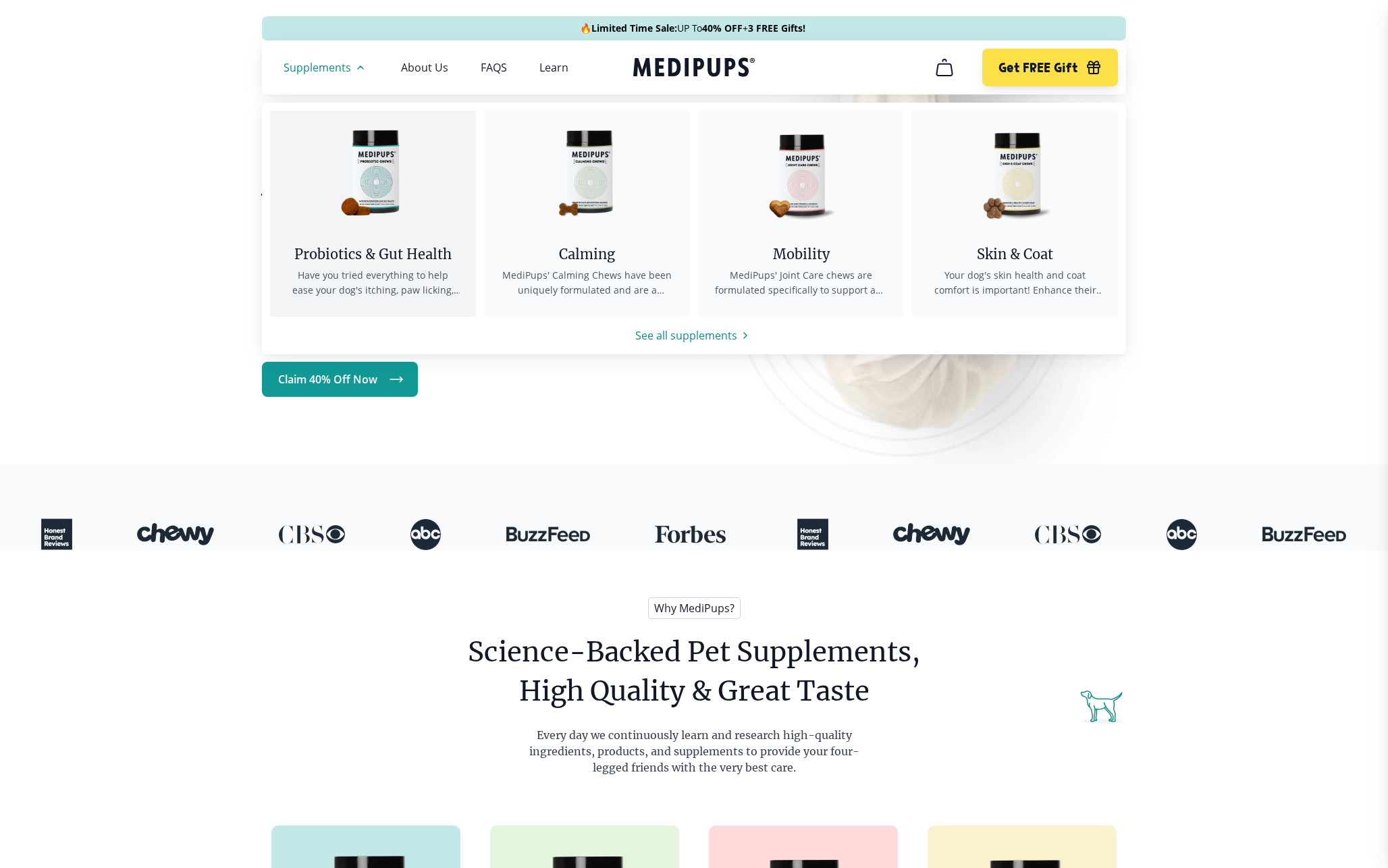
click at [386, 171] on img at bounding box center [373, 171] width 122 height 122
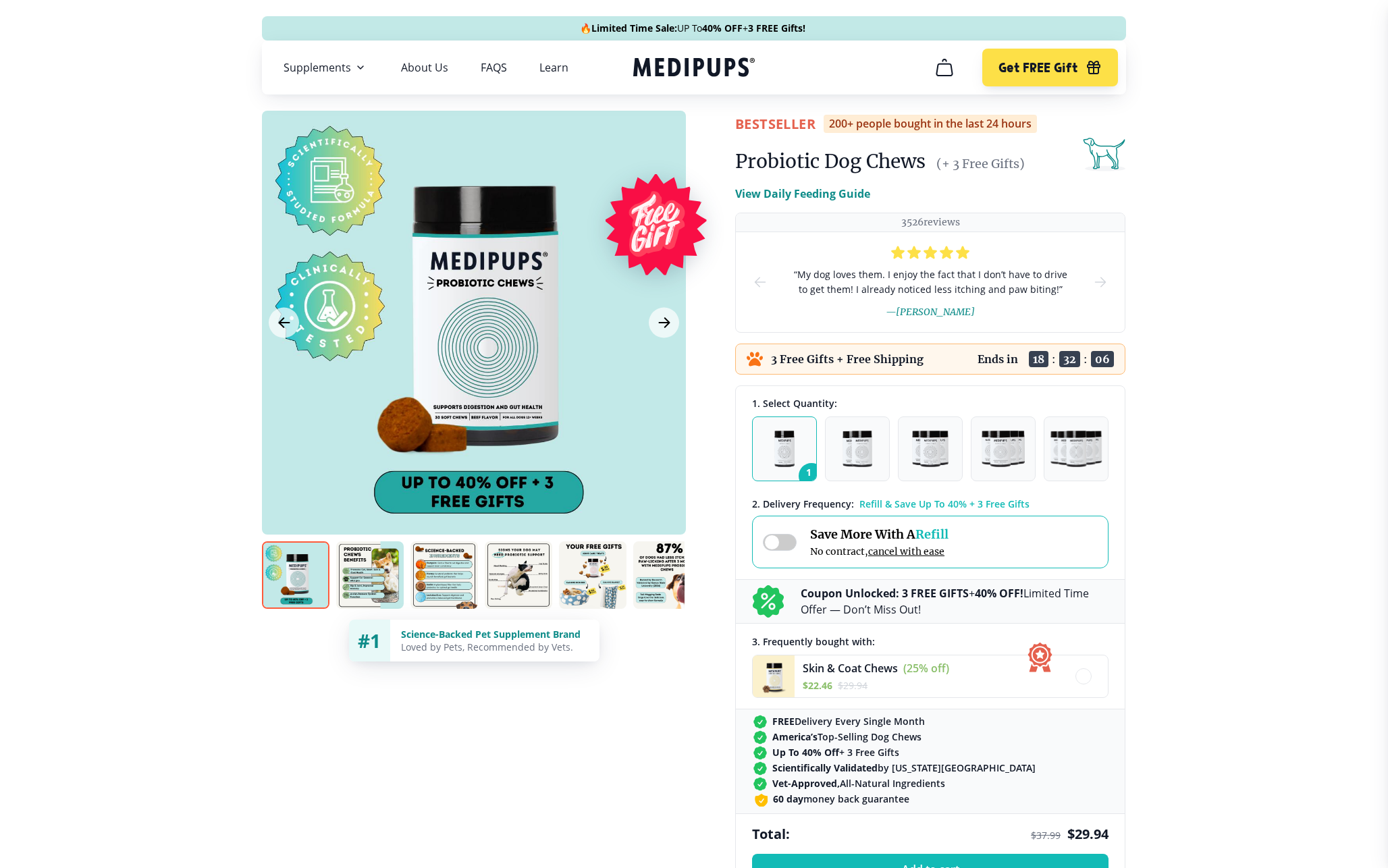
drag, startPoint x: 735, startPoint y: 117, endPoint x: 1066, endPoint y: 124, distance: 331.1
click at [1066, 124] on div "BestSeller 200+ people bought in the last 24 hours" at bounding box center [930, 124] width 390 height 18
click at [1106, 277] on icon "next-slide" at bounding box center [1100, 282] width 16 height 16
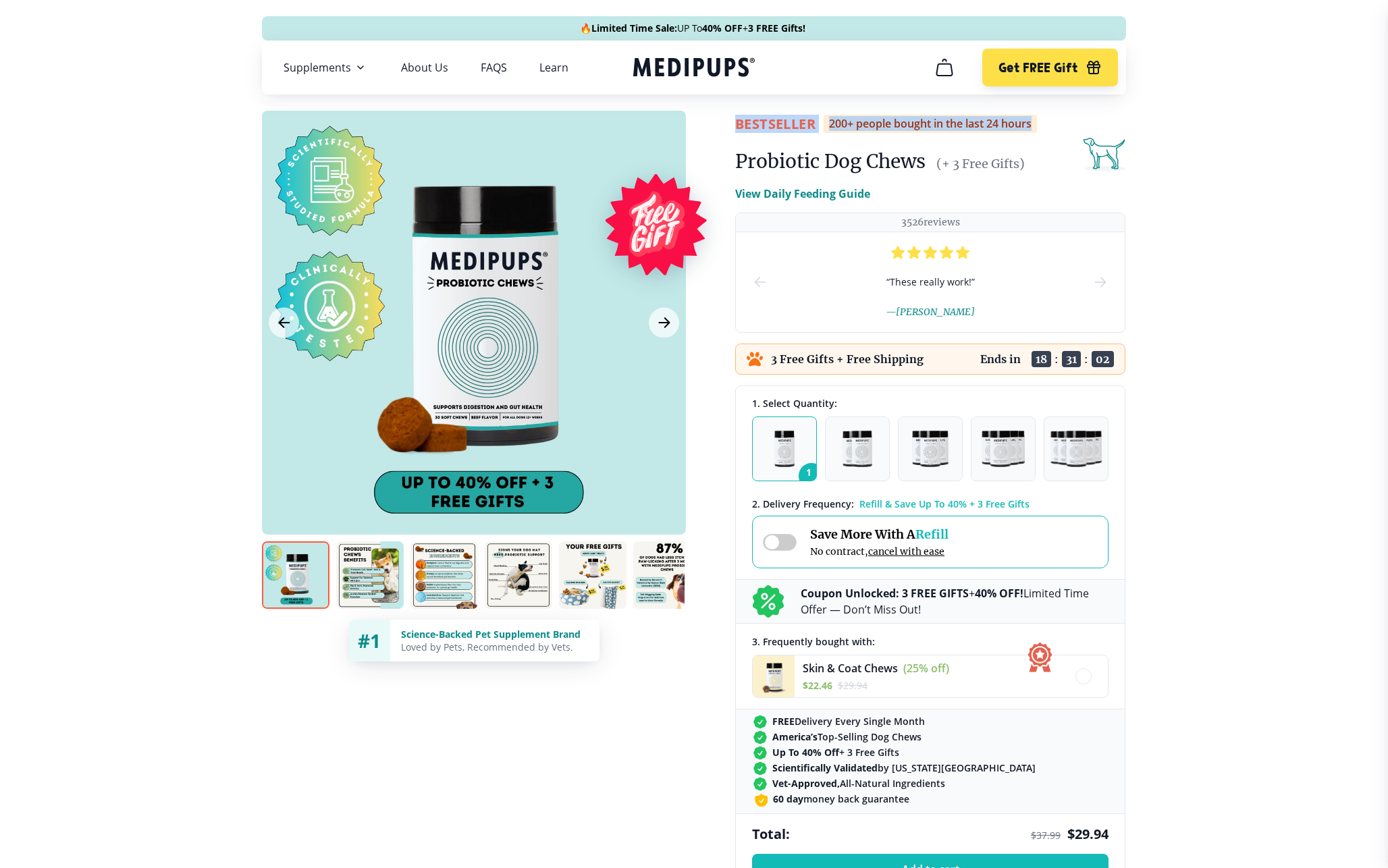
click at [1138, 369] on div "BestSeller 200+ people bought in the last 24 hours Probiotic Dog Chews (+ 3 Fre…" at bounding box center [694, 673] width 891 height 1126
drag, startPoint x: 739, startPoint y: 356, endPoint x: 1113, endPoint y: 363, distance: 374.1
click at [1113, 363] on div "3 Free Gifts + Free Shipping Ends in 18 : 31 : 00" at bounding box center [930, 359] width 390 height 31
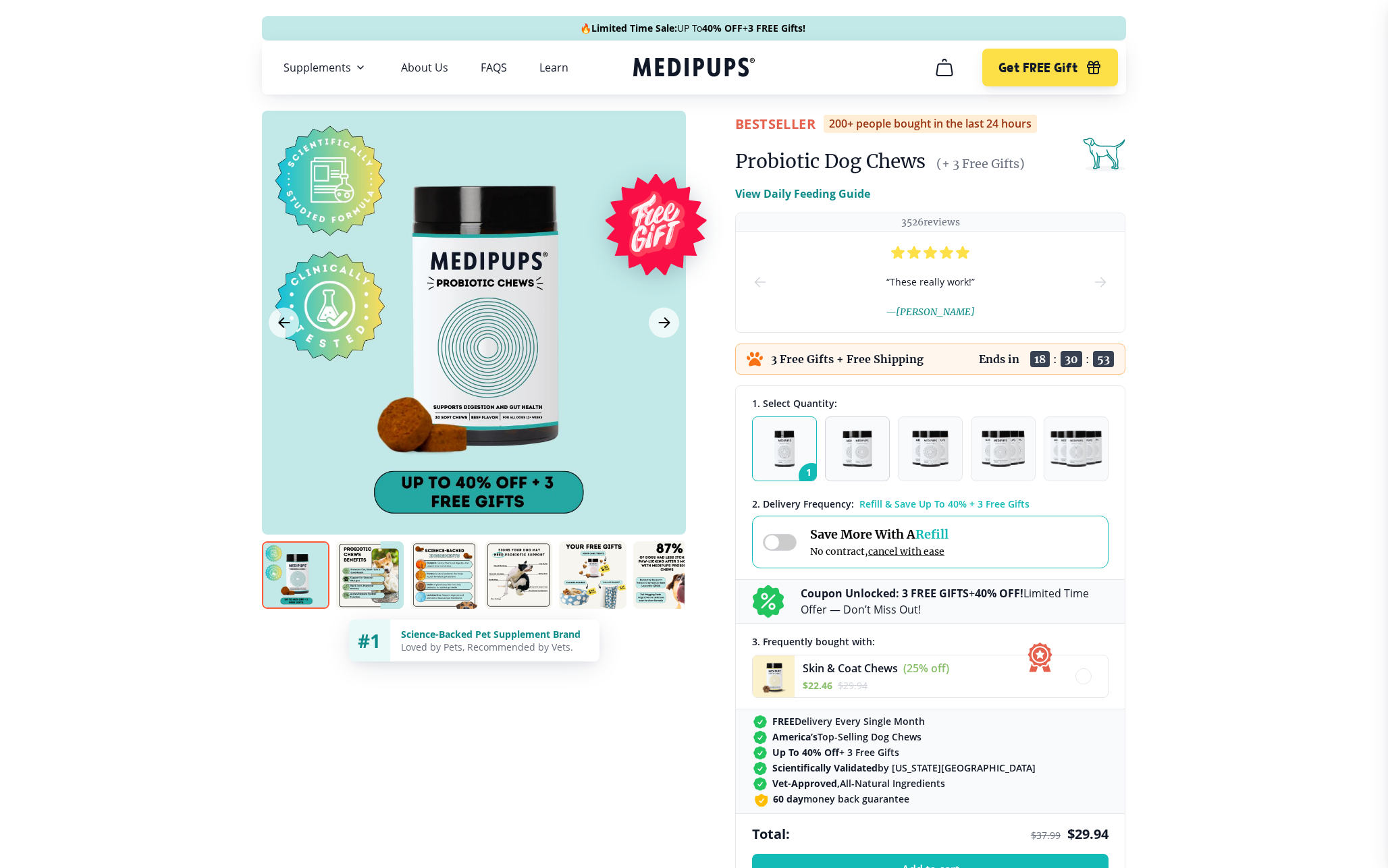
click at [851, 446] on img "button" at bounding box center [857, 449] width 29 height 36
click at [948, 446] on img "button" at bounding box center [930, 449] width 36 height 36
click at [1005, 447] on img "button" at bounding box center [1002, 449] width 42 height 36
click at [1074, 447] on img "button" at bounding box center [1076, 449] width 52 height 36
click at [792, 451] on img "button" at bounding box center [785, 449] width 21 height 36
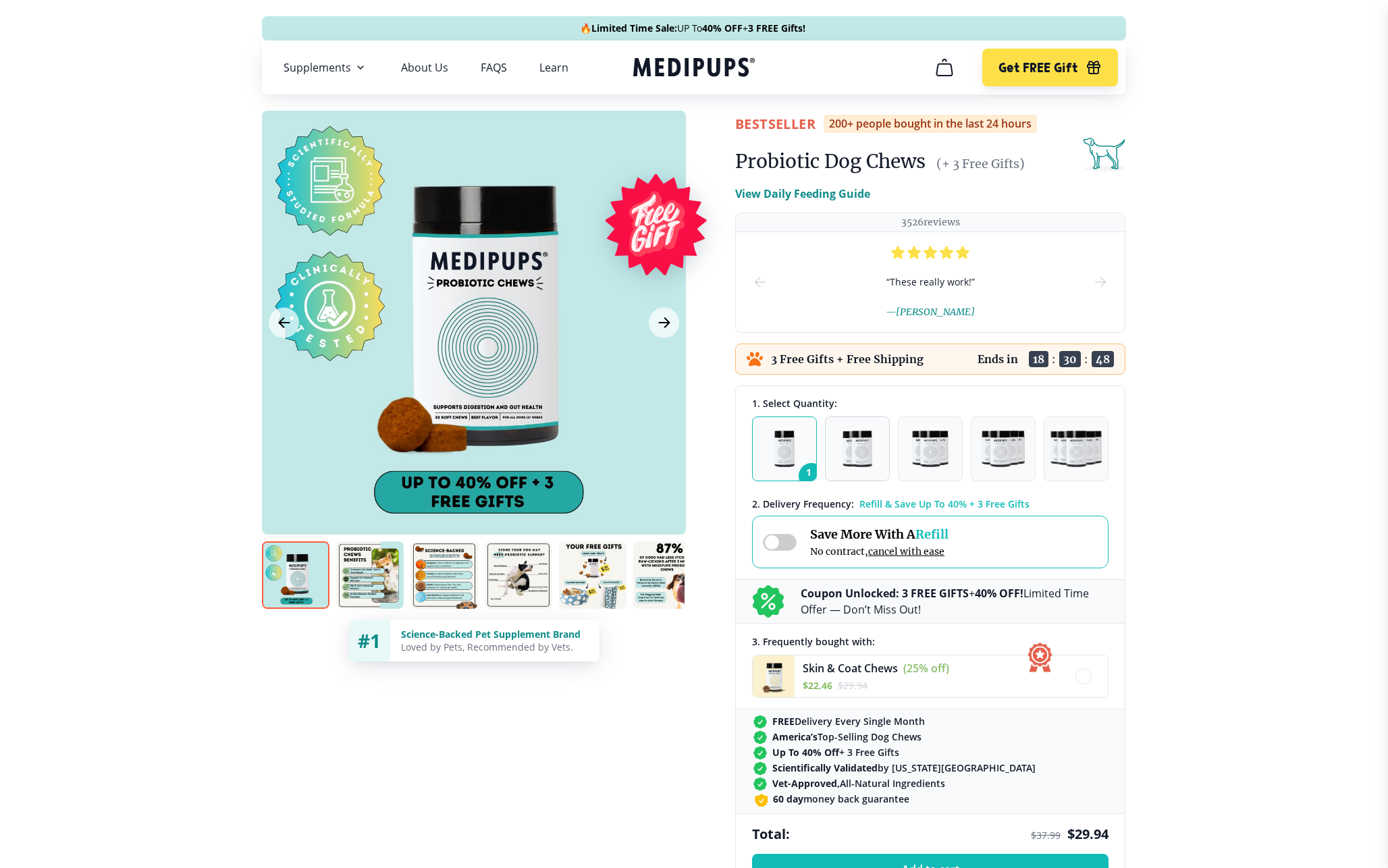
click at [848, 451] on img "button" at bounding box center [857, 449] width 29 height 36
click at [939, 451] on img "button" at bounding box center [930, 449] width 36 height 36
click at [776, 537] on span at bounding box center [779, 542] width 34 height 17
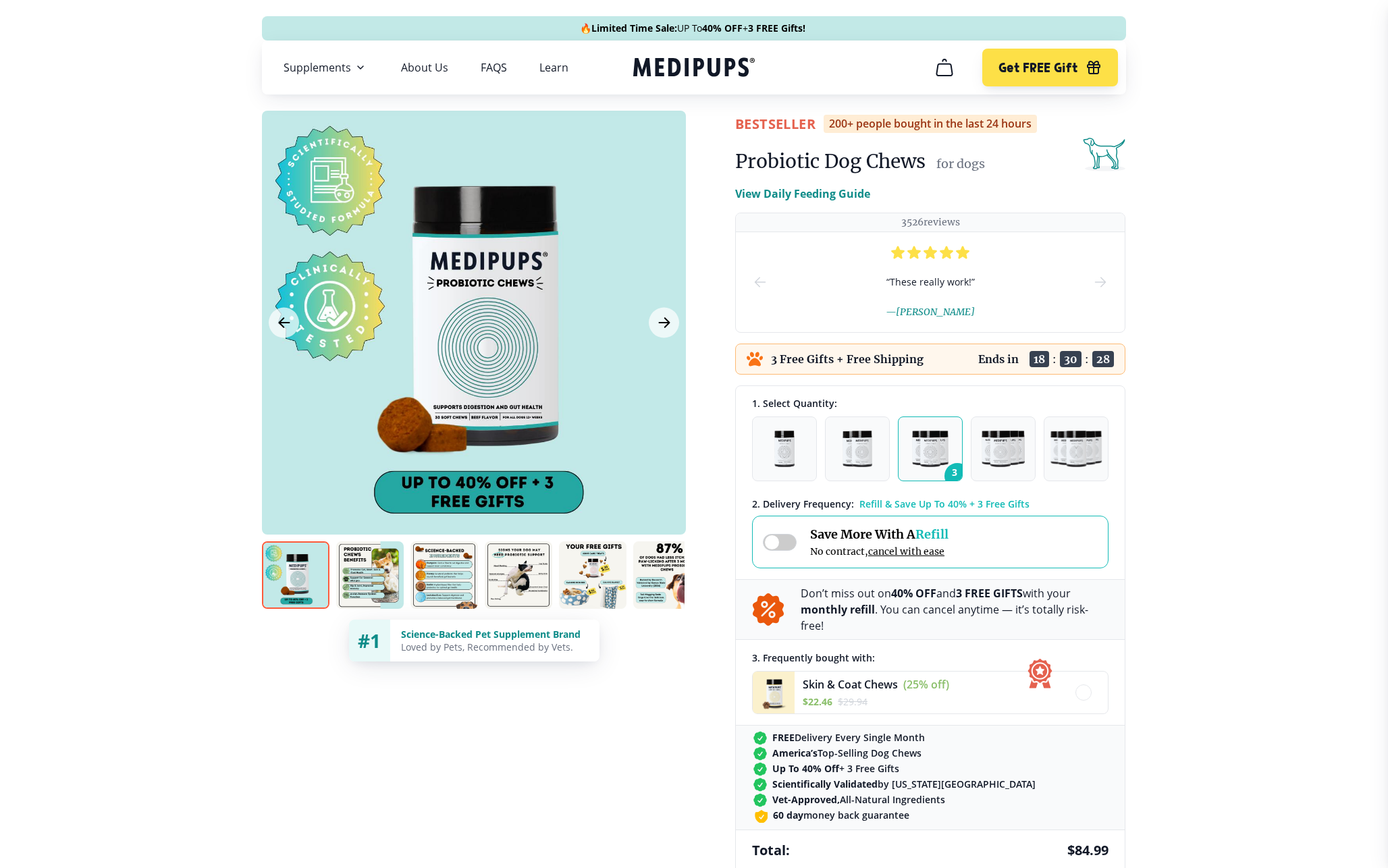
click at [776, 537] on span at bounding box center [779, 542] width 34 height 17
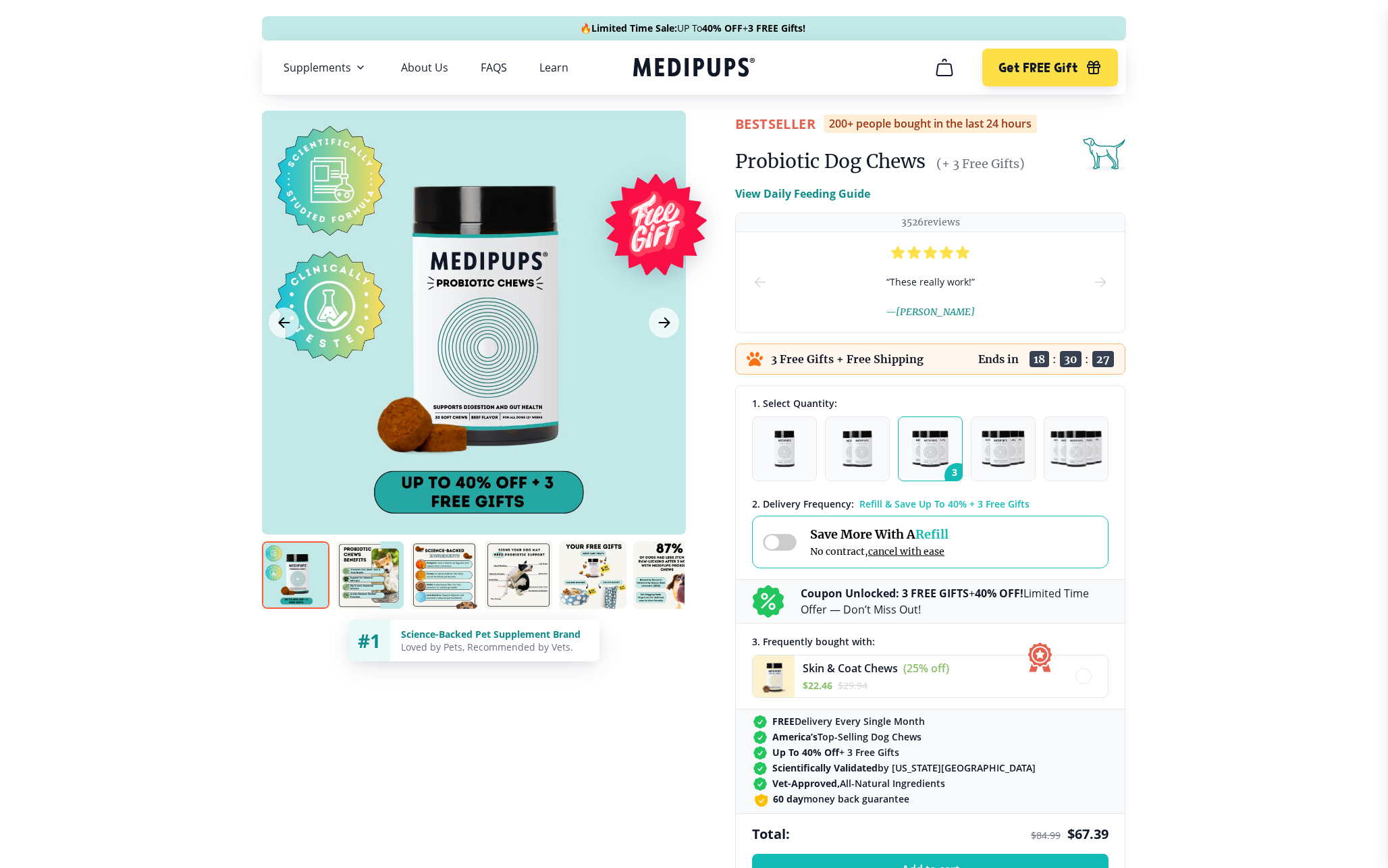
click at [776, 537] on span at bounding box center [779, 542] width 34 height 17
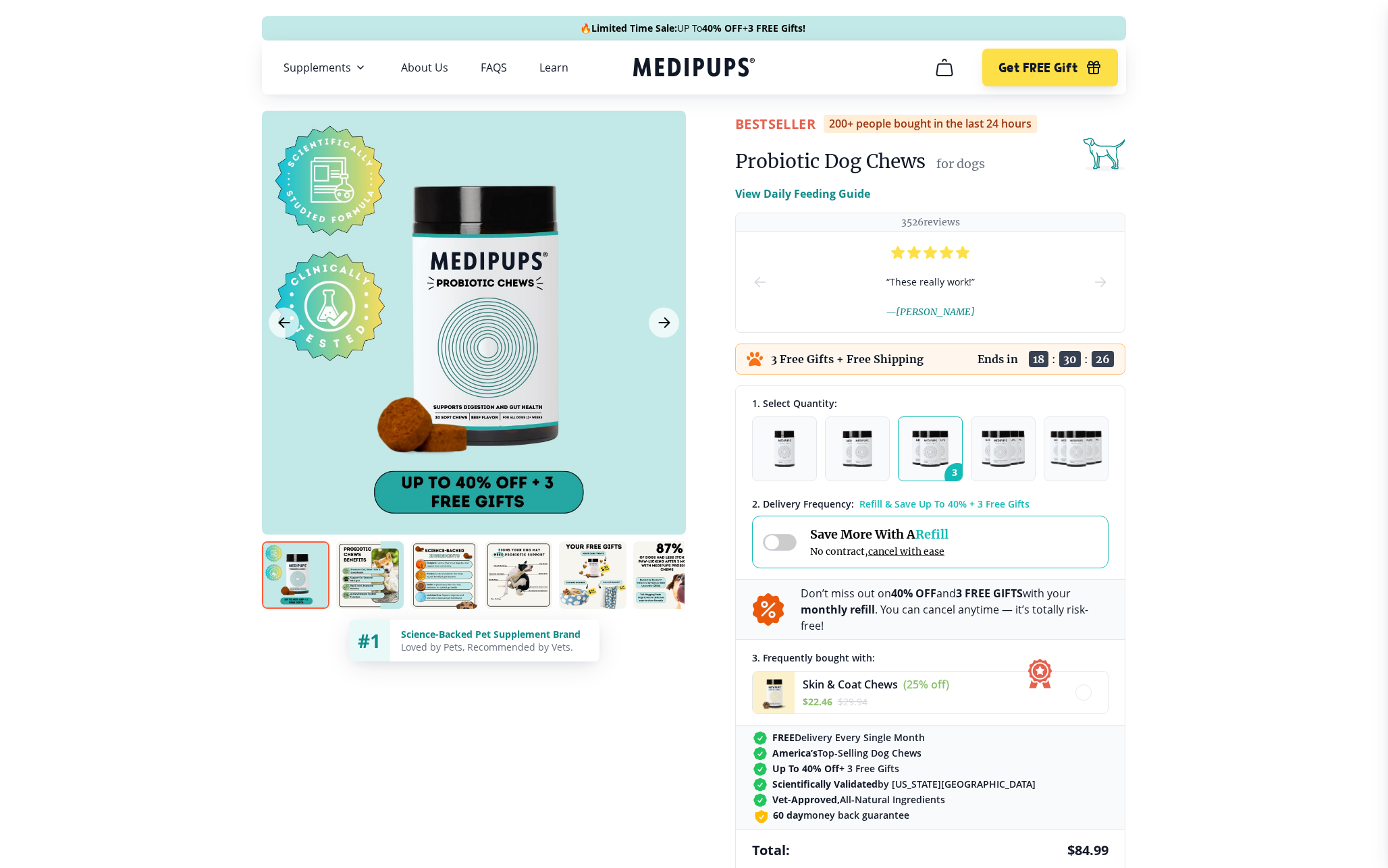
click at [776, 537] on span at bounding box center [779, 542] width 34 height 17
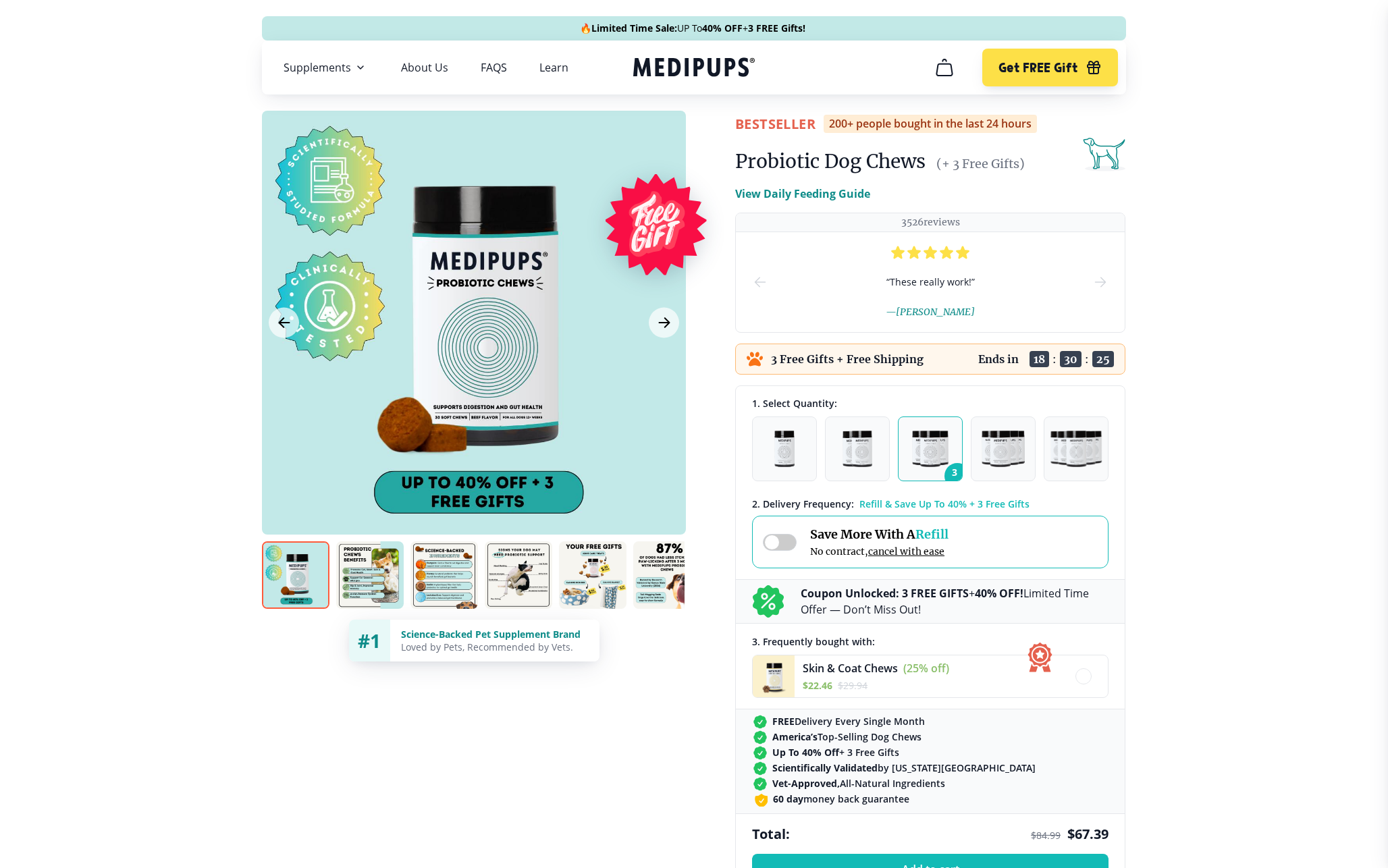
click at [776, 537] on span at bounding box center [779, 542] width 34 height 17
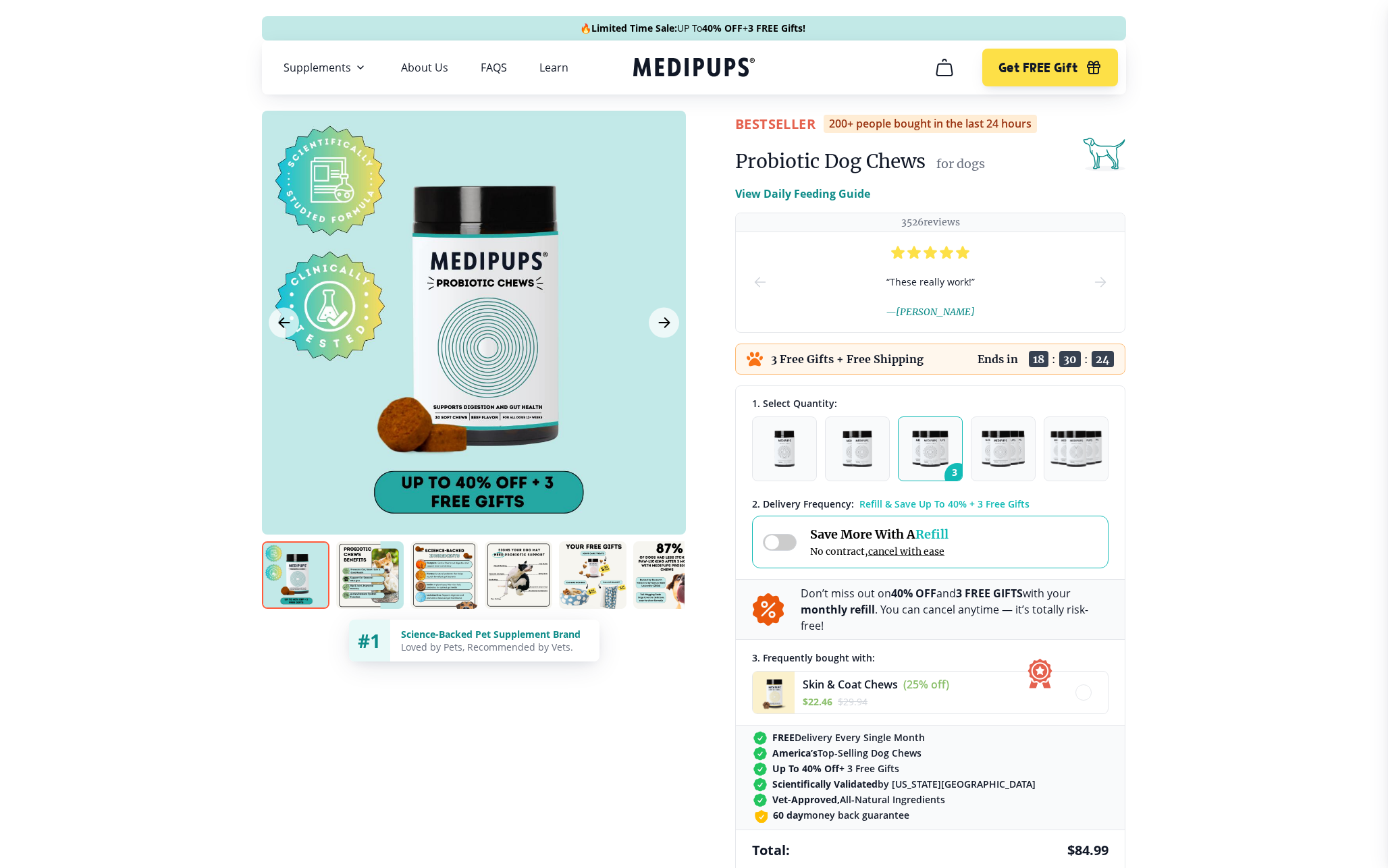
click at [783, 541] on span at bounding box center [779, 542] width 34 height 17
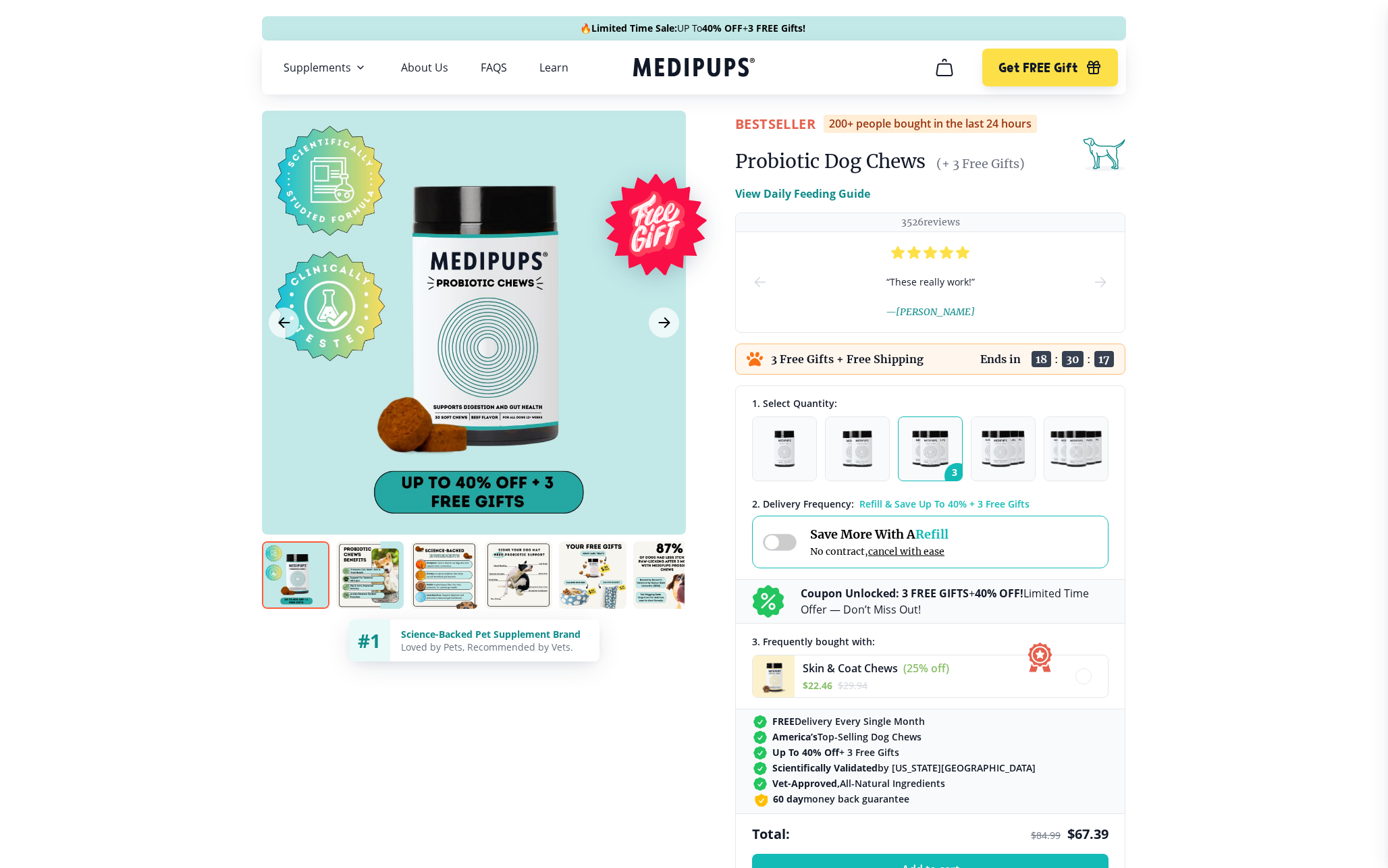
click at [779, 538] on span at bounding box center [779, 542] width 34 height 17
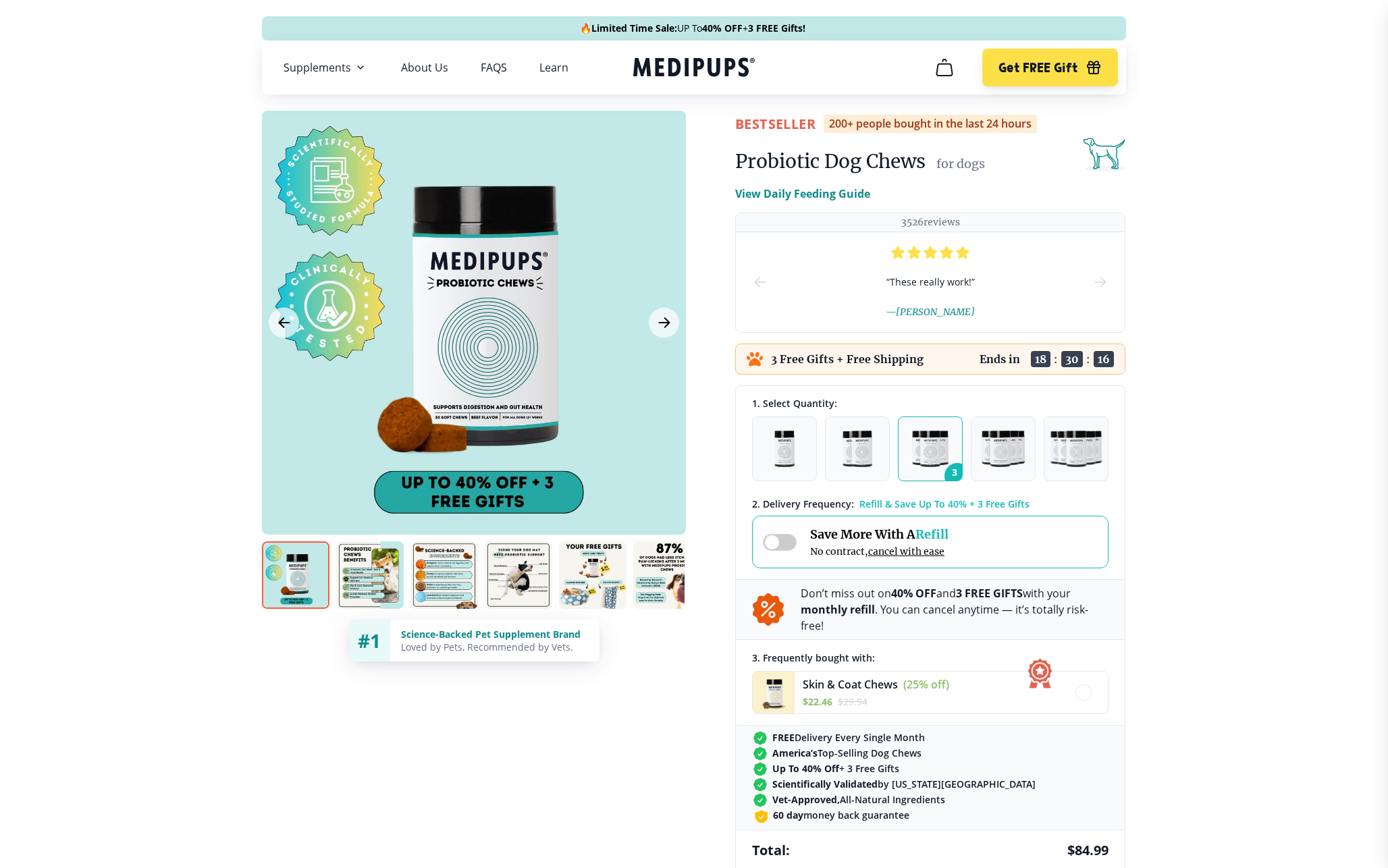
click at [779, 538] on span at bounding box center [779, 542] width 34 height 17
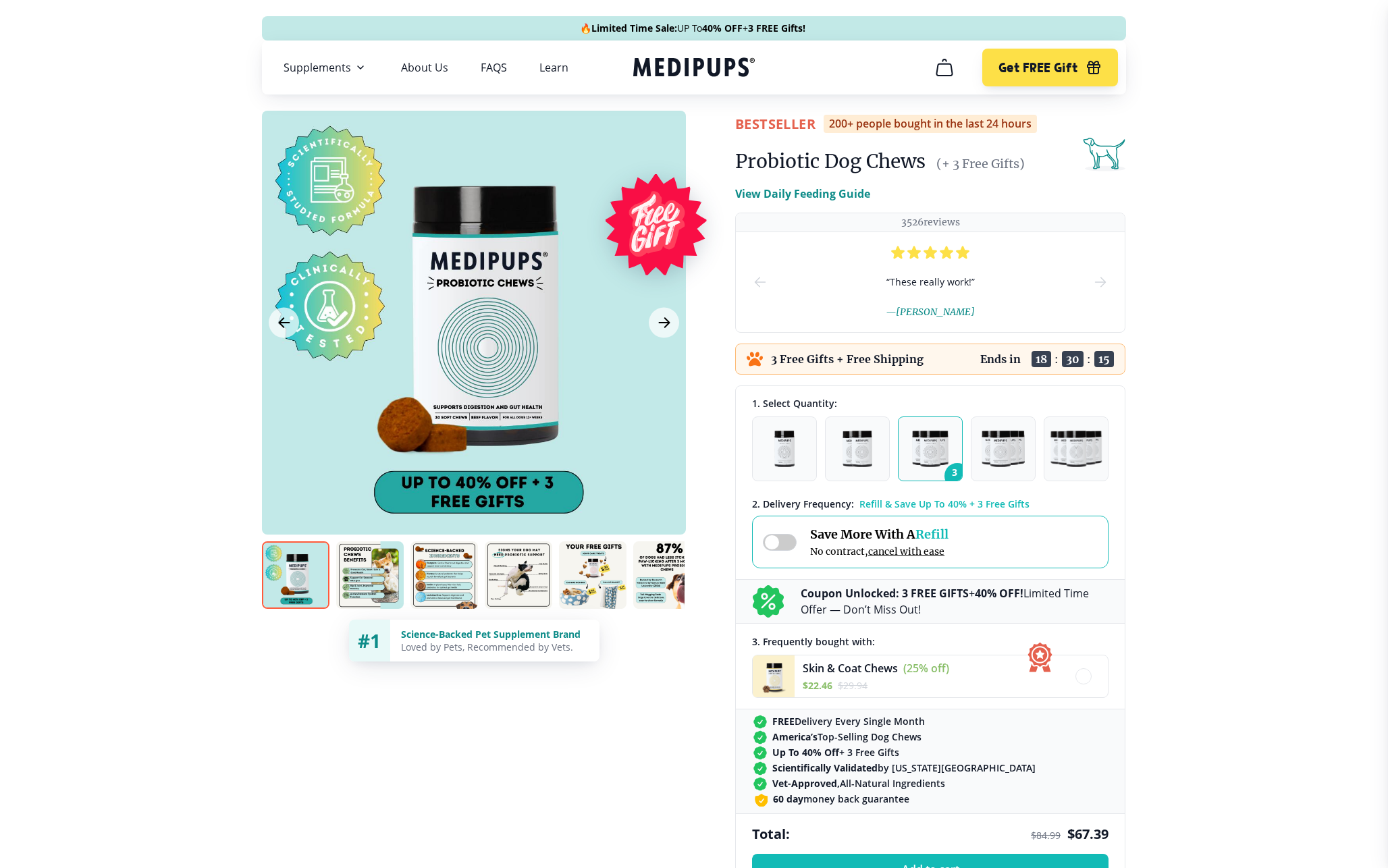
click at [779, 538] on span at bounding box center [779, 542] width 34 height 17
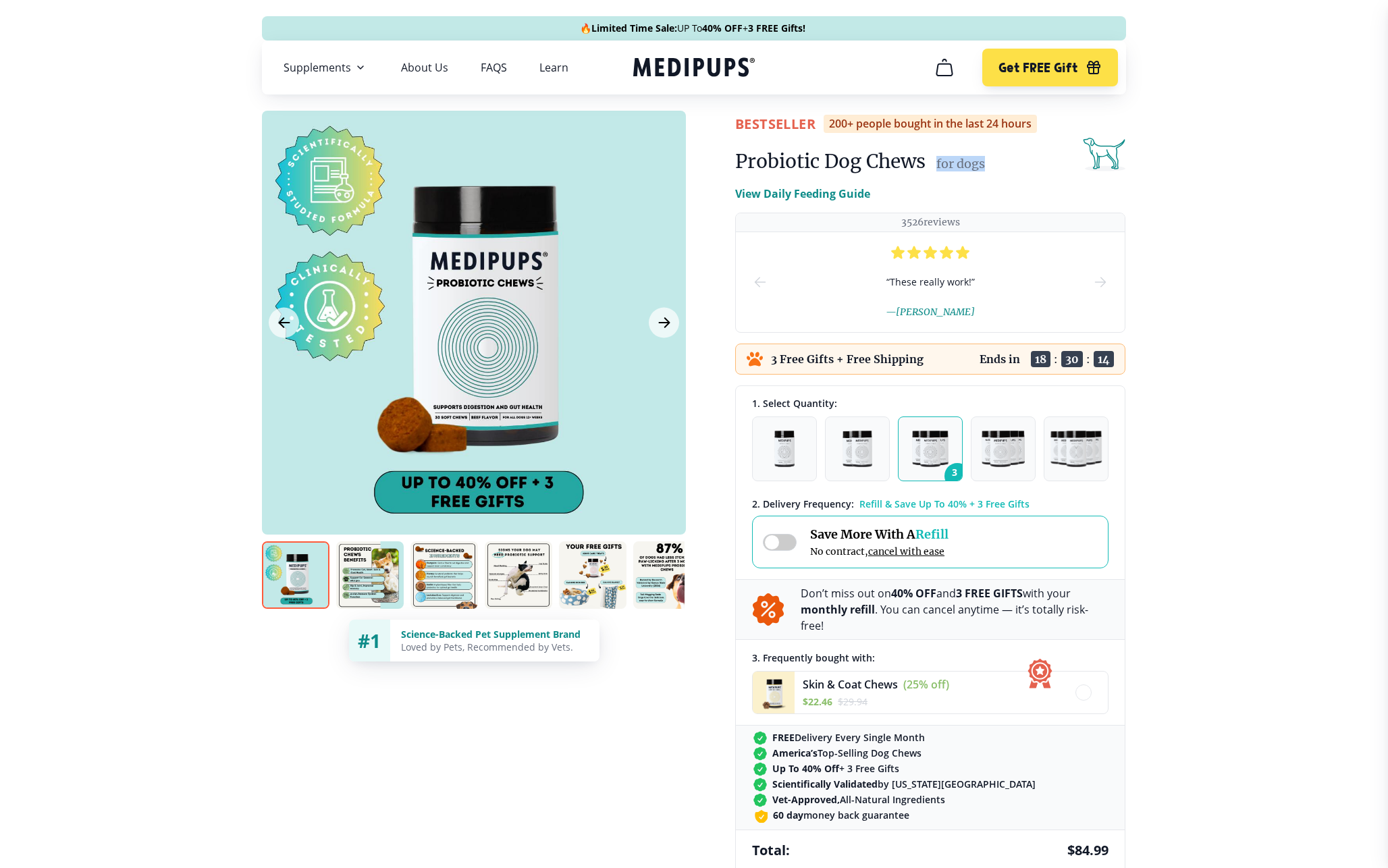
drag, startPoint x: 934, startPoint y: 162, endPoint x: 1025, endPoint y: 179, distance: 92.6
click at [1025, 179] on div "BestSeller 200+ people bought in the last 24 hours Probiotic Dog Chews for dogs…" at bounding box center [930, 681] width 390 height 1142
click at [782, 539] on span at bounding box center [779, 542] width 34 height 17
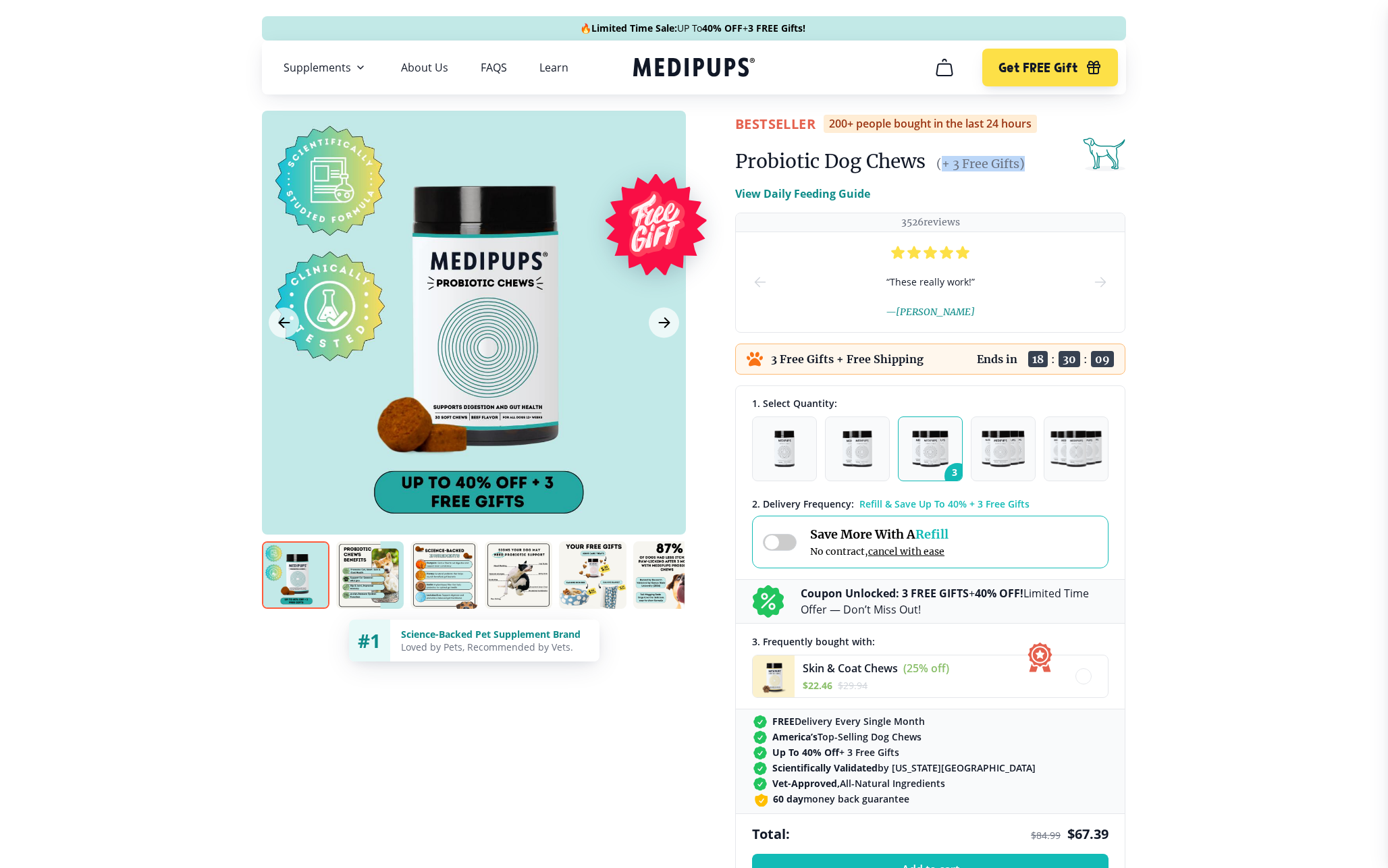
drag, startPoint x: 943, startPoint y: 162, endPoint x: 1055, endPoint y: 162, distance: 112.0
click at [1055, 162] on div "Probiotic Dog Chews (+ 3 Free Gifts)" at bounding box center [930, 162] width 390 height 27
click at [786, 541] on span at bounding box center [779, 542] width 34 height 17
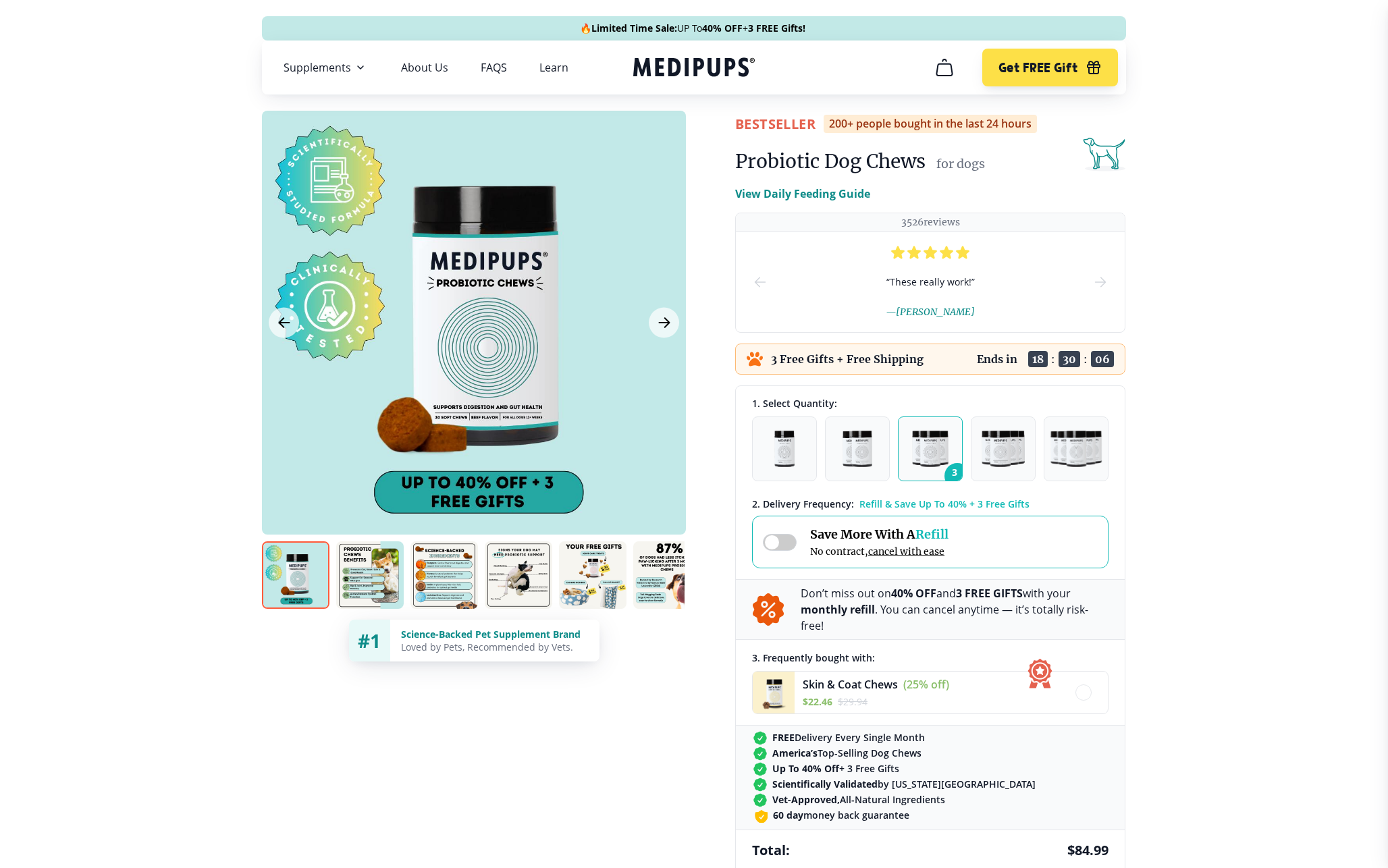
click at [786, 541] on span at bounding box center [779, 542] width 34 height 17
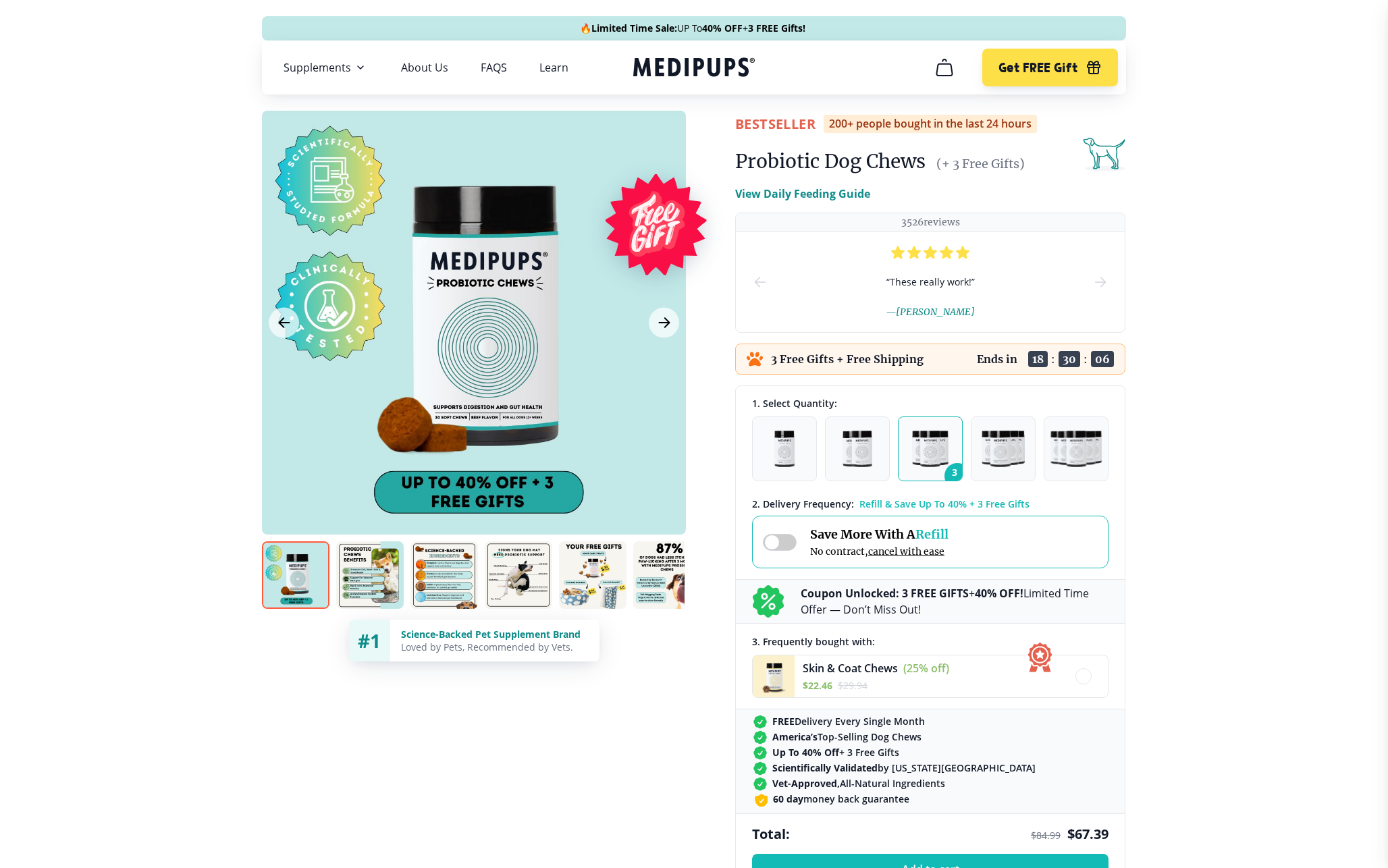
click at [786, 541] on span at bounding box center [779, 542] width 34 height 17
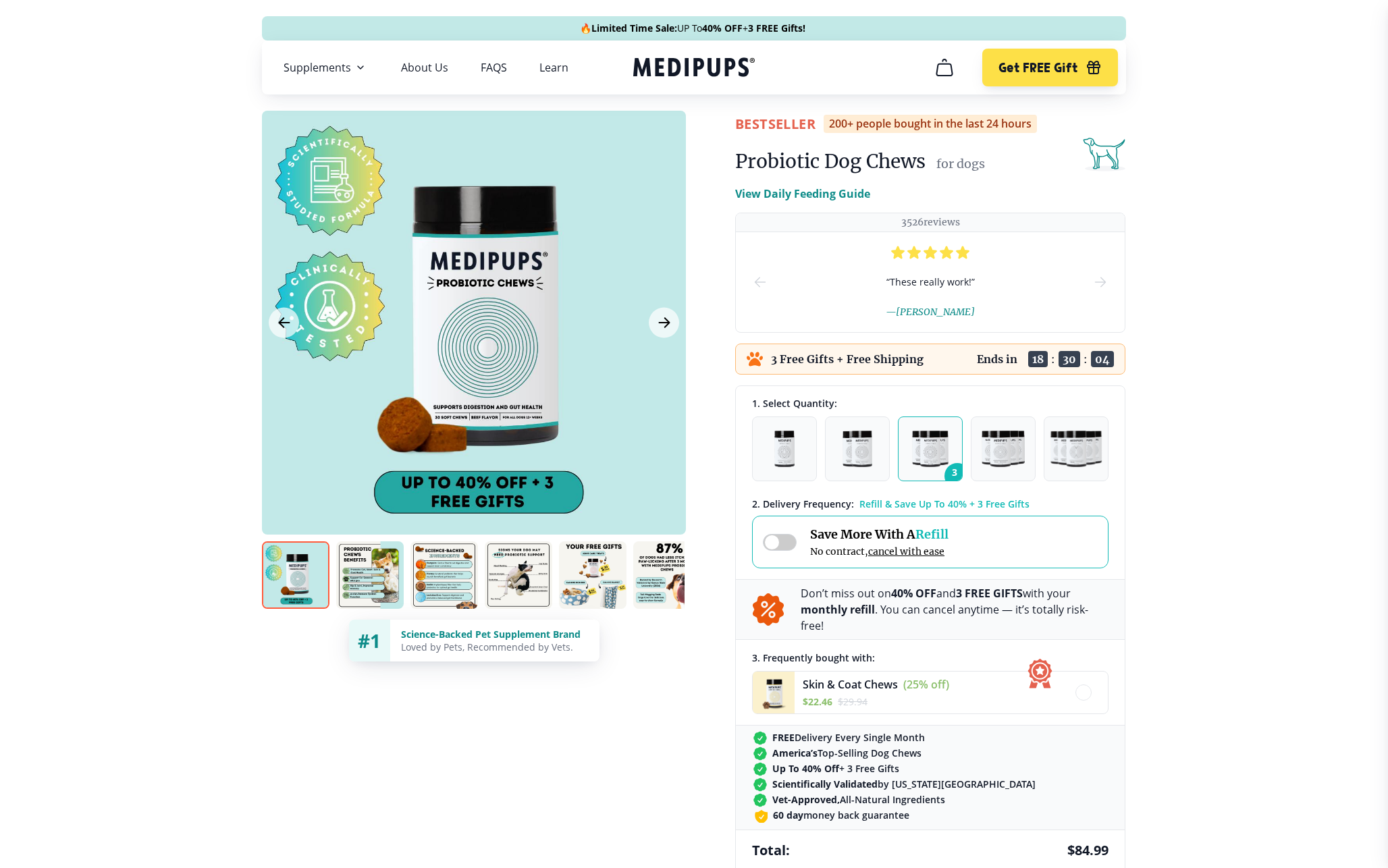
click at [786, 541] on span at bounding box center [779, 542] width 34 height 17
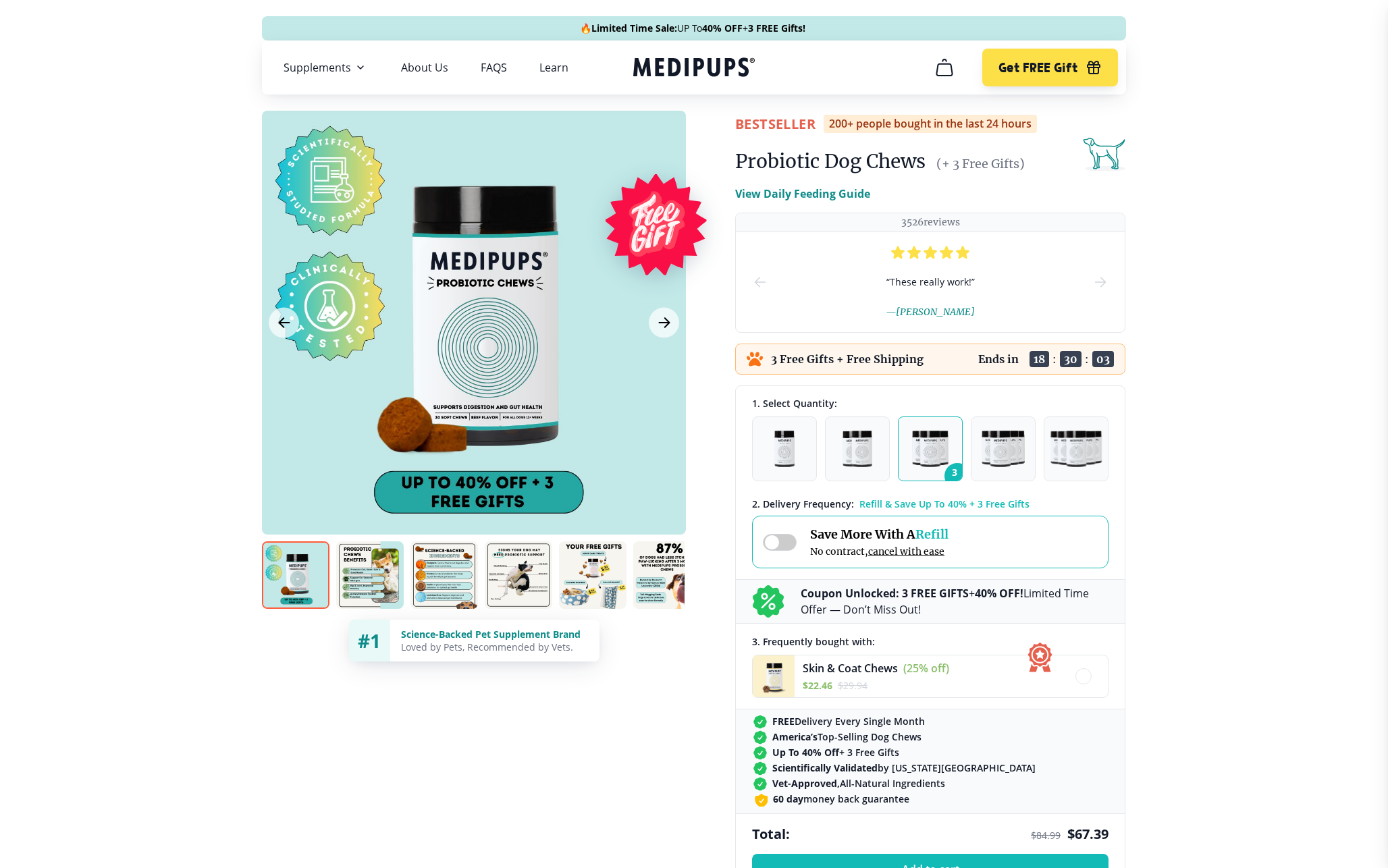
click at [786, 541] on span at bounding box center [779, 542] width 34 height 17
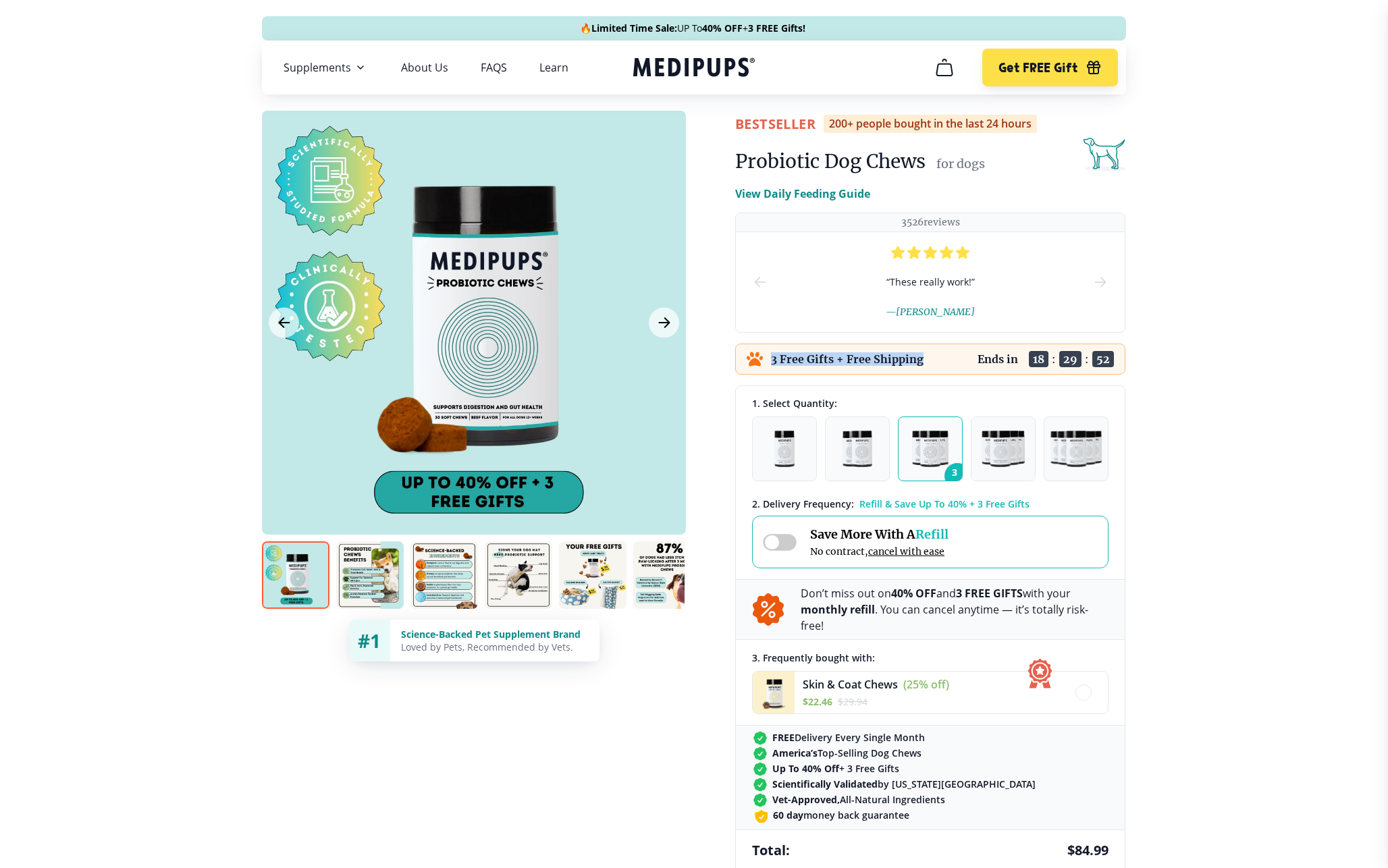
drag, startPoint x: 748, startPoint y: 357, endPoint x: 943, endPoint y: 352, distance: 195.1
click at [943, 352] on div "3 Free Gifts + Free Shipping Ends in 18 : 29 : 52" at bounding box center [930, 359] width 390 height 31
click at [785, 541] on span at bounding box center [779, 542] width 34 height 17
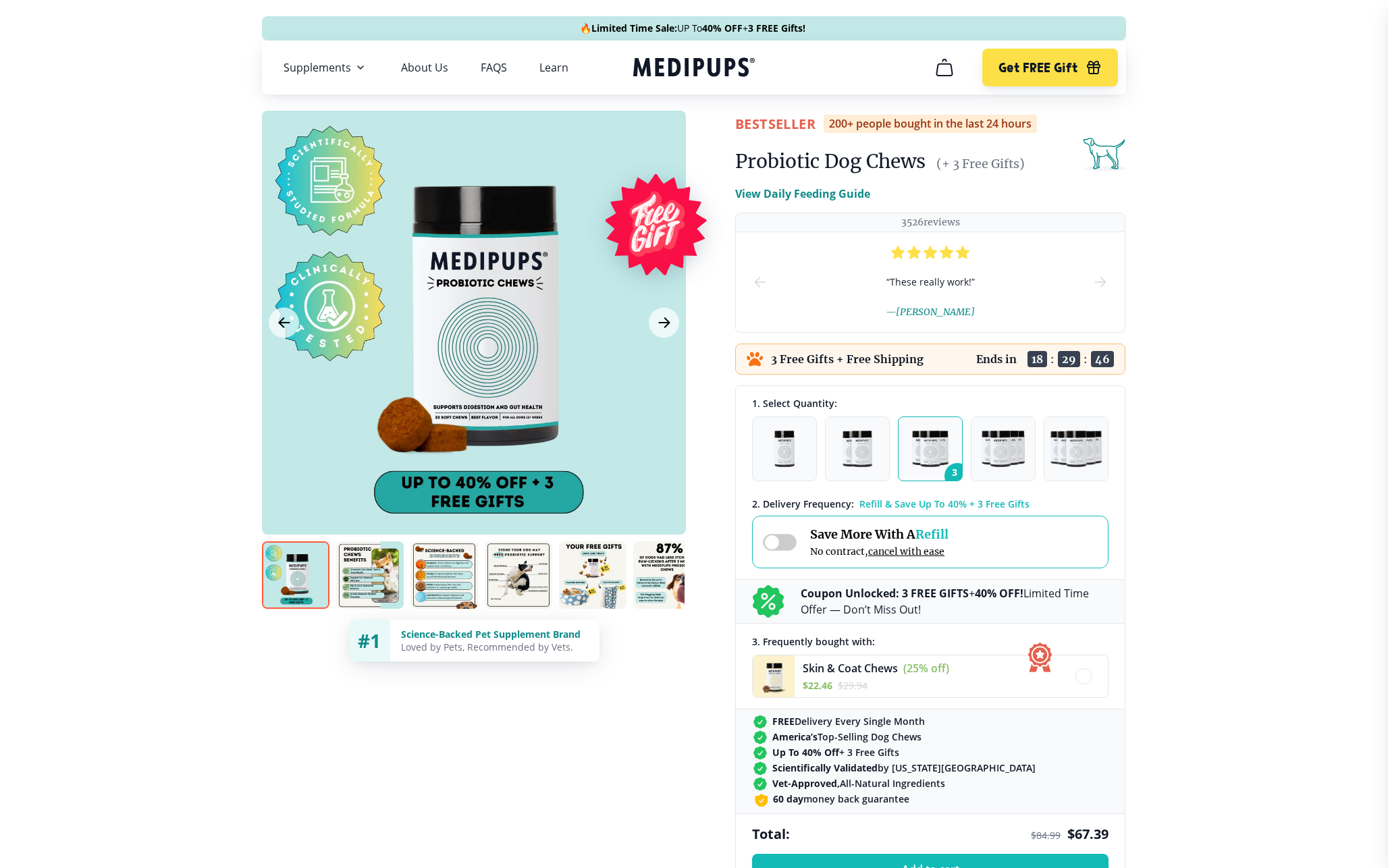
click at [785, 541] on span at bounding box center [779, 542] width 34 height 17
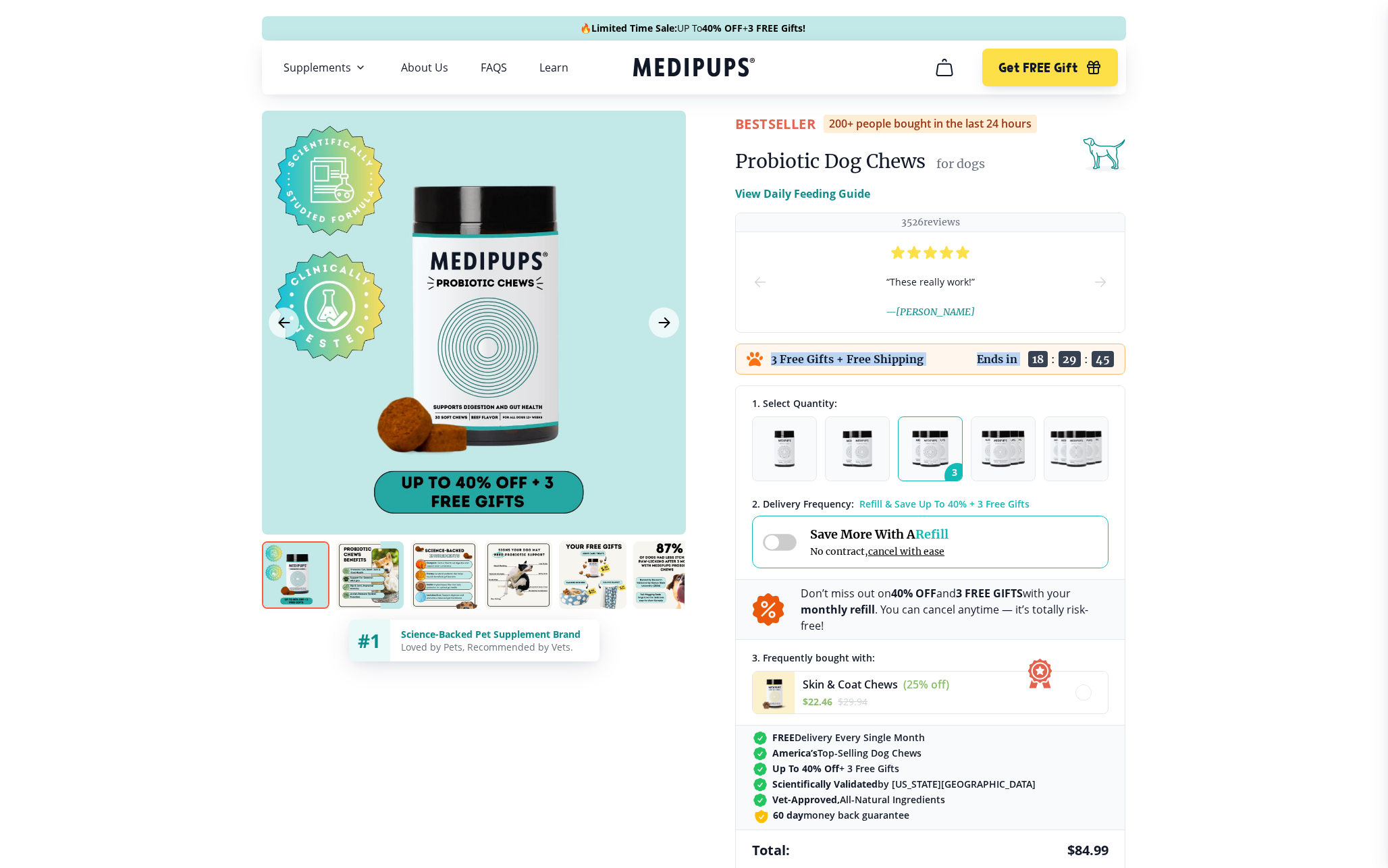
drag, startPoint x: 770, startPoint y: 358, endPoint x: 1030, endPoint y: 357, distance: 260.0
click at [1030, 357] on div "3 Free Gifts + Free Shipping Ends in 18 : 29 : 45" at bounding box center [930, 359] width 390 height 31
click at [897, 366] on div "3 Free Gifts + Free Shipping" at bounding box center [835, 358] width 177 height 16
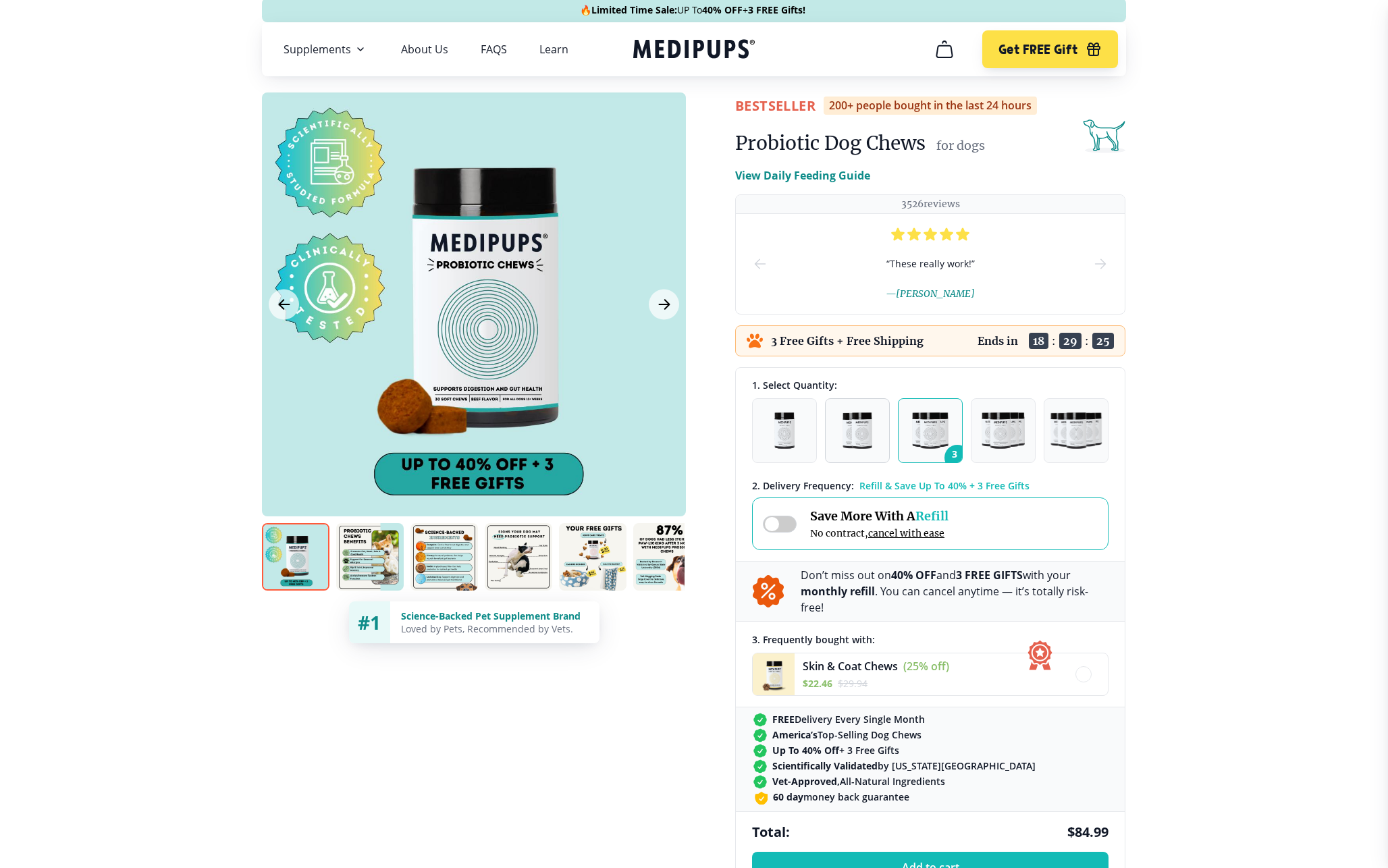
scroll to position [25, 0]
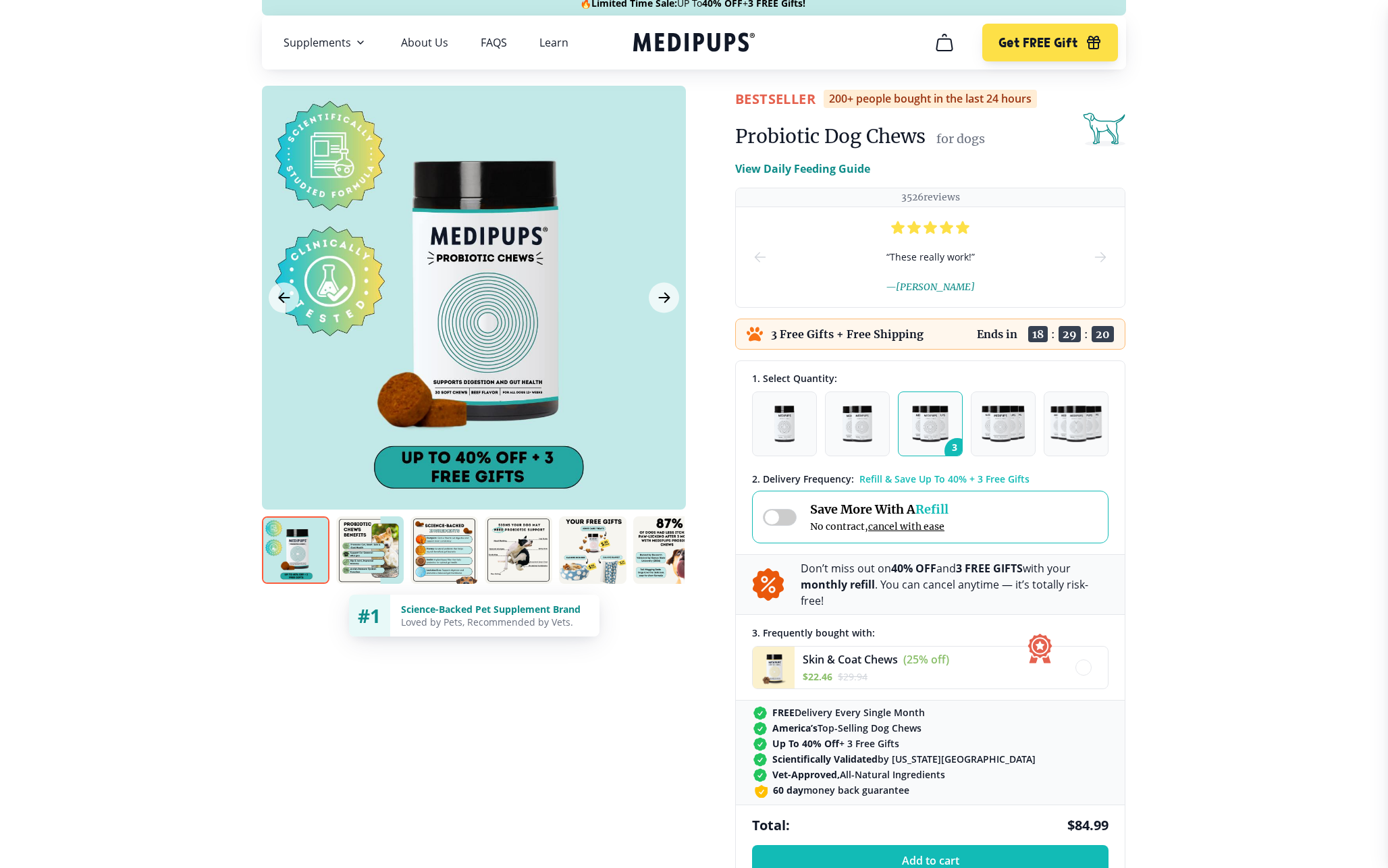
click at [783, 517] on span at bounding box center [779, 517] width 34 height 17
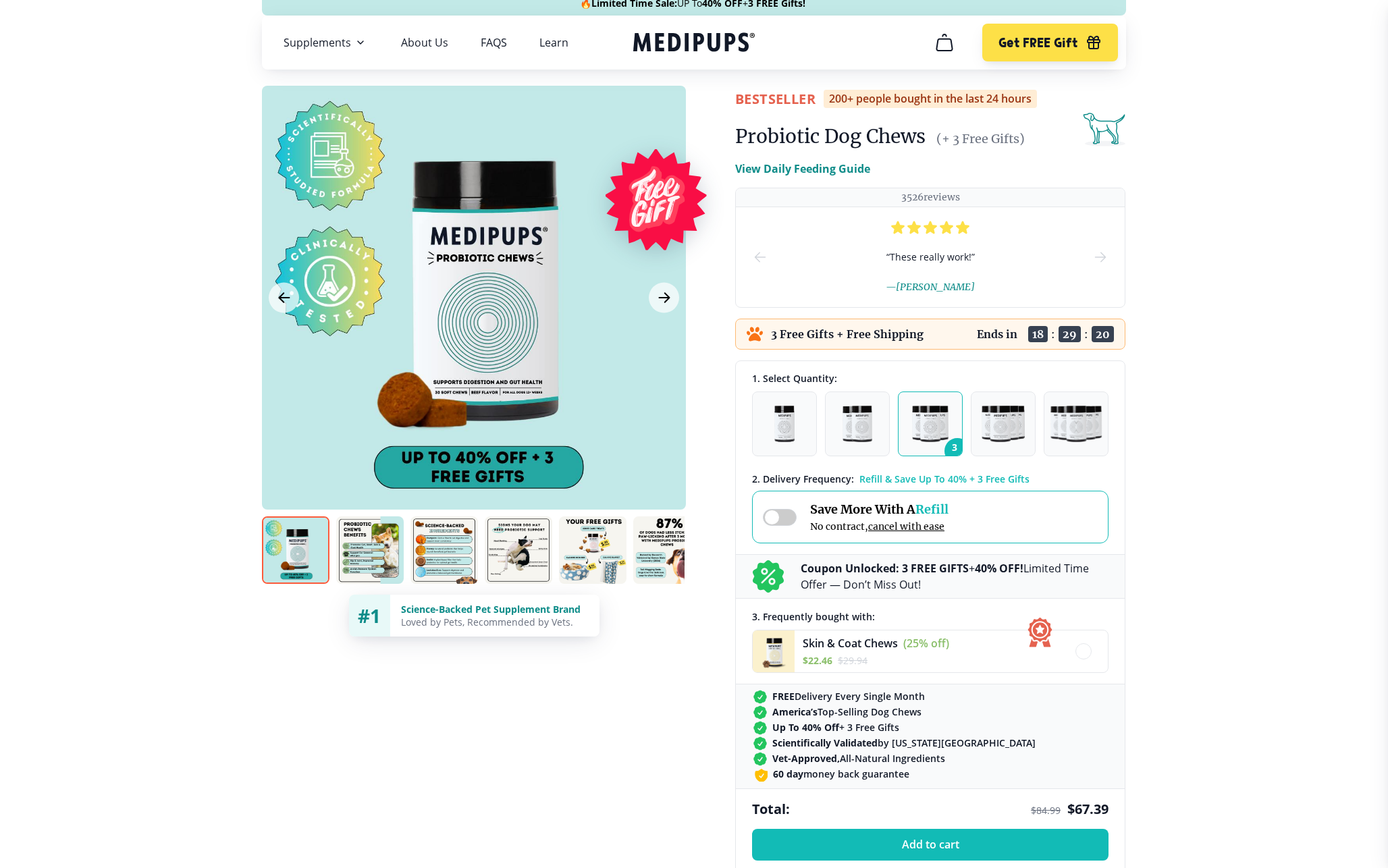
click at [783, 517] on span at bounding box center [779, 517] width 34 height 17
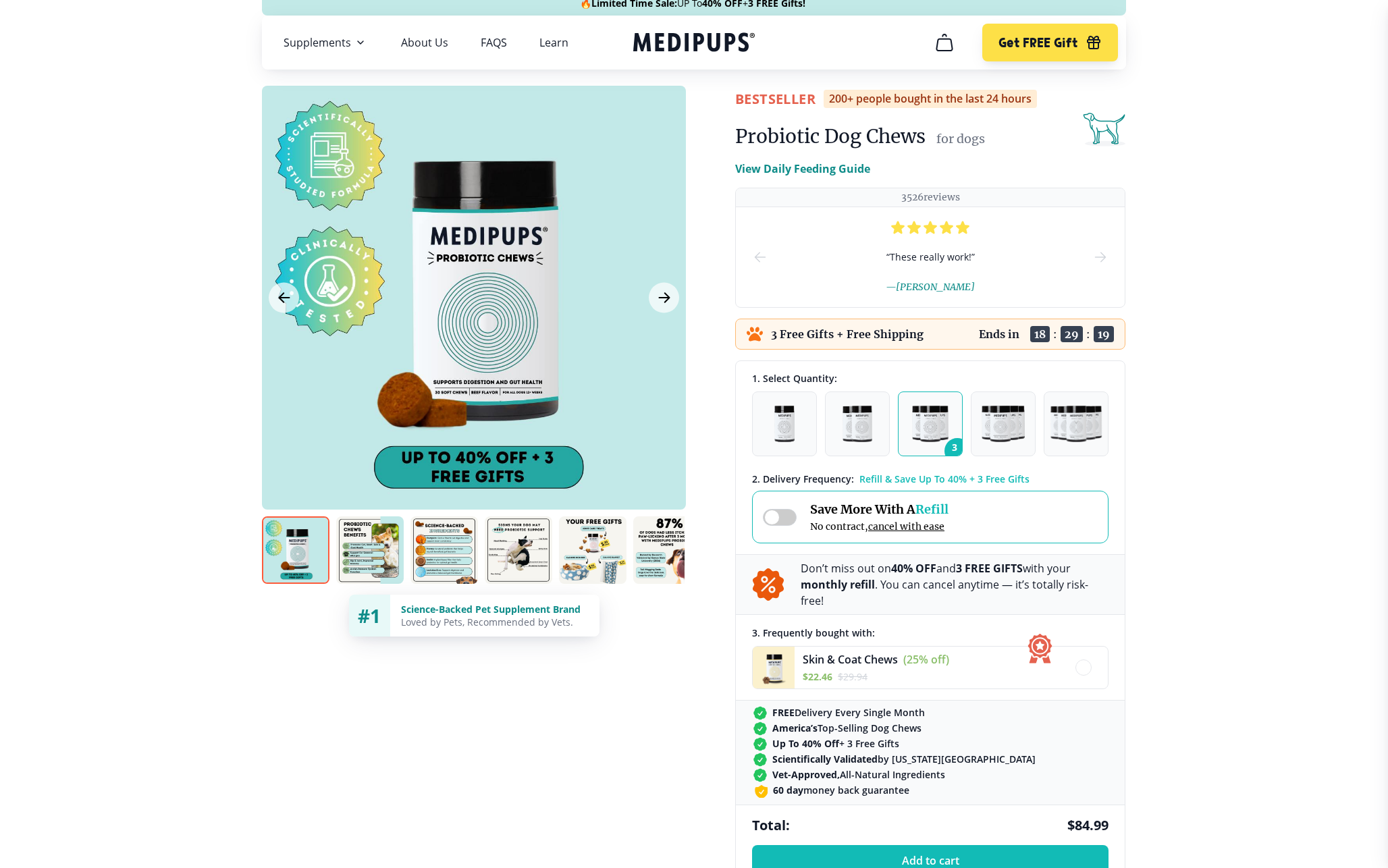
click at [783, 517] on span at bounding box center [779, 517] width 34 height 17
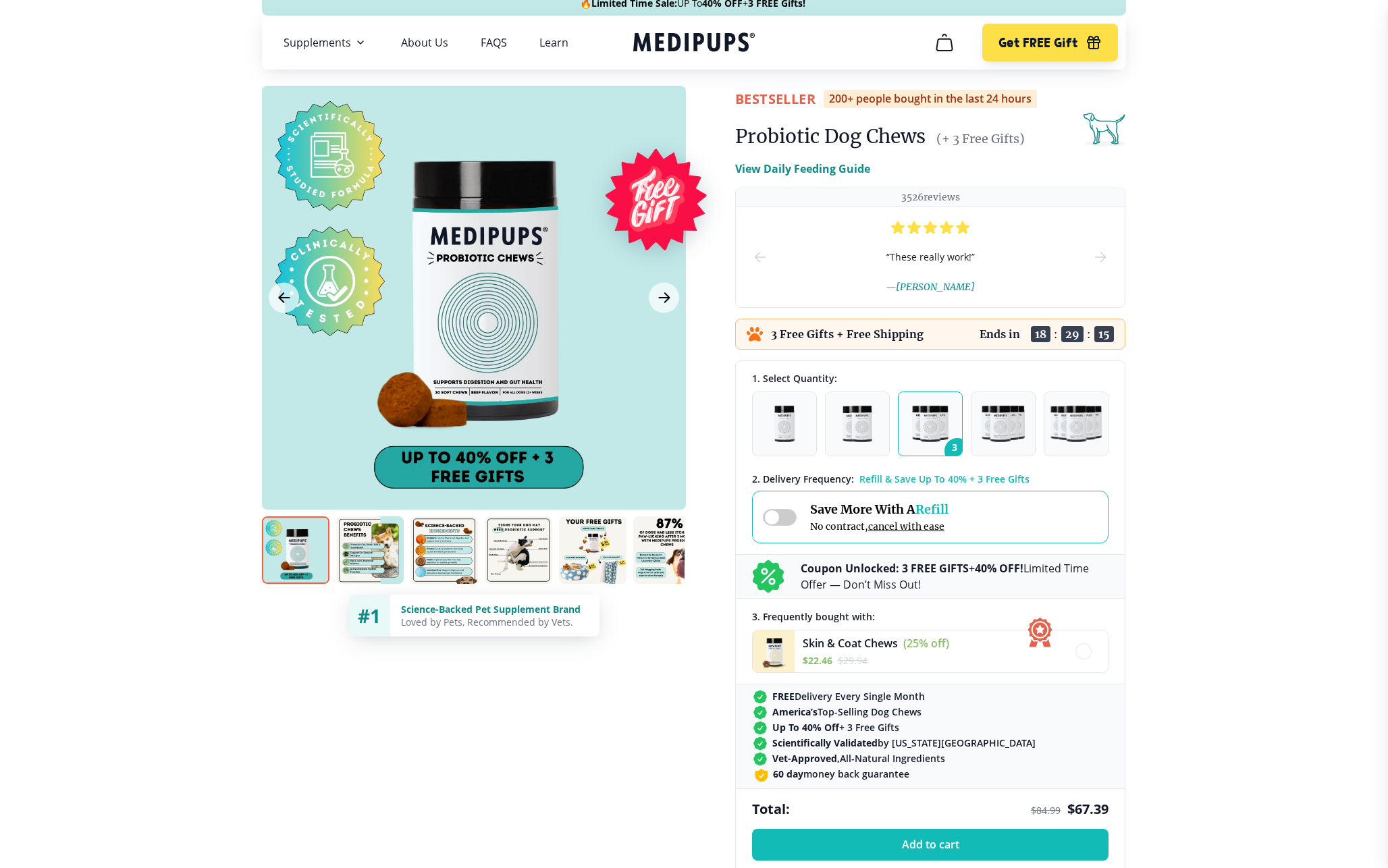
click at [783, 517] on span at bounding box center [779, 517] width 34 height 17
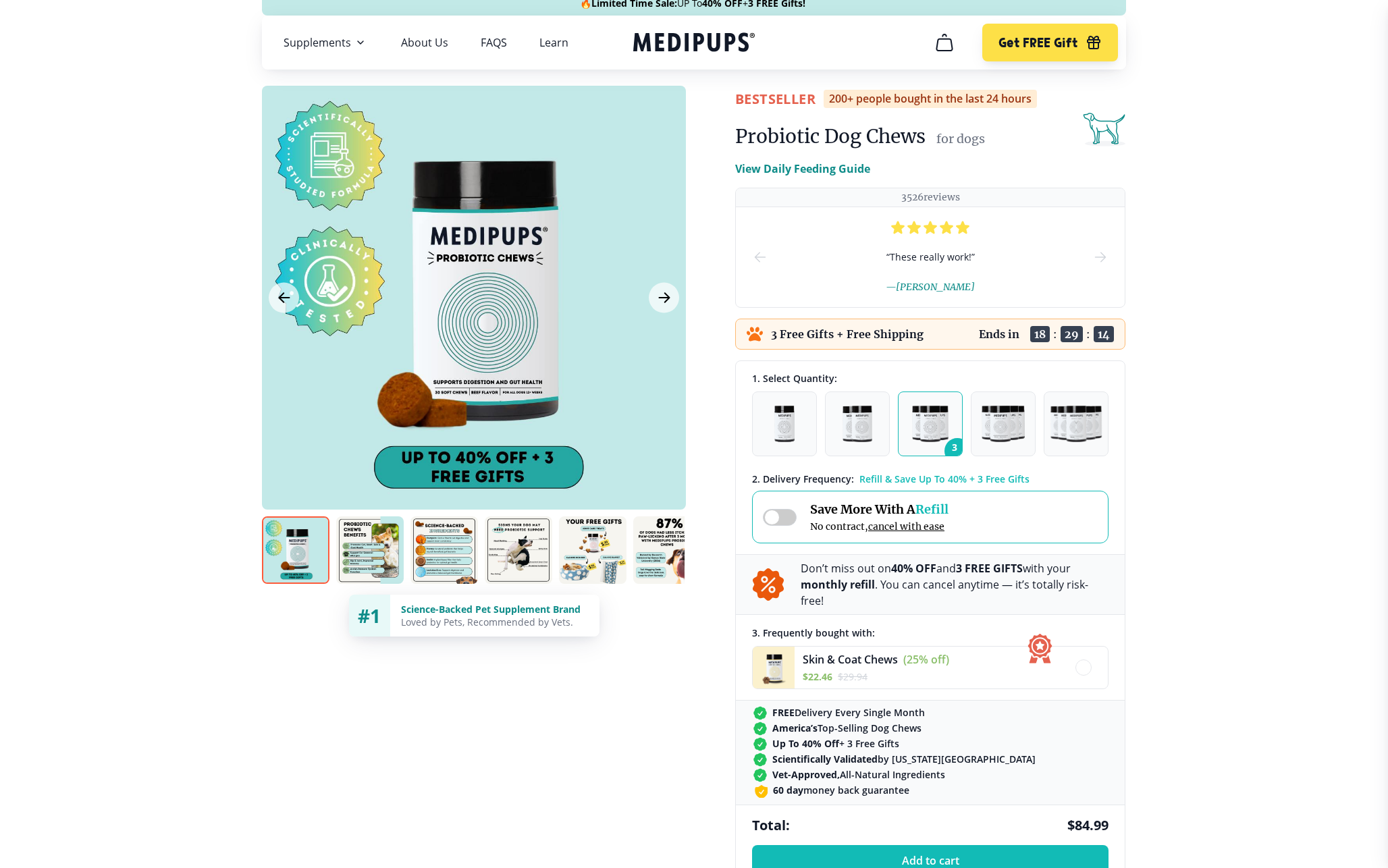
click at [783, 517] on span at bounding box center [779, 517] width 34 height 17
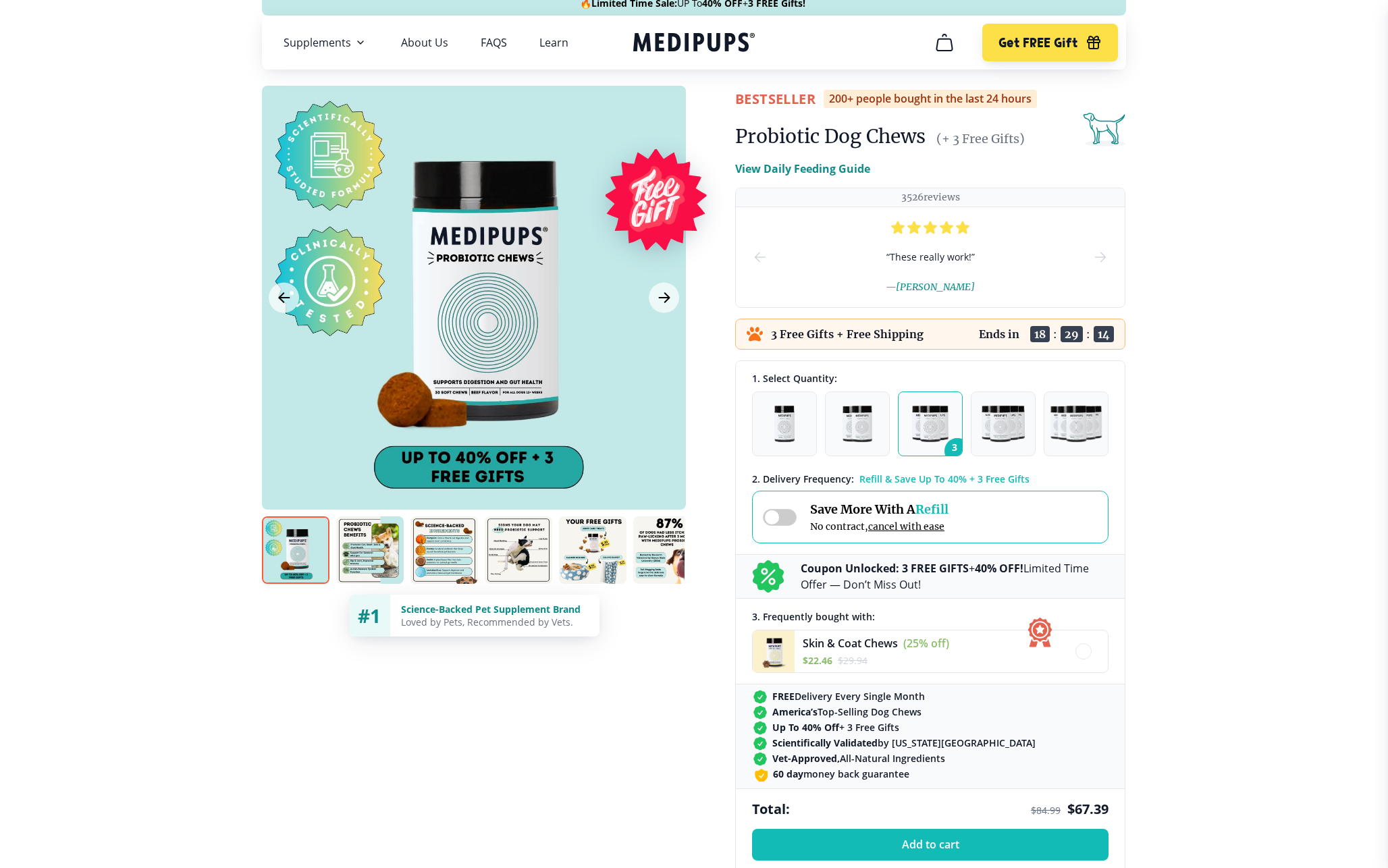
click at [783, 517] on span at bounding box center [779, 517] width 34 height 17
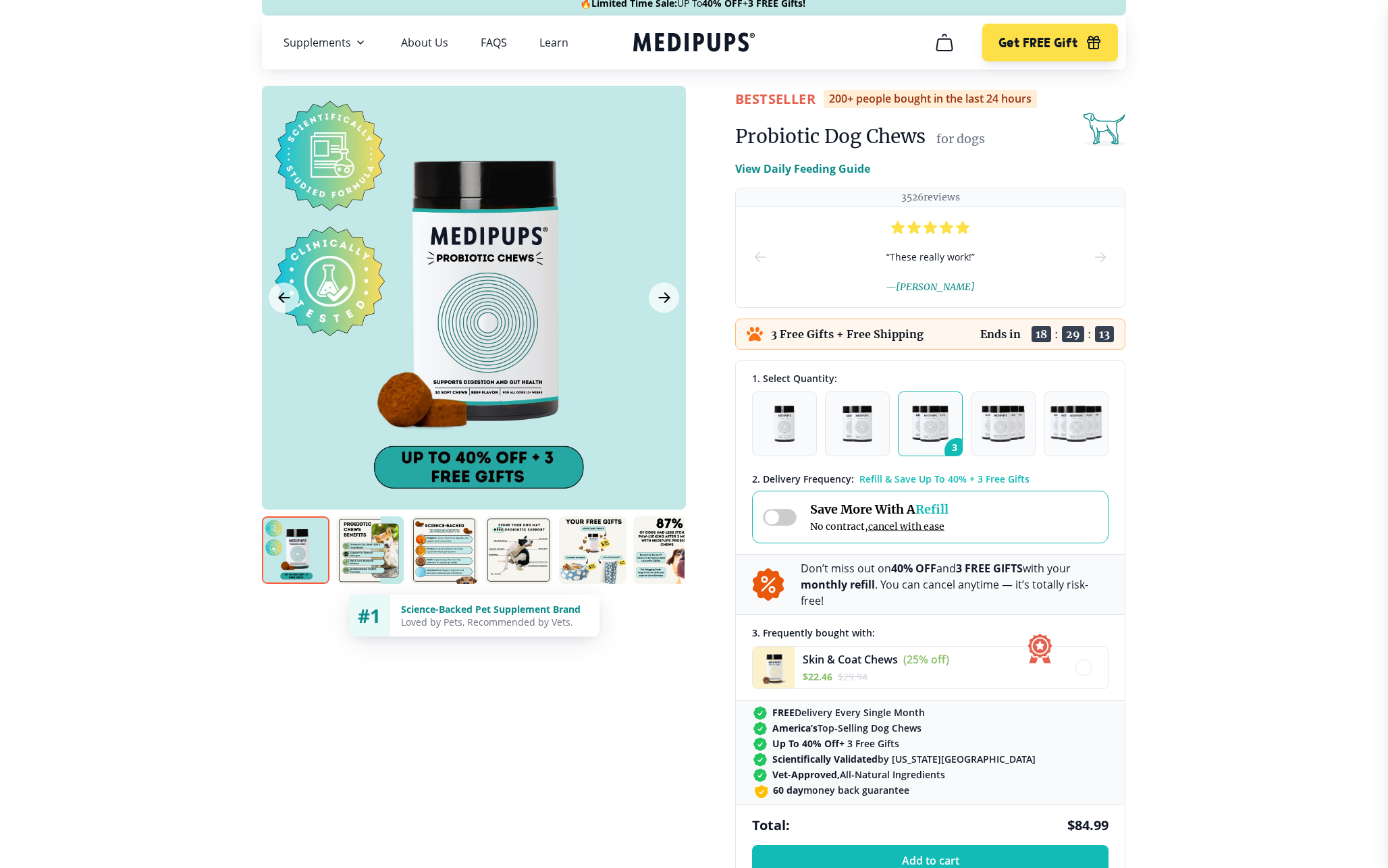
click at [783, 517] on span at bounding box center [779, 517] width 34 height 17
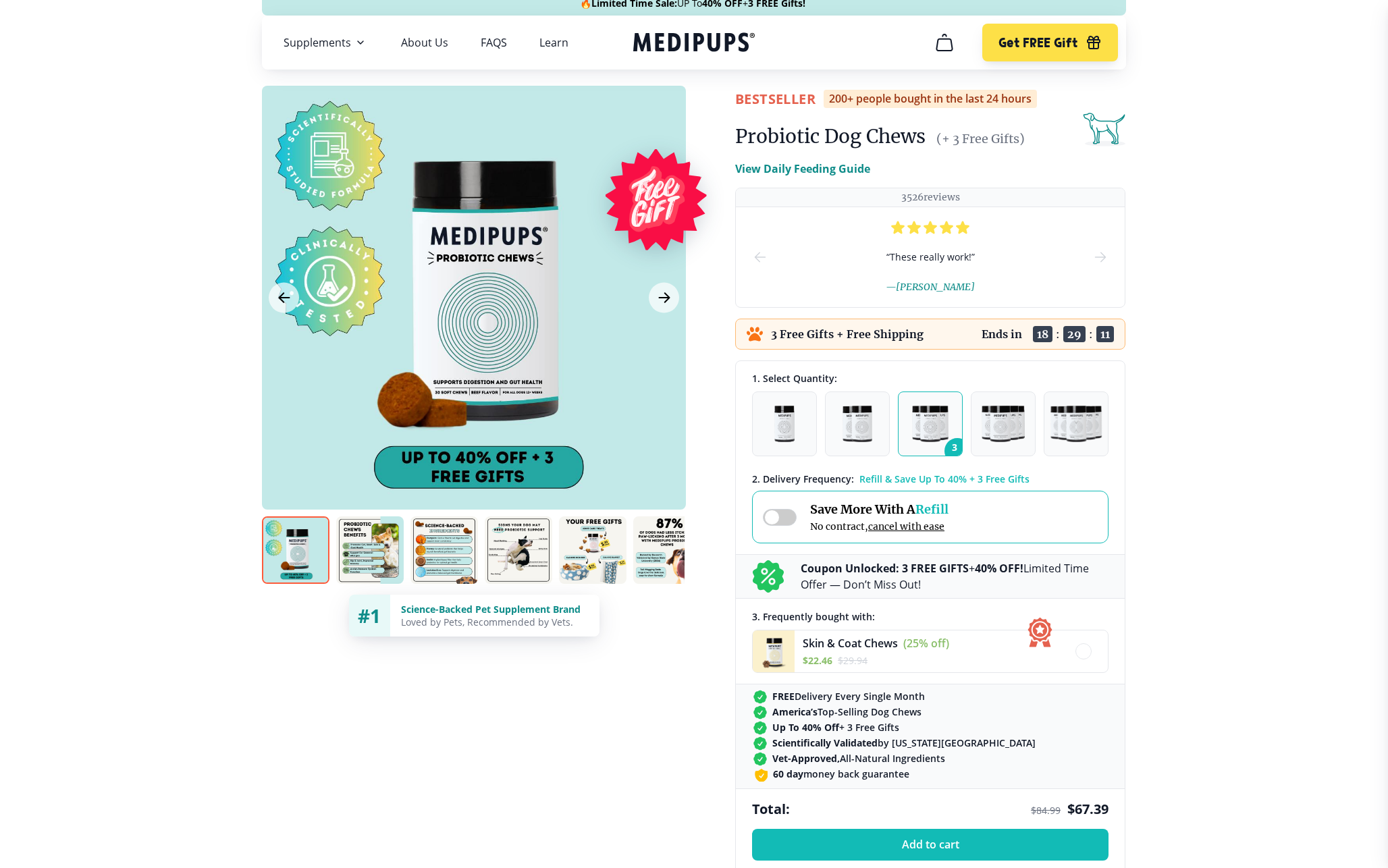
click at [783, 517] on span at bounding box center [779, 517] width 34 height 17
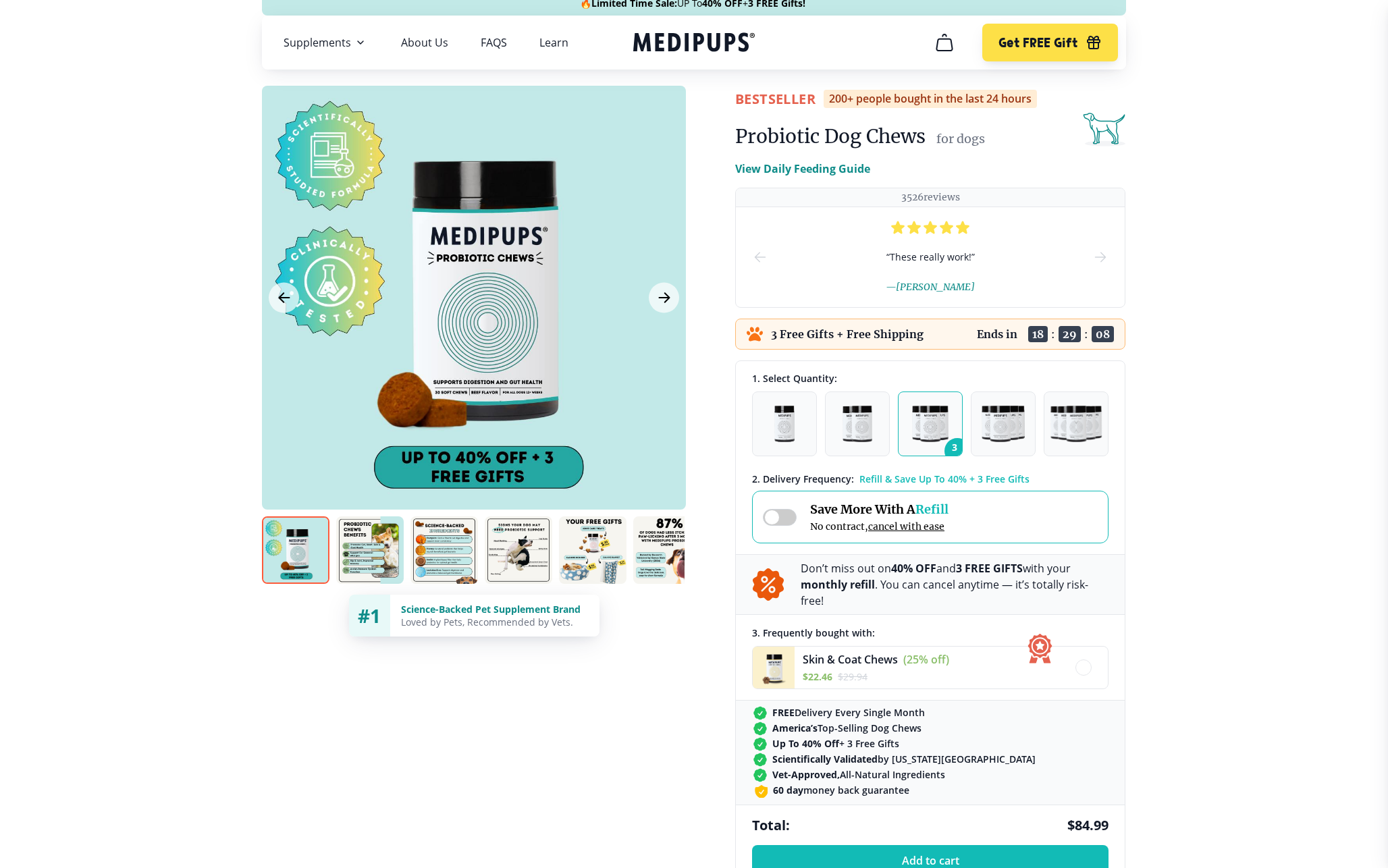
click at [783, 517] on span at bounding box center [779, 517] width 34 height 17
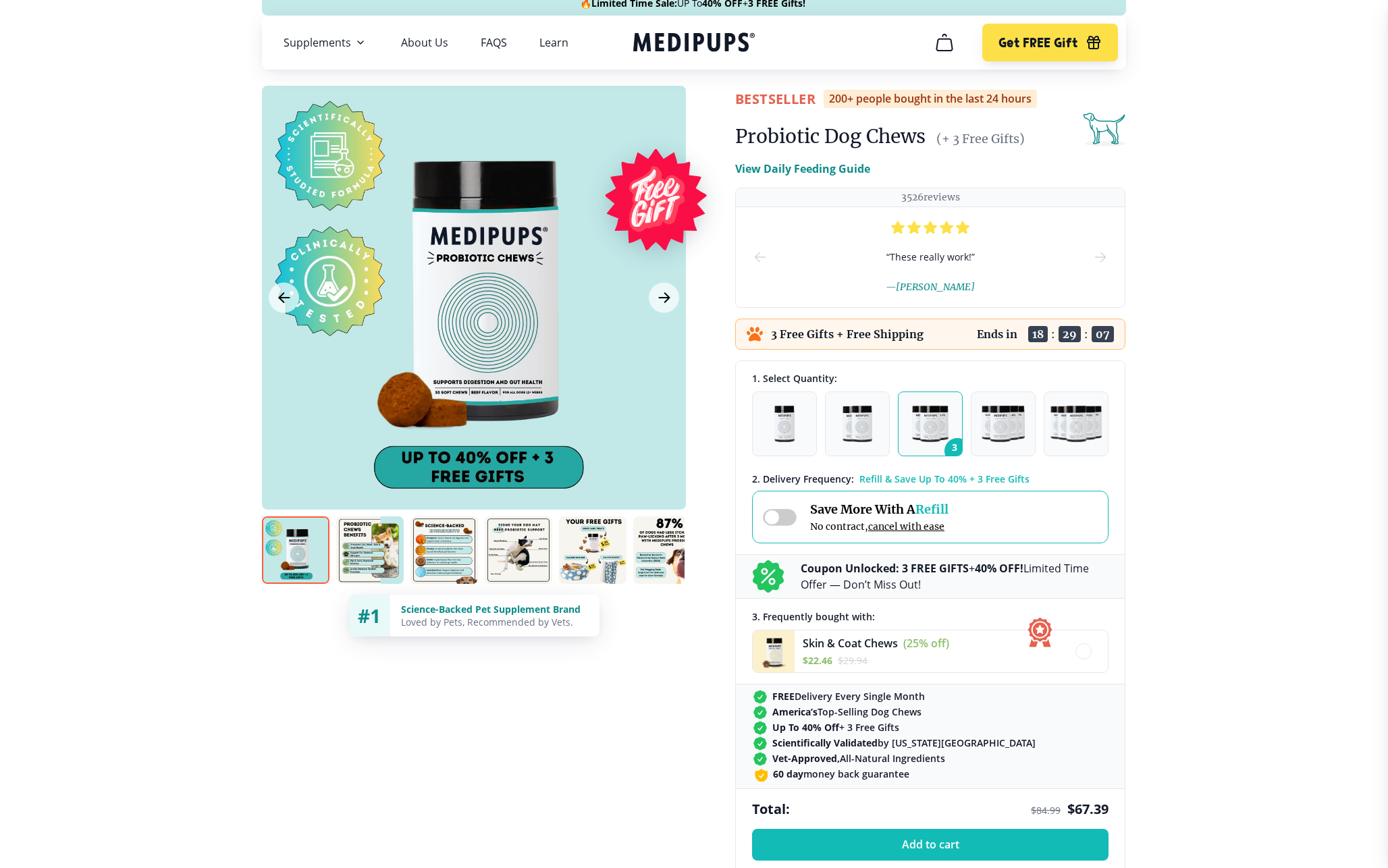
click at [783, 517] on span at bounding box center [779, 517] width 34 height 17
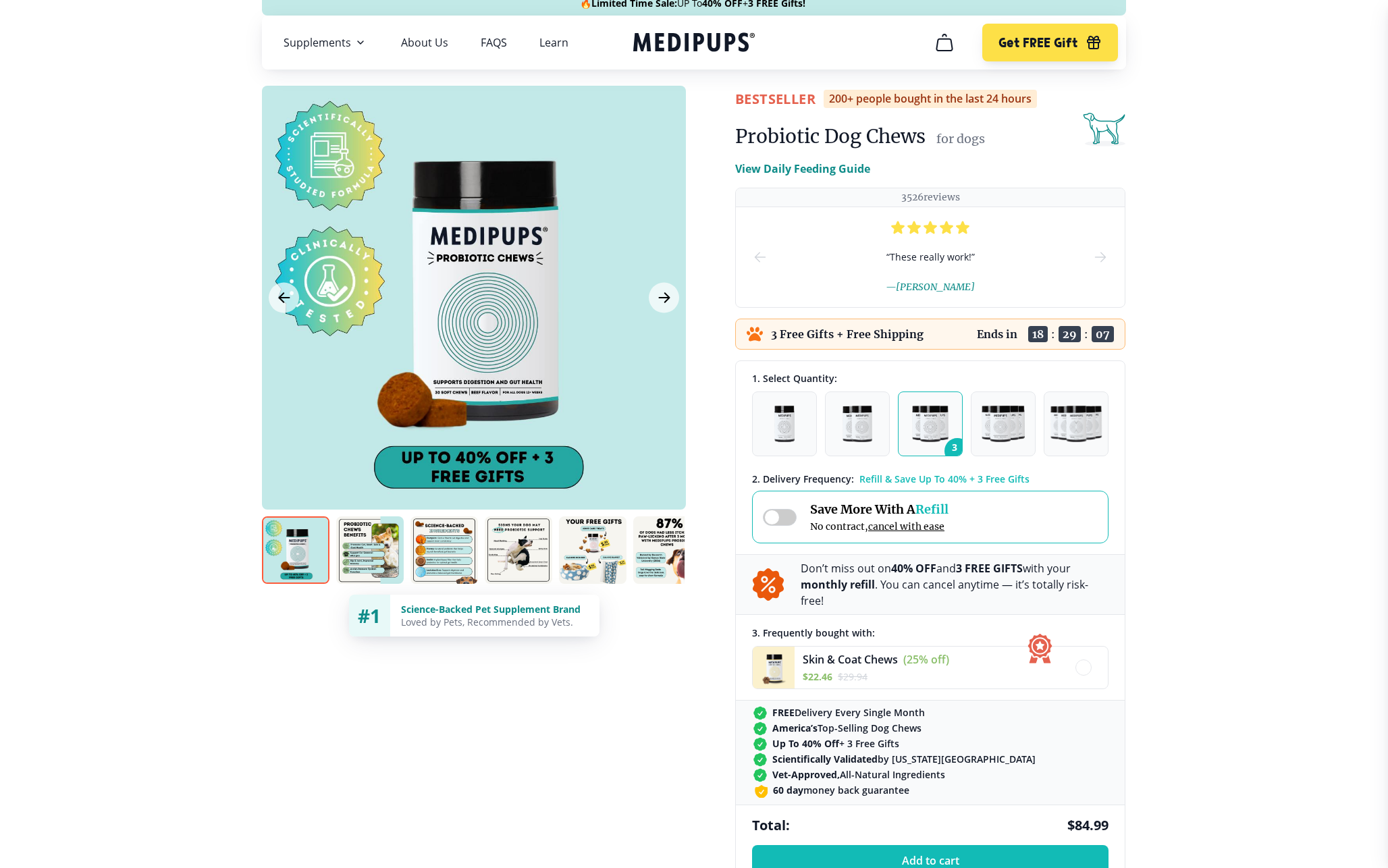
click at [783, 517] on span at bounding box center [779, 517] width 34 height 17
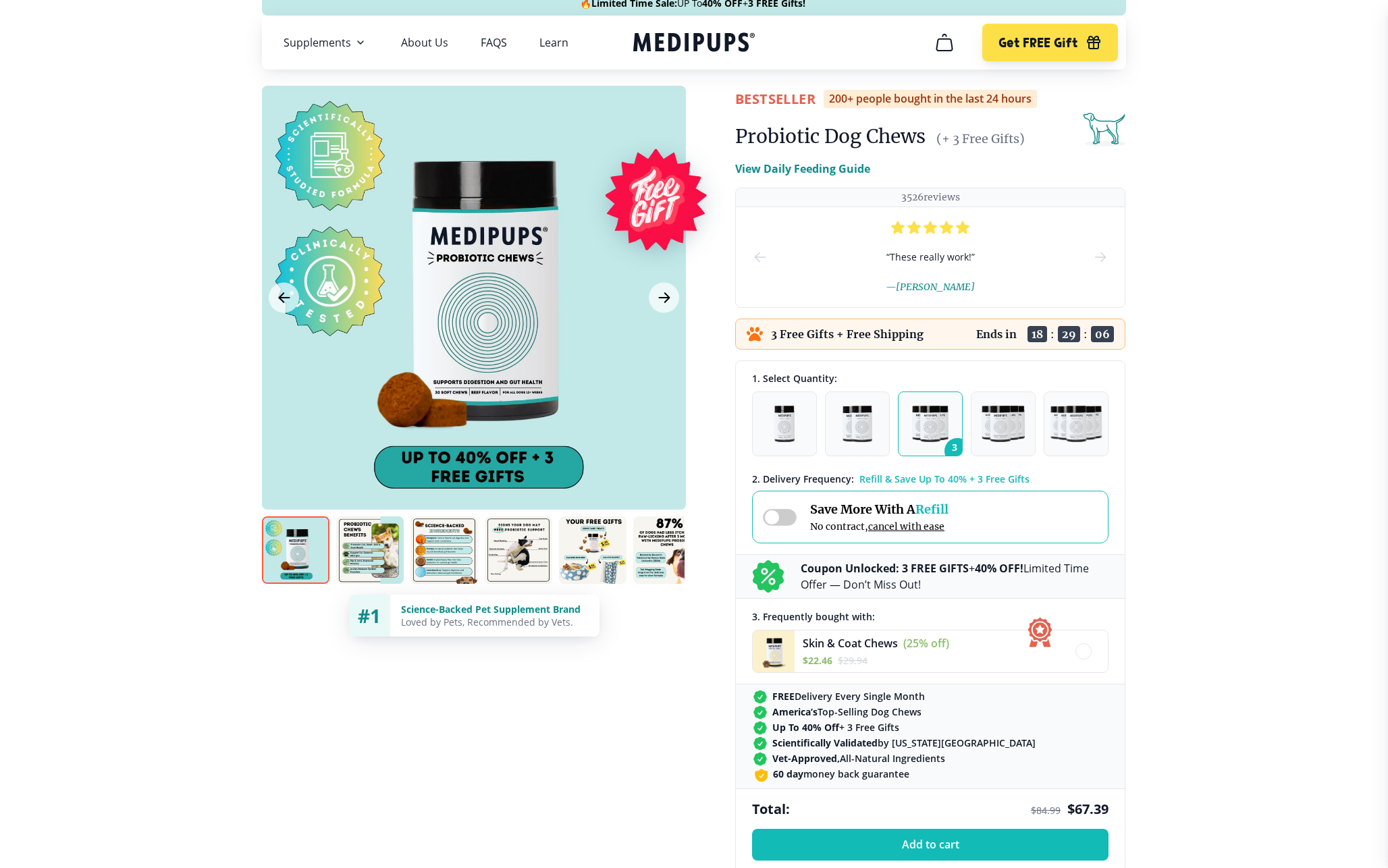
click at [783, 517] on span at bounding box center [779, 517] width 34 height 17
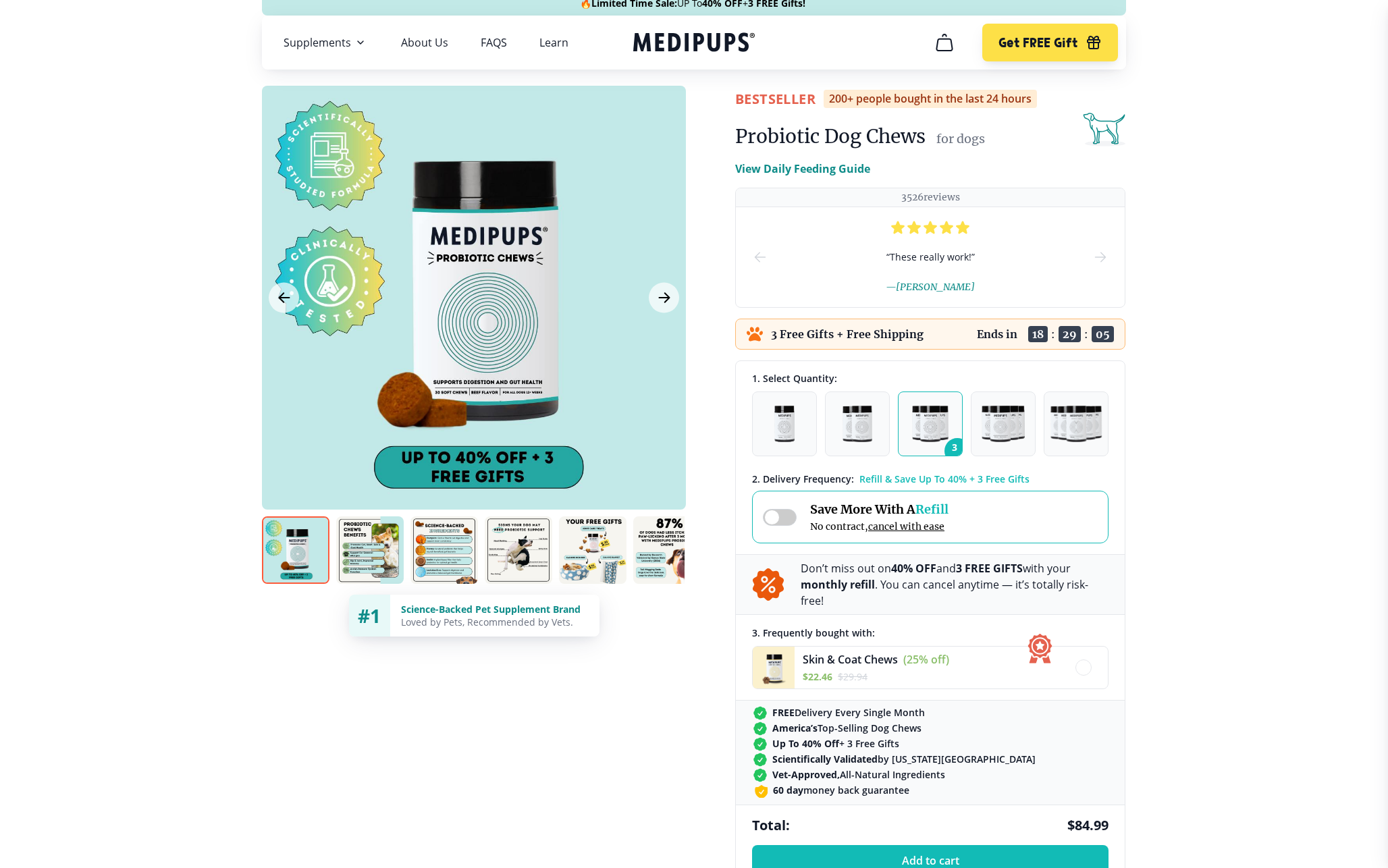
click at [783, 517] on span at bounding box center [779, 517] width 34 height 17
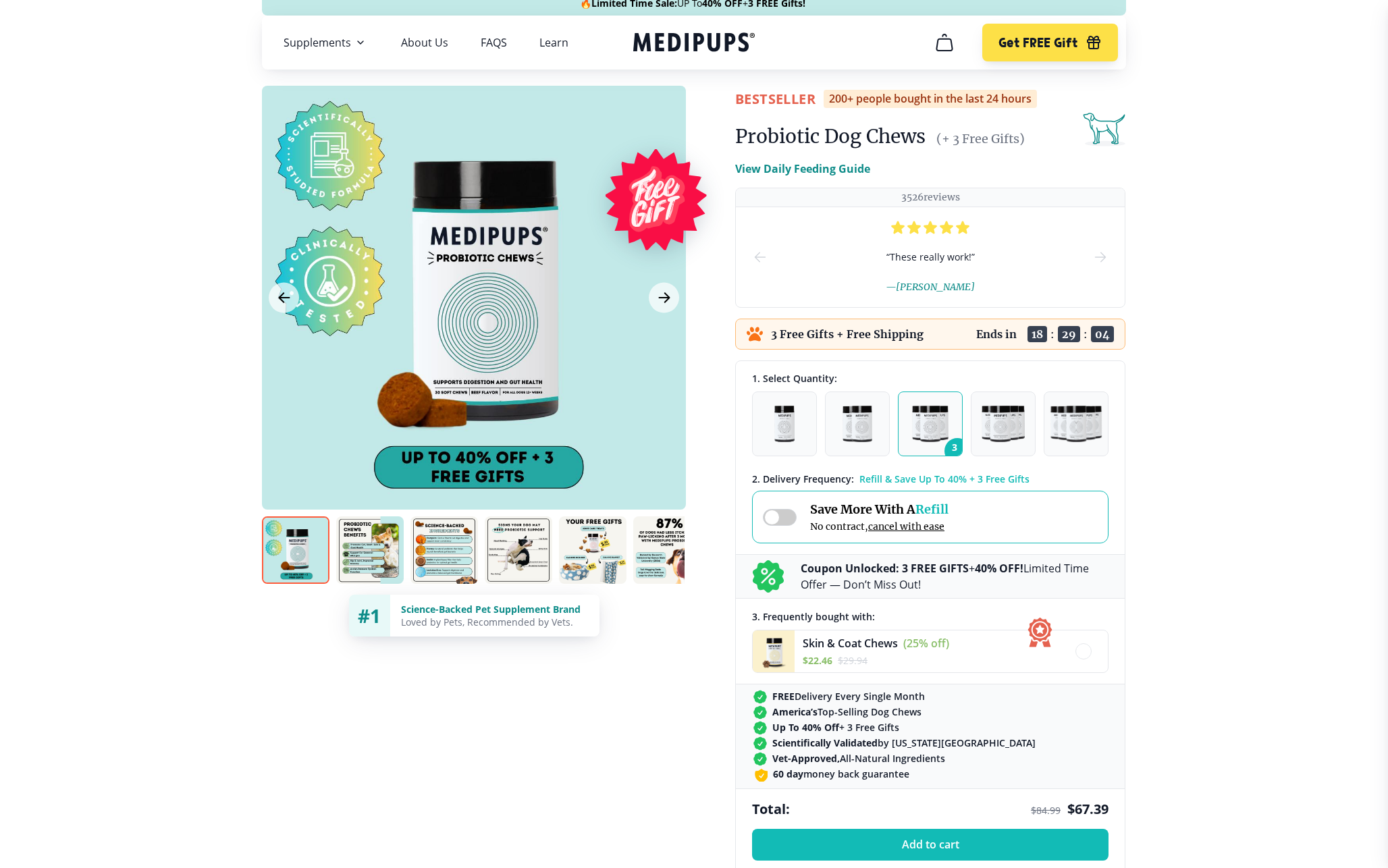
click at [788, 522] on span at bounding box center [779, 517] width 34 height 17
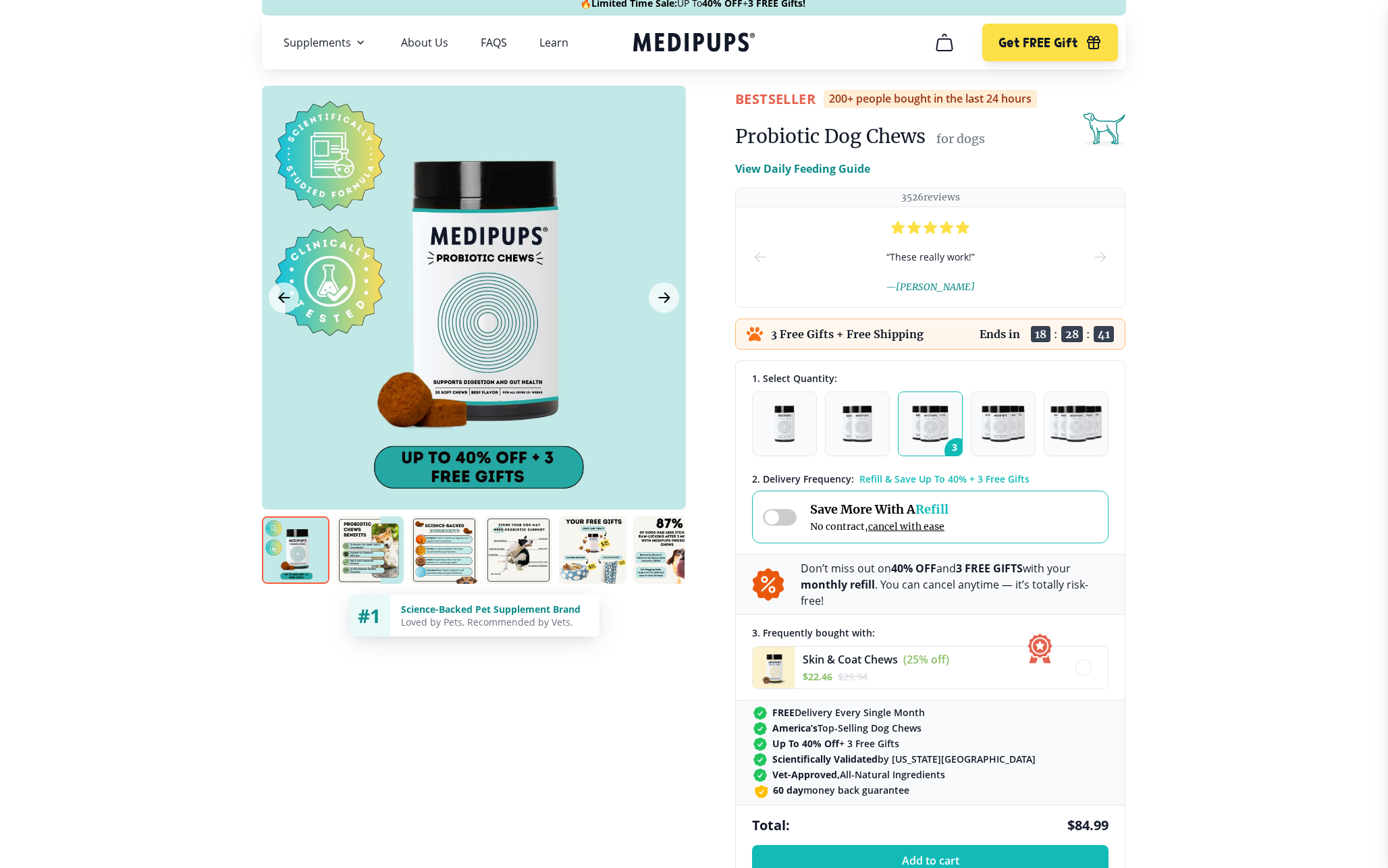
click at [779, 521] on span at bounding box center [779, 517] width 34 height 17
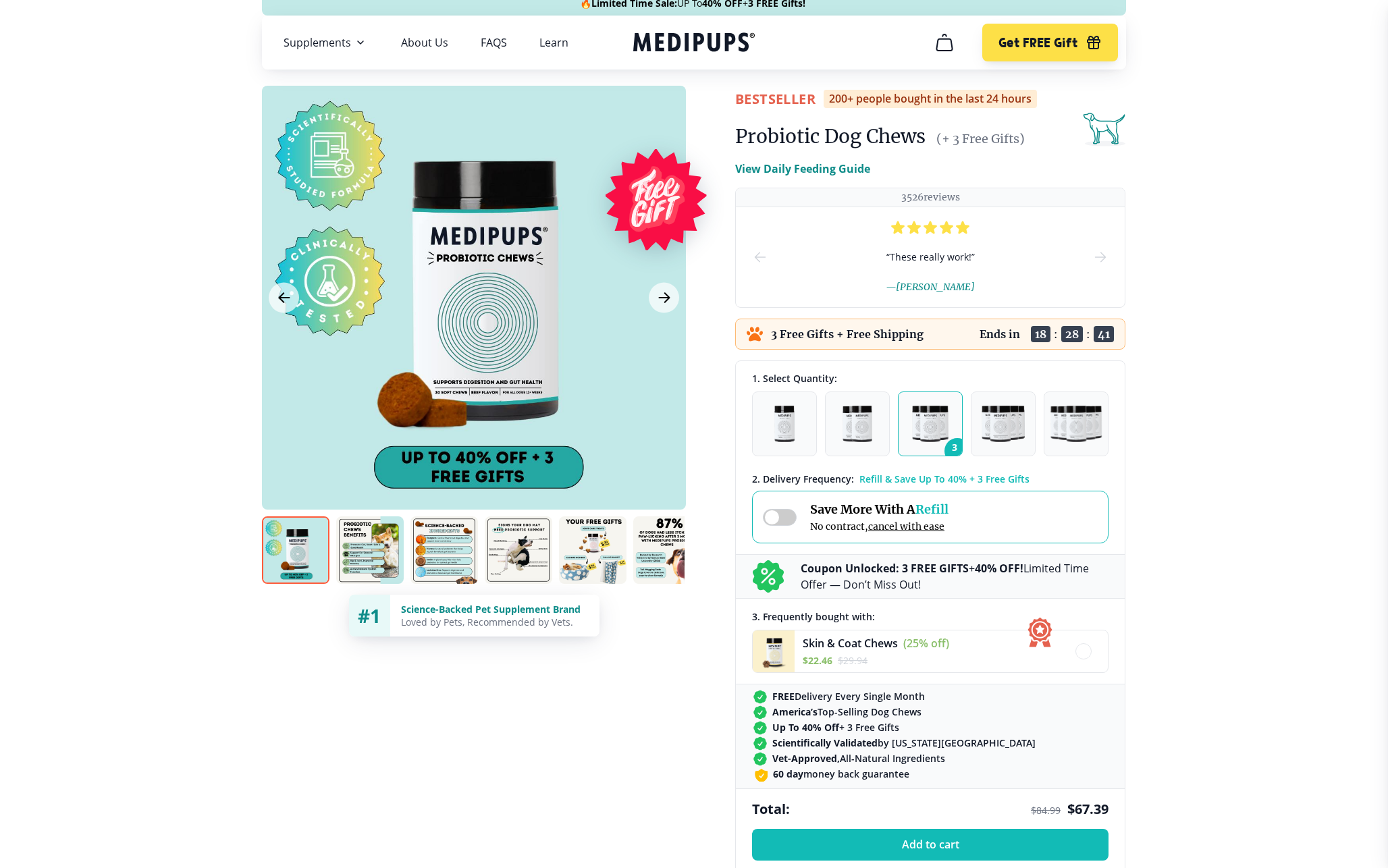
click at [779, 521] on span at bounding box center [779, 517] width 34 height 17
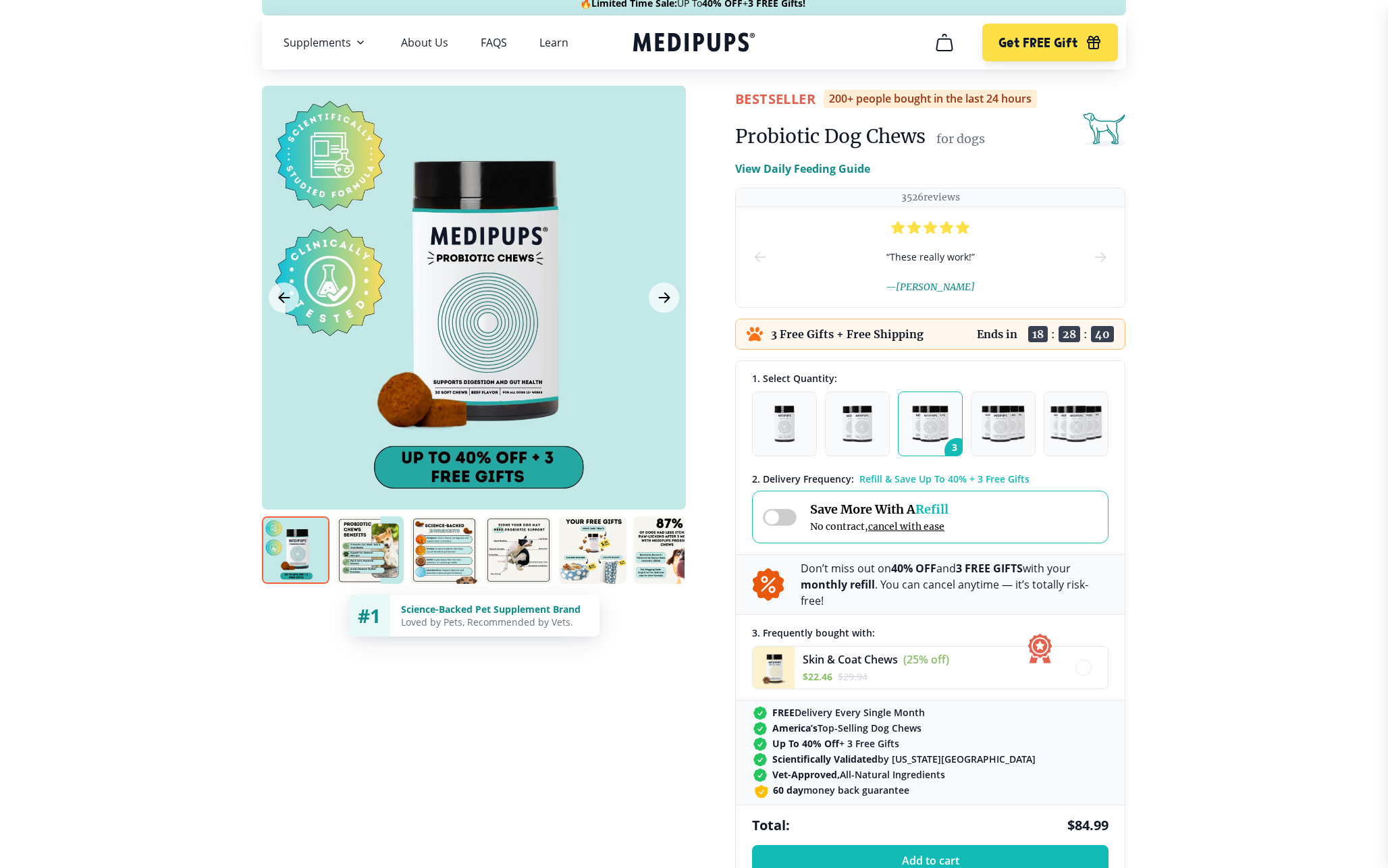
click at [779, 521] on span at bounding box center [779, 517] width 34 height 17
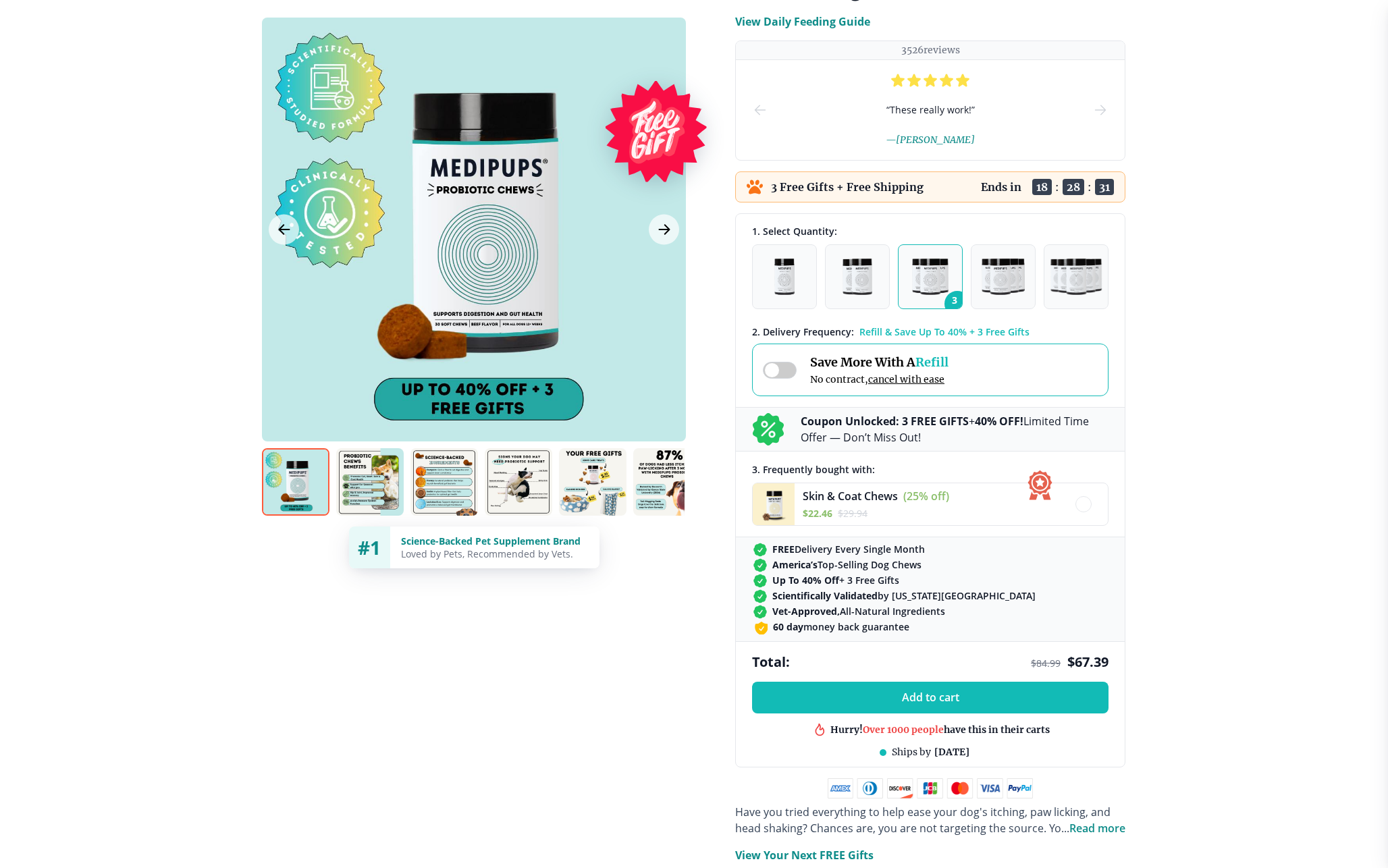
scroll to position [203, 0]
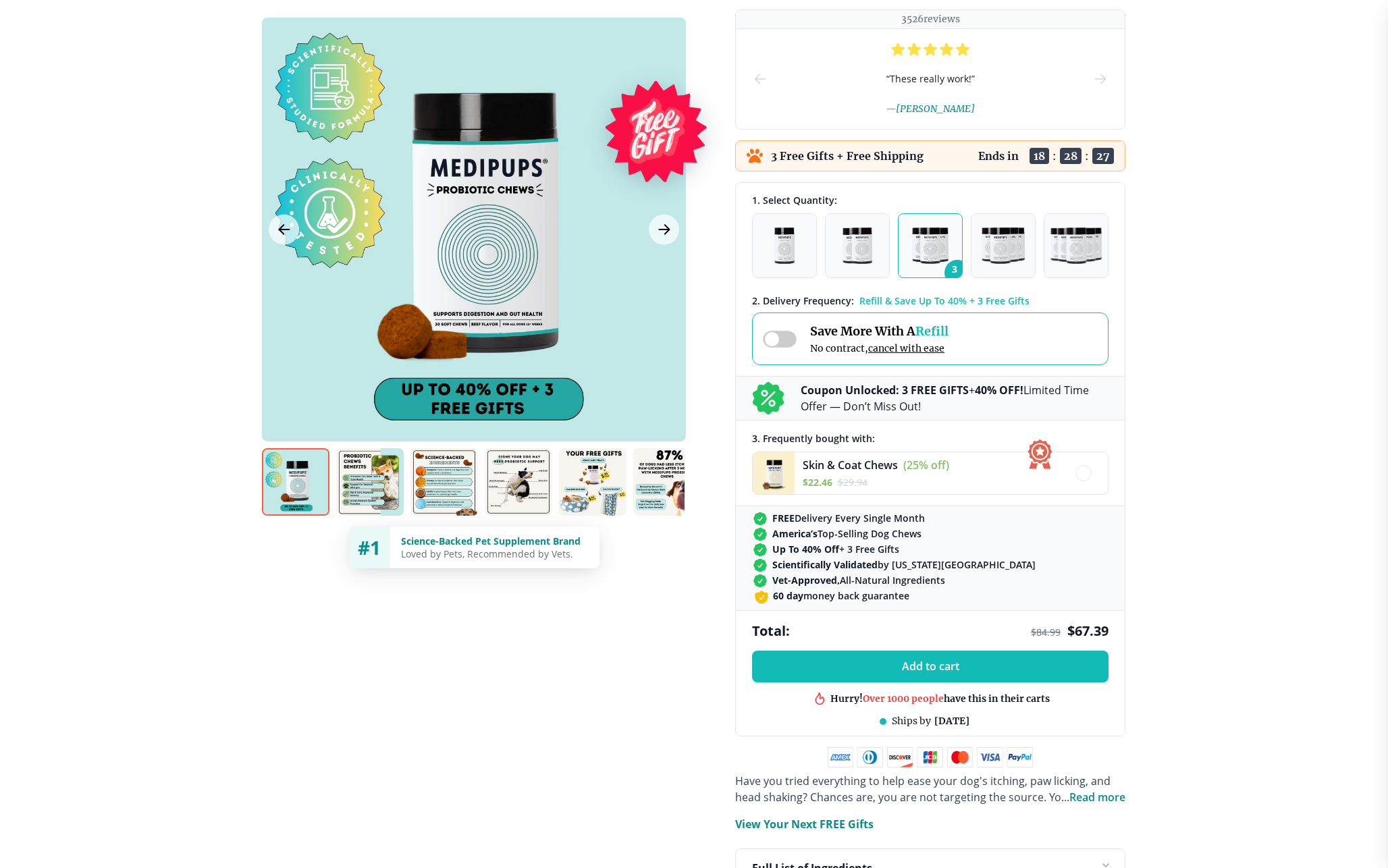
drag, startPoint x: 804, startPoint y: 389, endPoint x: 1087, endPoint y: 404, distance: 283.4
click at [1087, 404] on p "Coupon Unlocked: 3 FREE GIFTS + 40% OFF! Limited Time Offer — Don’t Miss Out!" at bounding box center [954, 398] width 308 height 33
drag, startPoint x: 803, startPoint y: 393, endPoint x: 944, endPoint y: 409, distance: 141.9
click at [944, 409] on p "Coupon Unlocked: 3 FREE GIFTS + 40% OFF! Limited Time Offer — Don’t Miss Out!" at bounding box center [954, 398] width 308 height 33
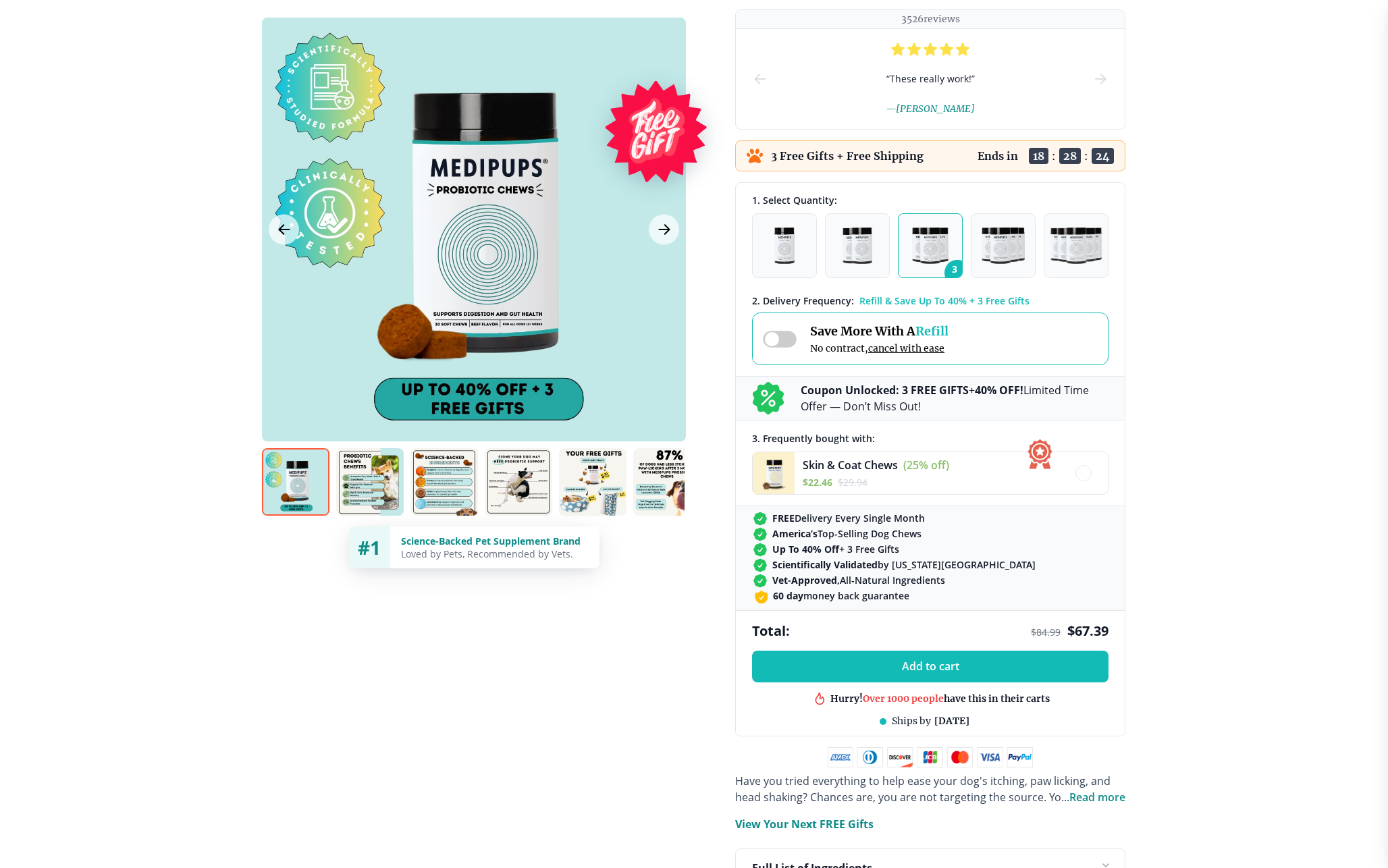
click at [944, 409] on p "Coupon Unlocked: 3 FREE GIFTS + 40% OFF! Limited Time Offer — Don’t Miss Out!" at bounding box center [954, 398] width 308 height 33
click at [778, 338] on span at bounding box center [779, 339] width 34 height 17
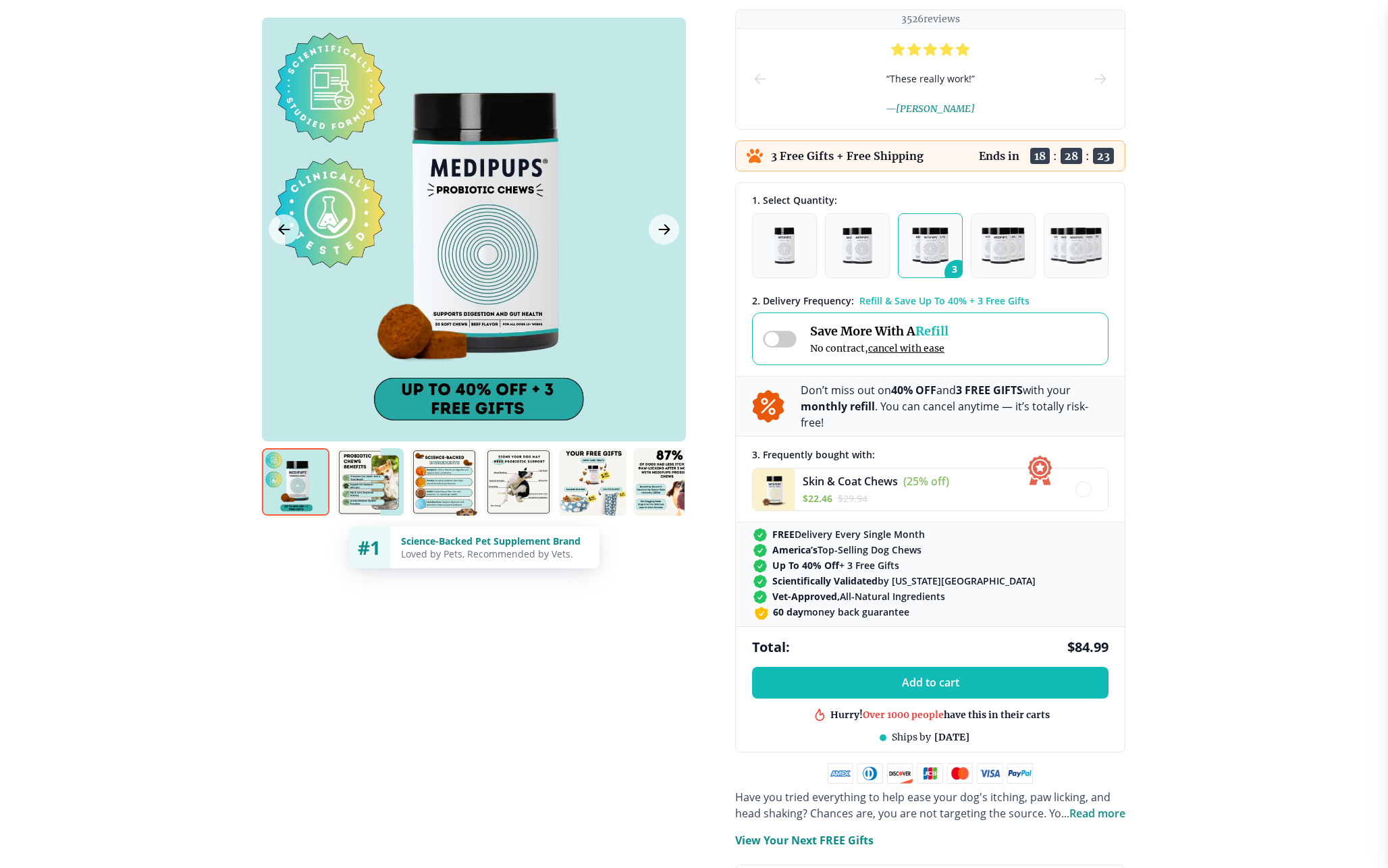
click at [778, 338] on span at bounding box center [779, 339] width 34 height 17
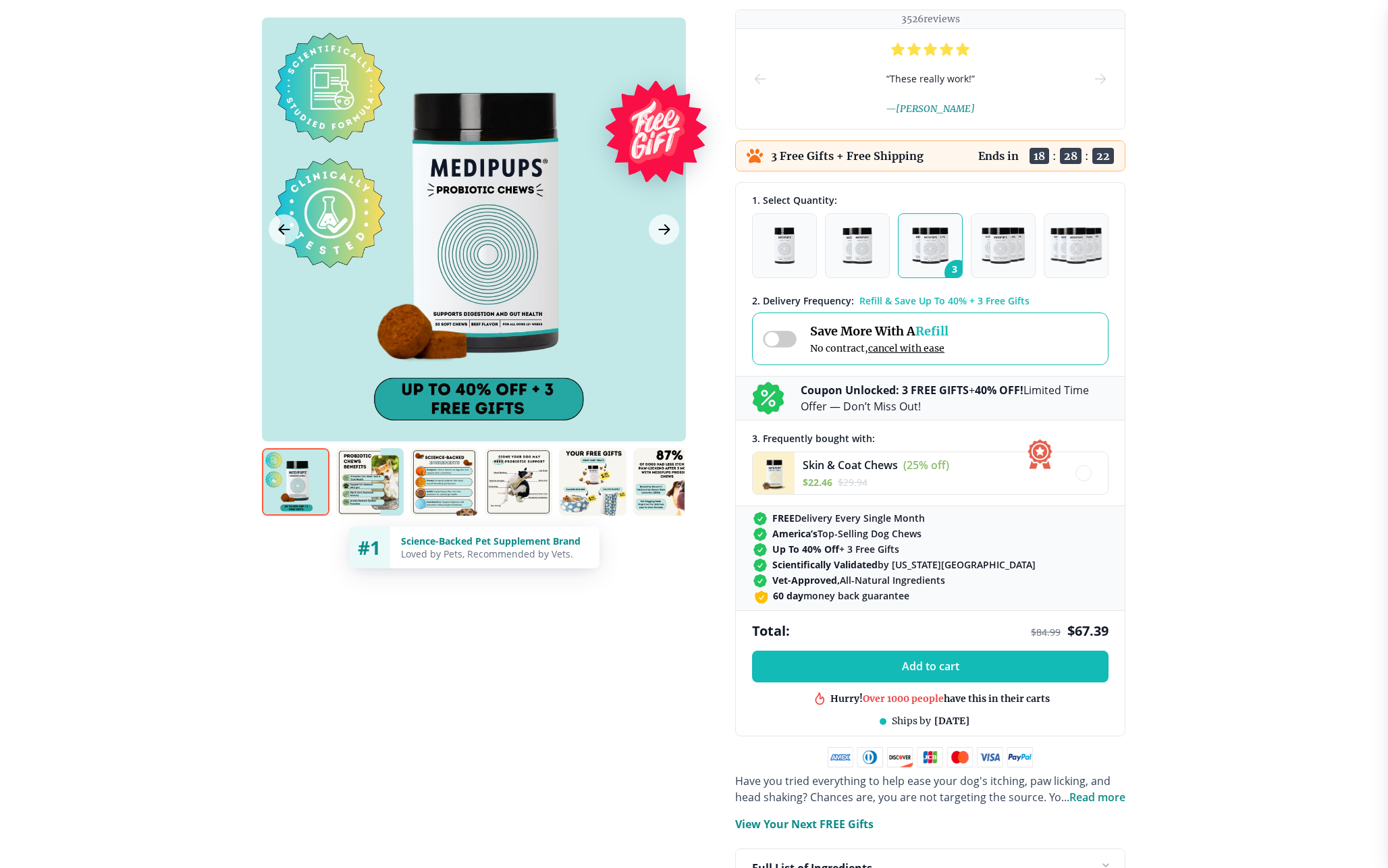
click at [778, 338] on span at bounding box center [779, 339] width 34 height 17
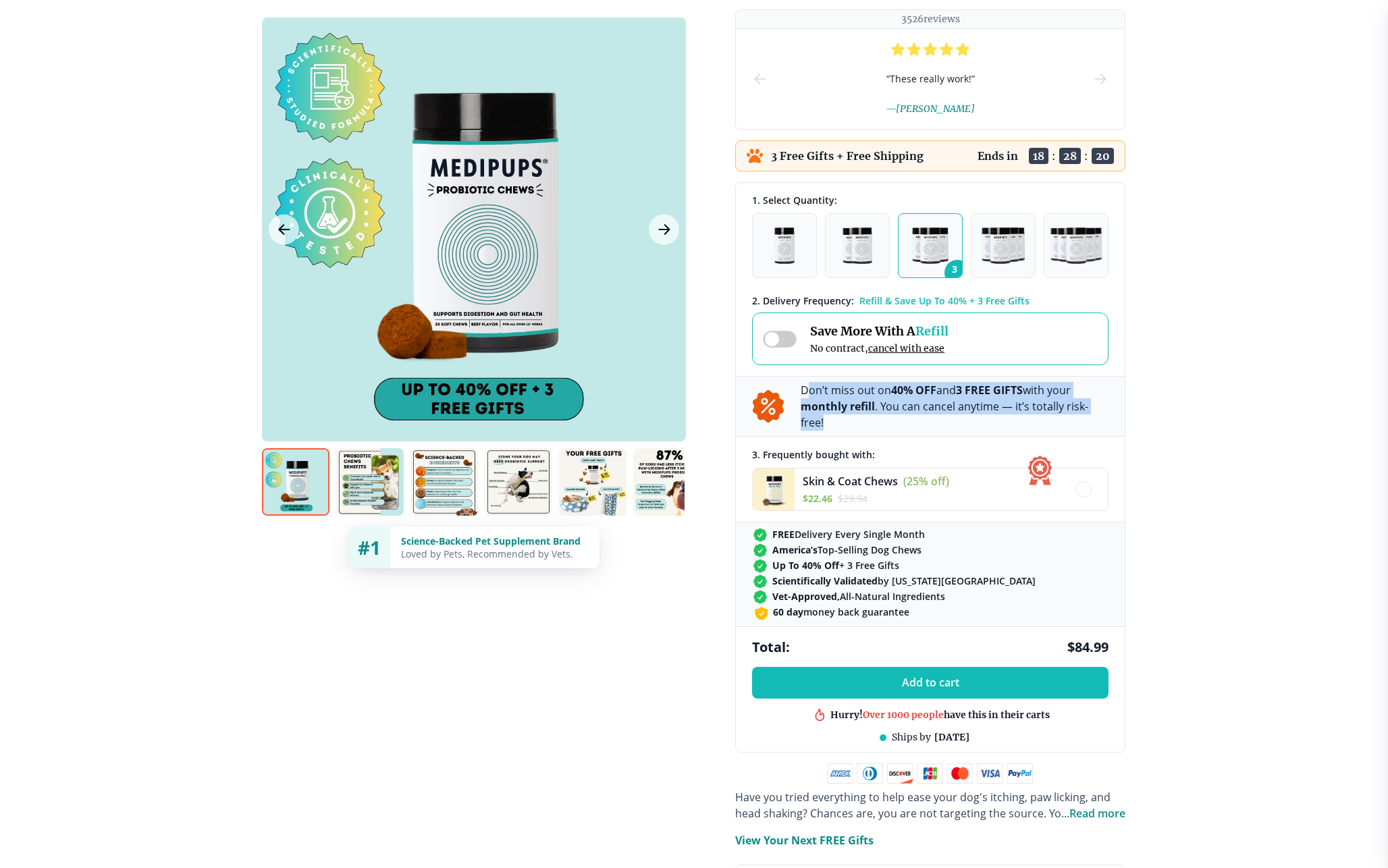
drag, startPoint x: 805, startPoint y: 386, endPoint x: 1111, endPoint y: 405, distance: 306.6
click at [1111, 405] on div "Don’t miss out on 40% OFF and 3 FREE GIFTS with your monthly refill . You can c…" at bounding box center [930, 406] width 389 height 60
click at [777, 338] on span at bounding box center [779, 339] width 34 height 17
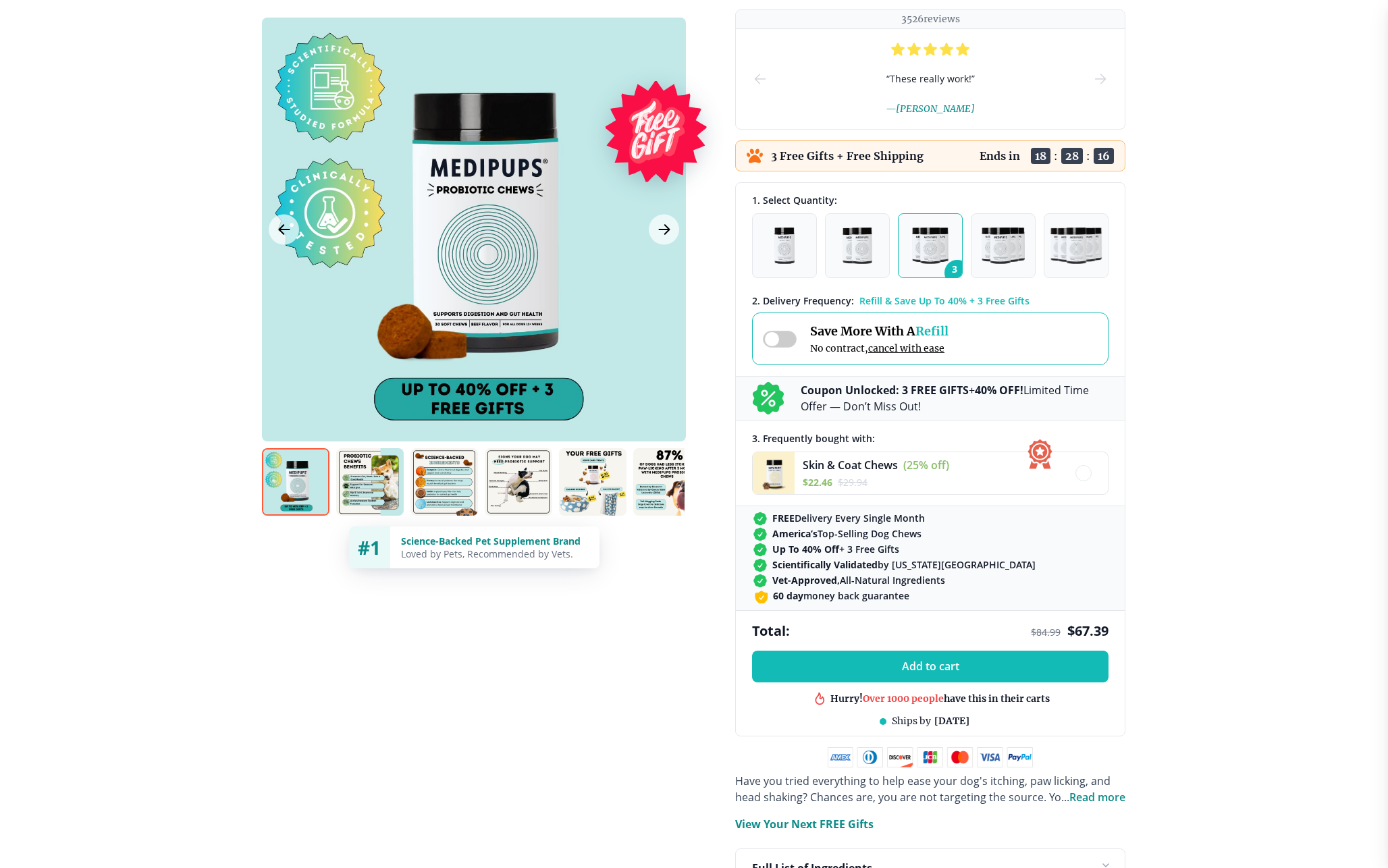
click at [777, 338] on span at bounding box center [779, 339] width 34 height 17
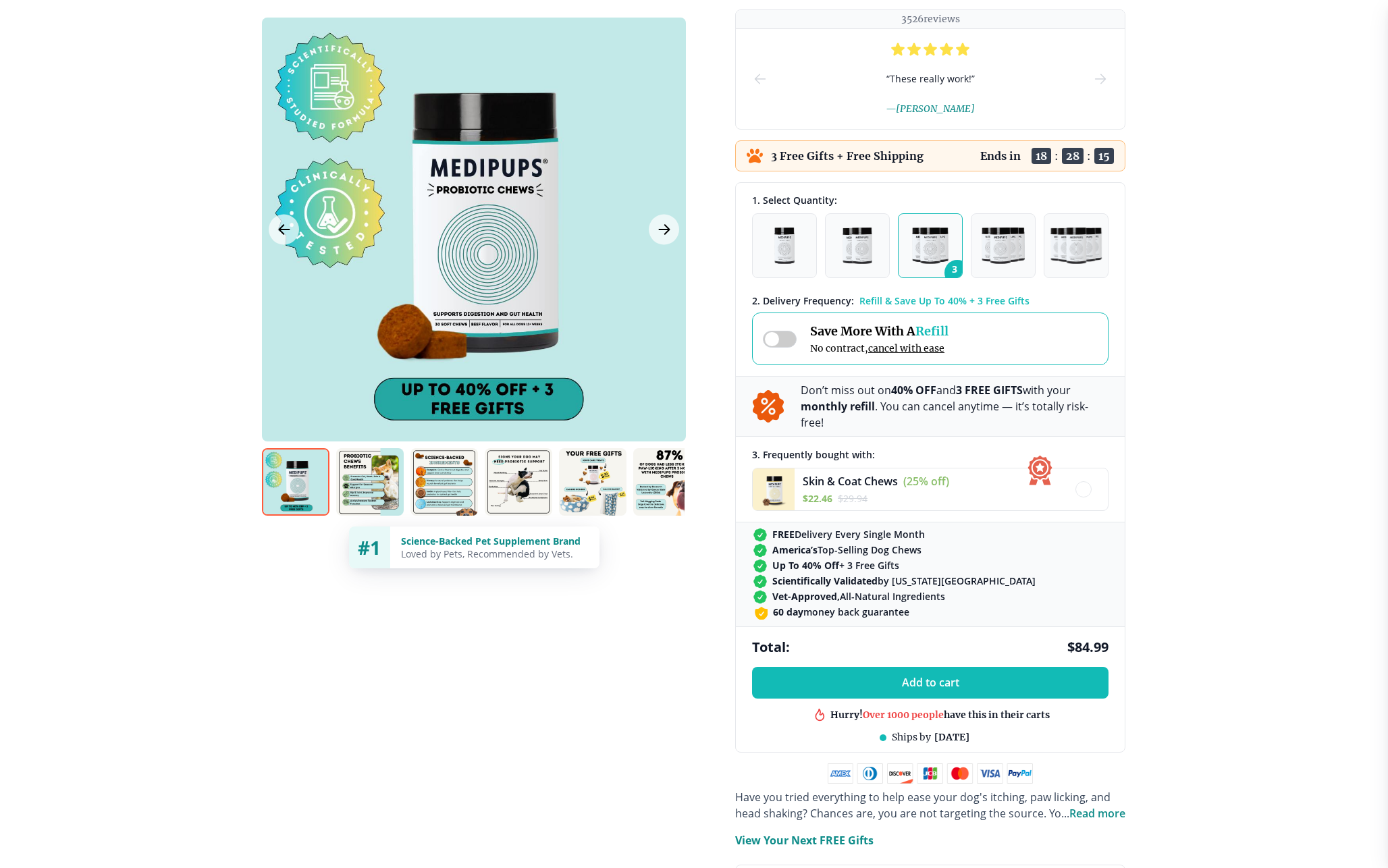
click at [777, 338] on span at bounding box center [779, 339] width 34 height 17
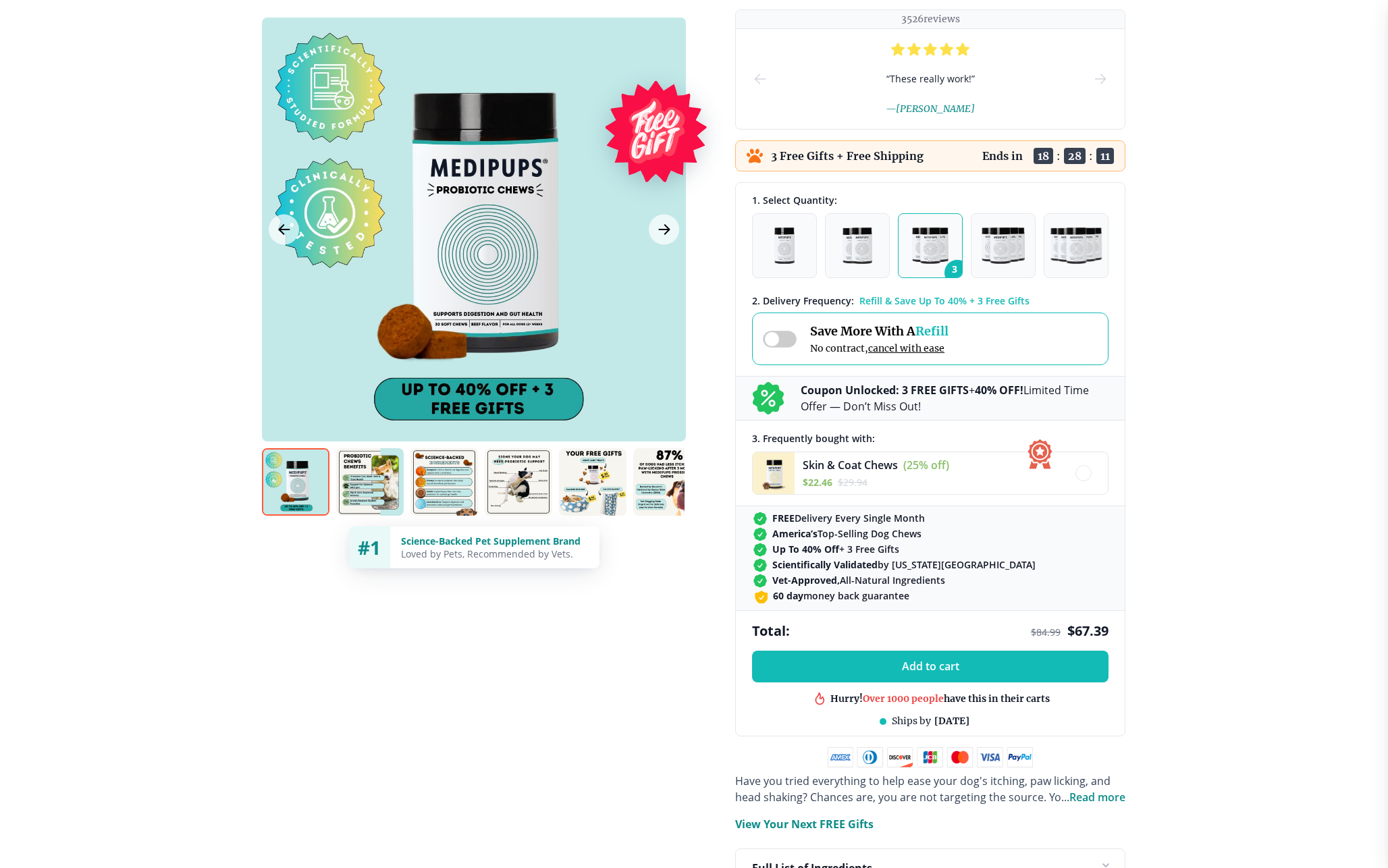
click at [782, 337] on span at bounding box center [779, 339] width 34 height 17
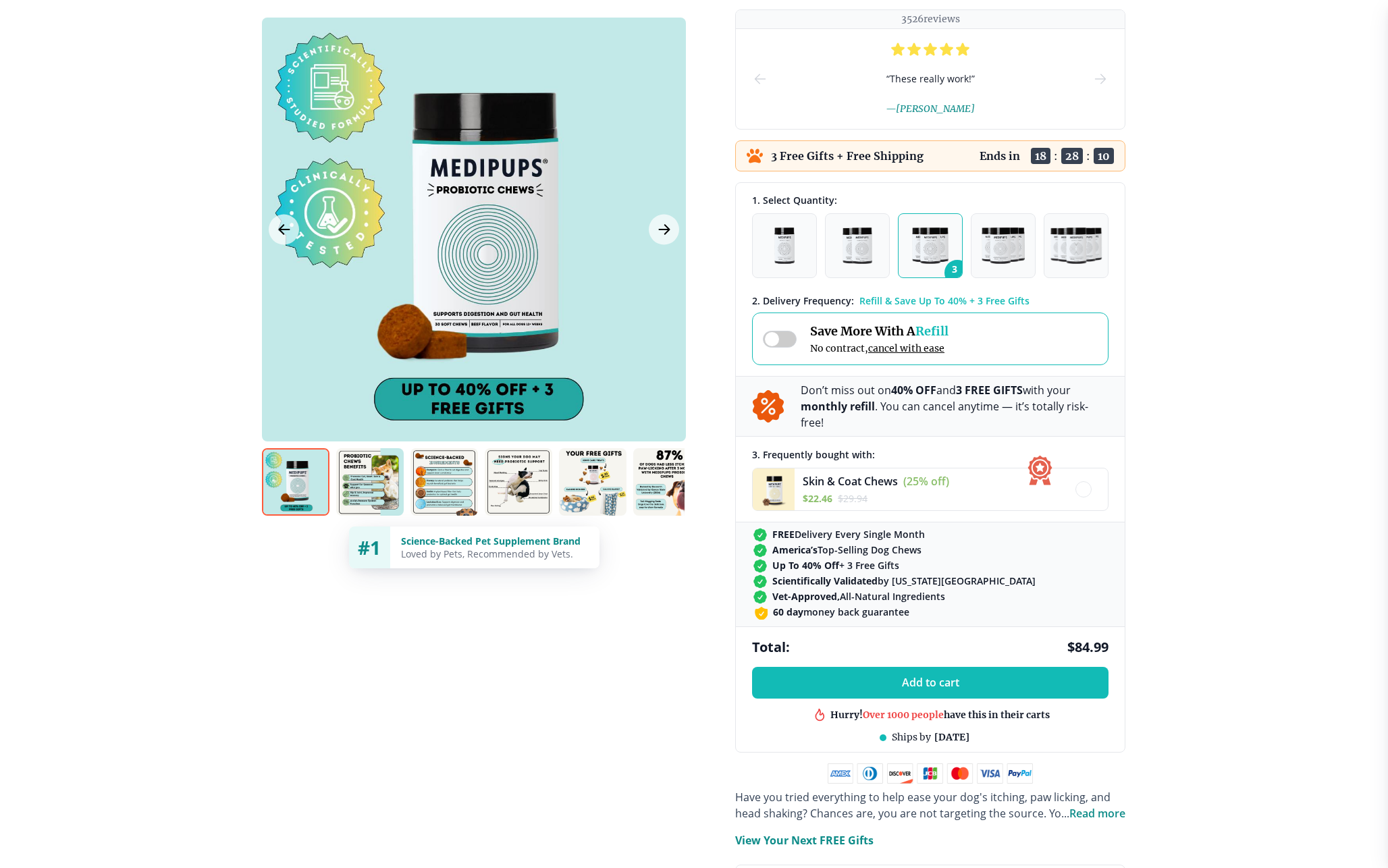
click at [782, 337] on span at bounding box center [779, 339] width 34 height 17
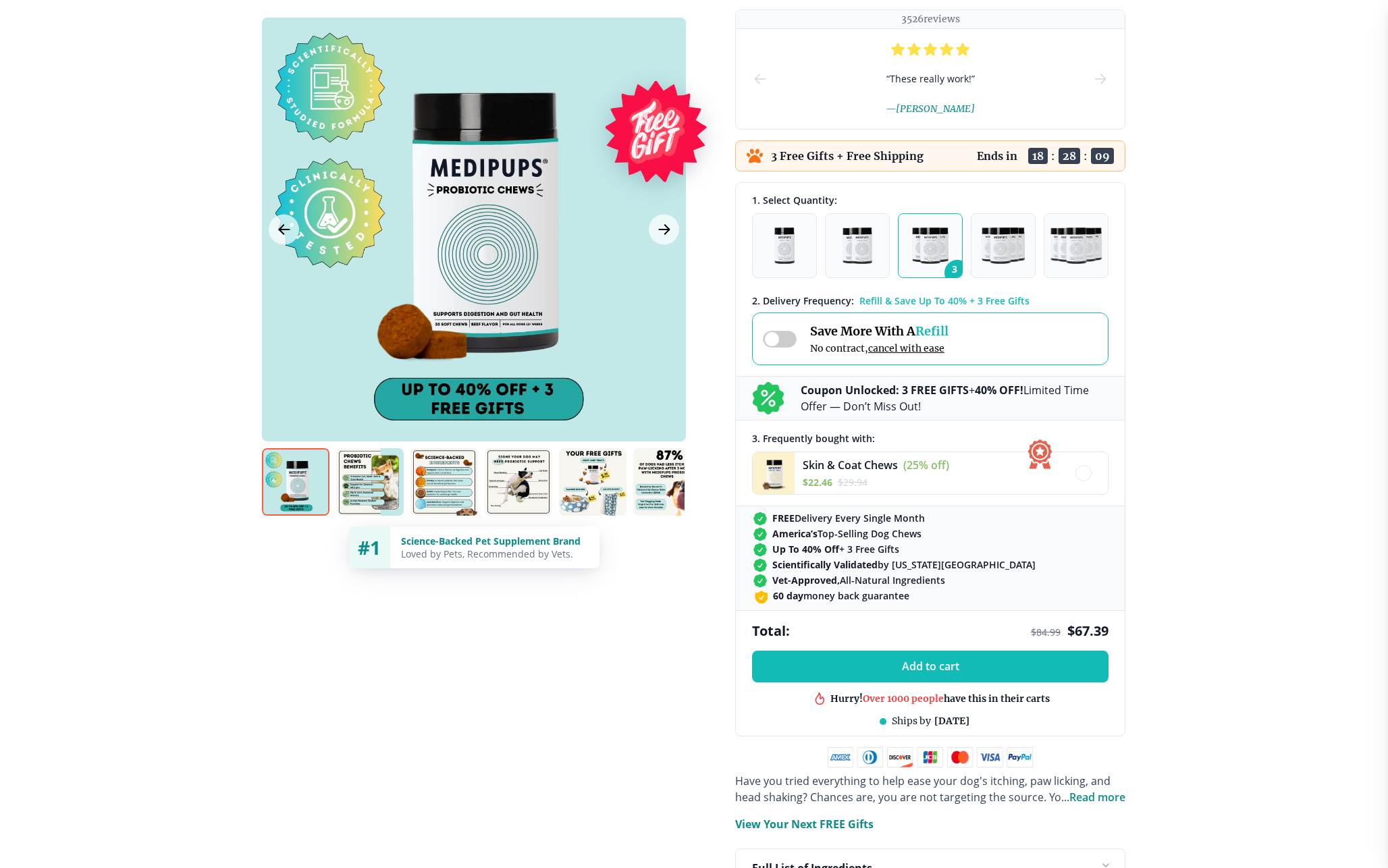
click at [782, 337] on span at bounding box center [779, 339] width 34 height 17
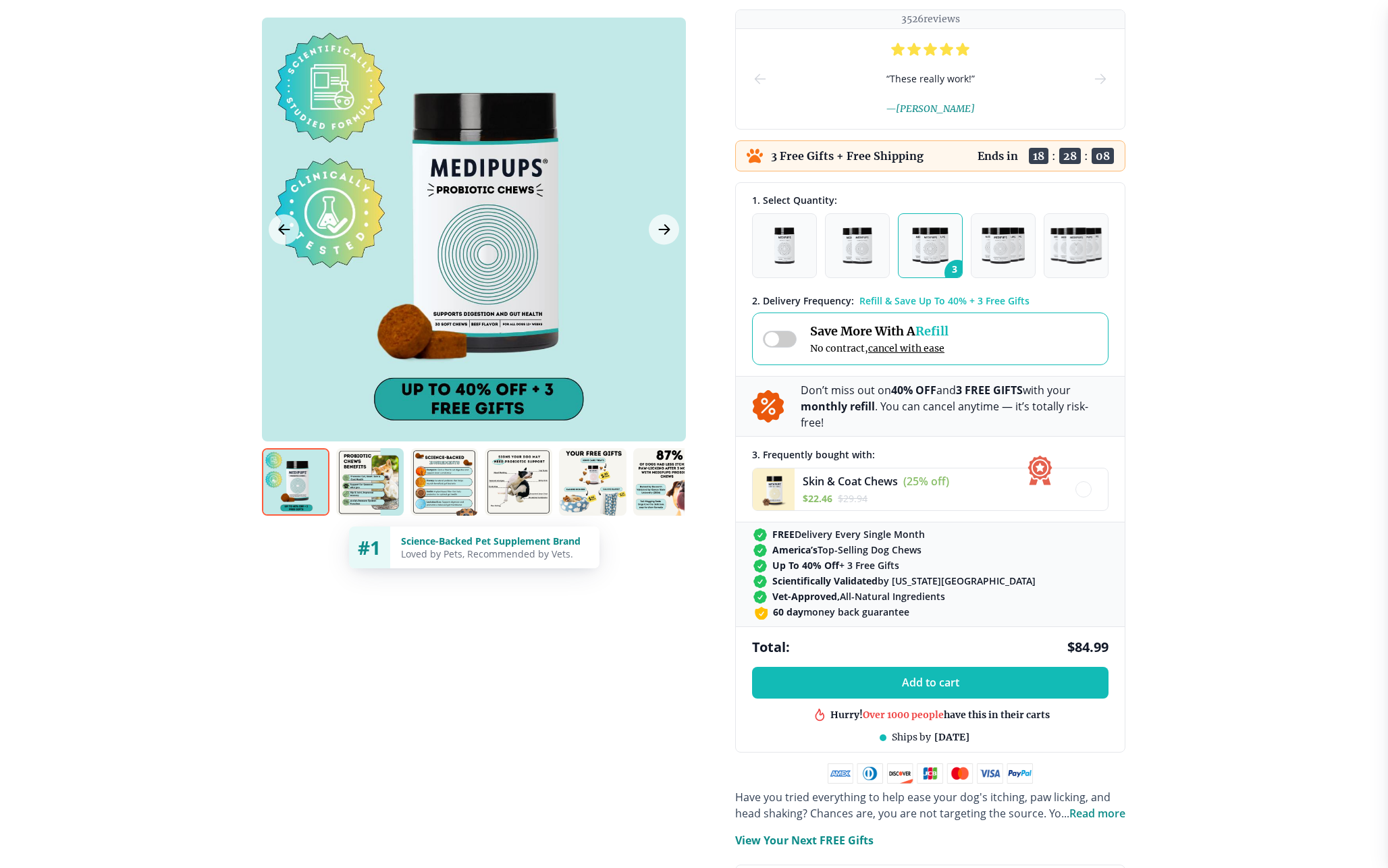
click at [782, 337] on span at bounding box center [779, 339] width 34 height 17
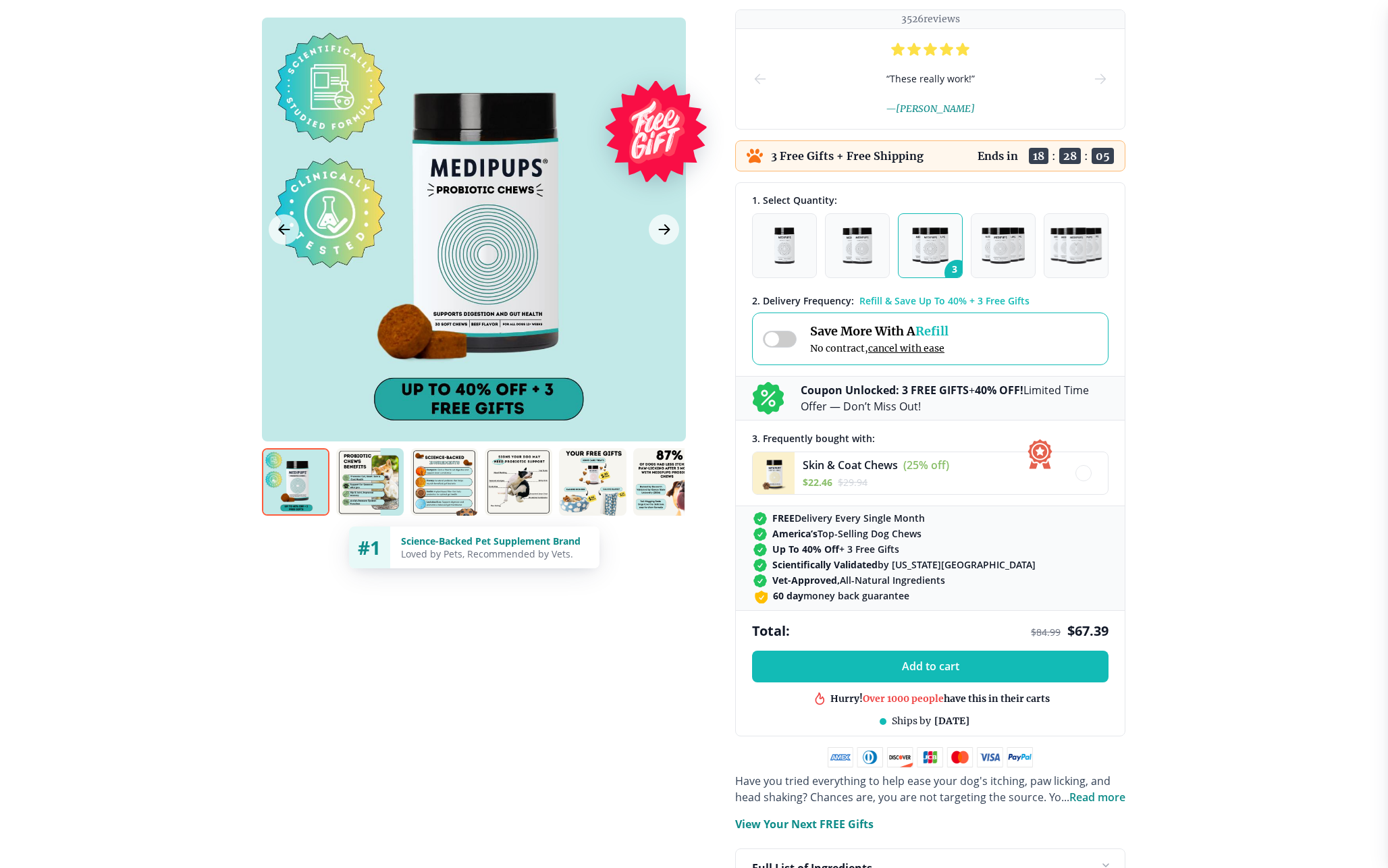
click at [803, 338] on div "Save More With A Refill No contract, cancel with ease" at bounding box center [856, 339] width 186 height 31
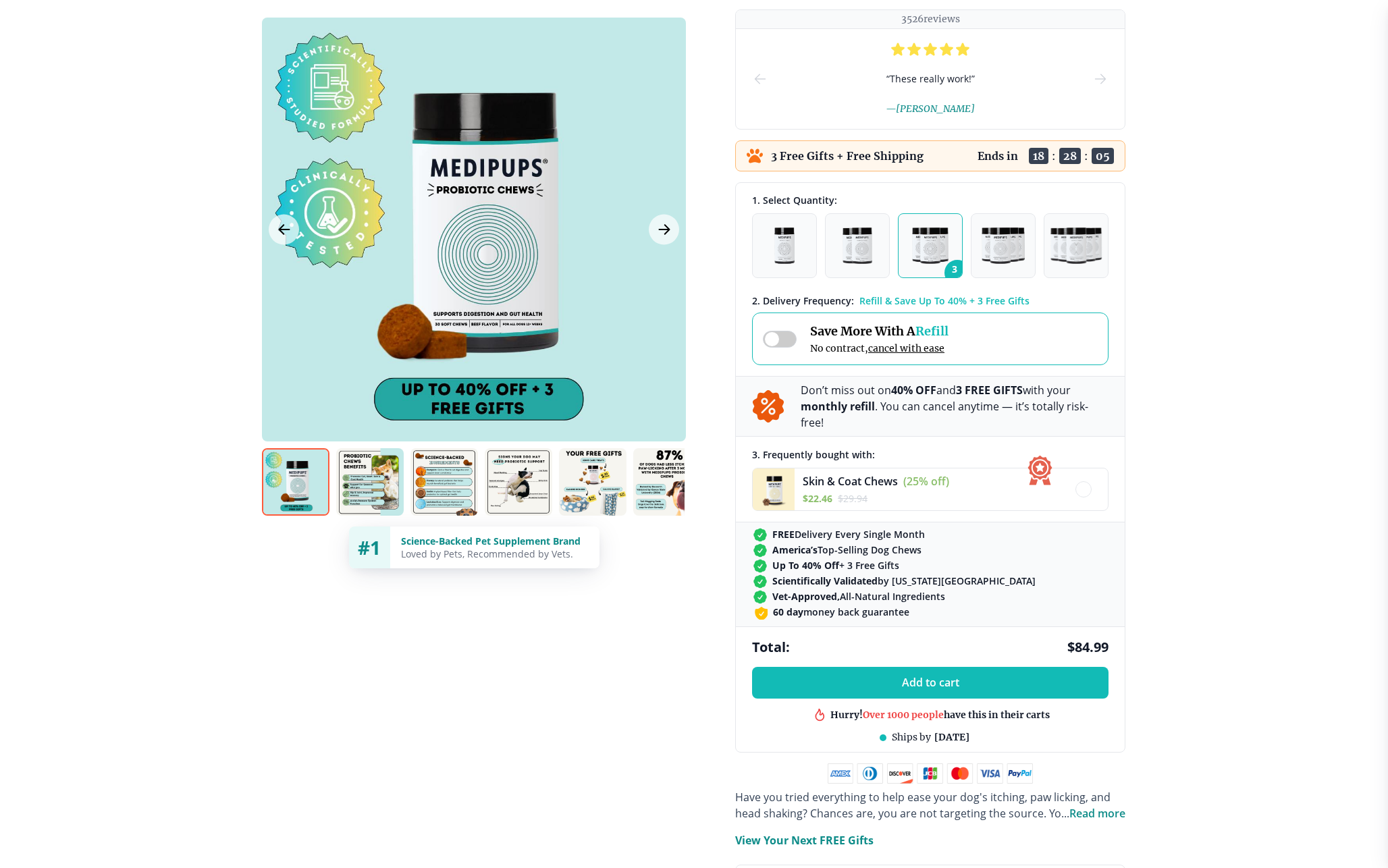
click at [803, 338] on div "Save More With A Refill No contract, cancel with ease" at bounding box center [856, 339] width 186 height 31
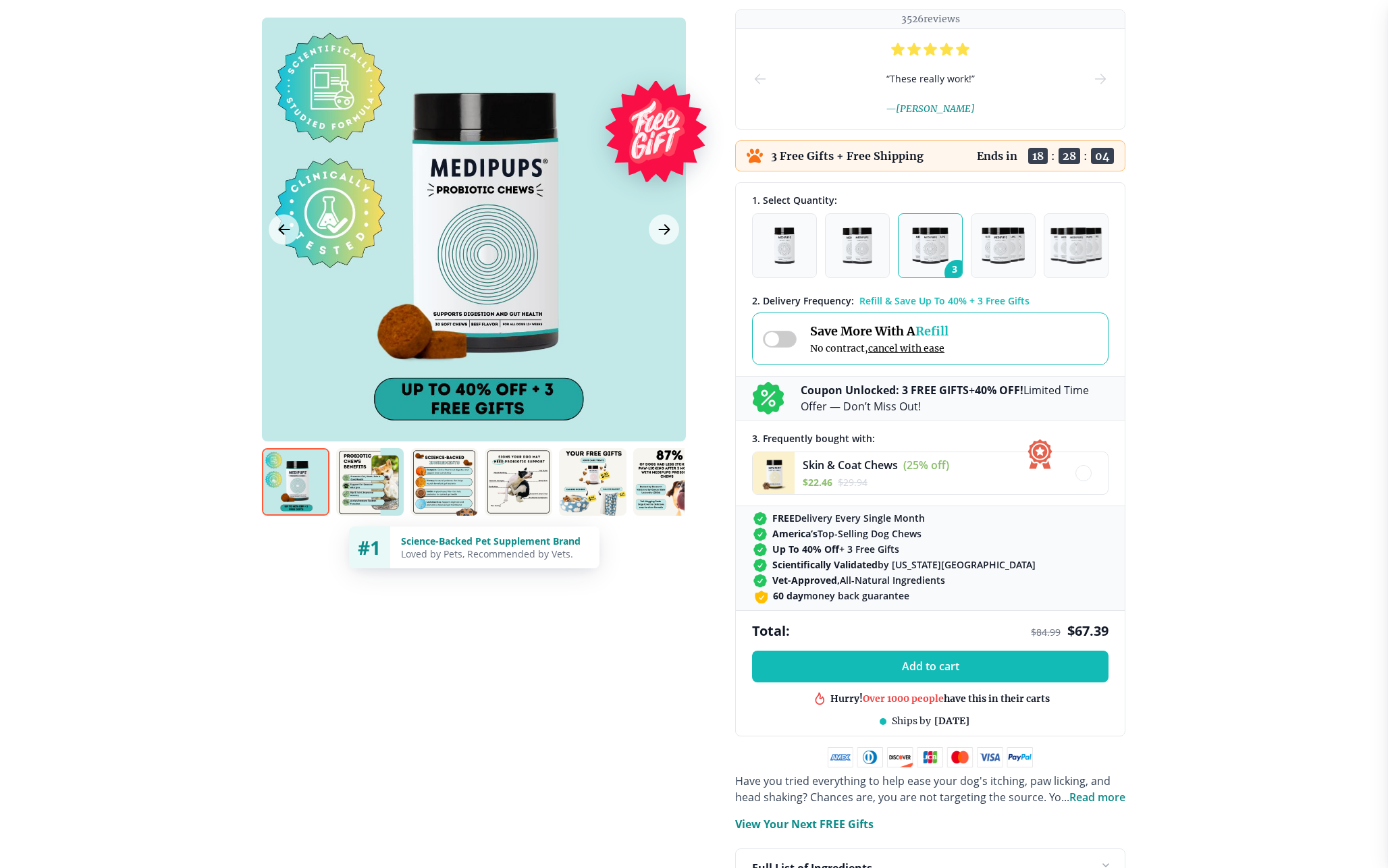
click at [803, 338] on div "Save More With A Refill No contract, cancel with ease" at bounding box center [856, 339] width 186 height 31
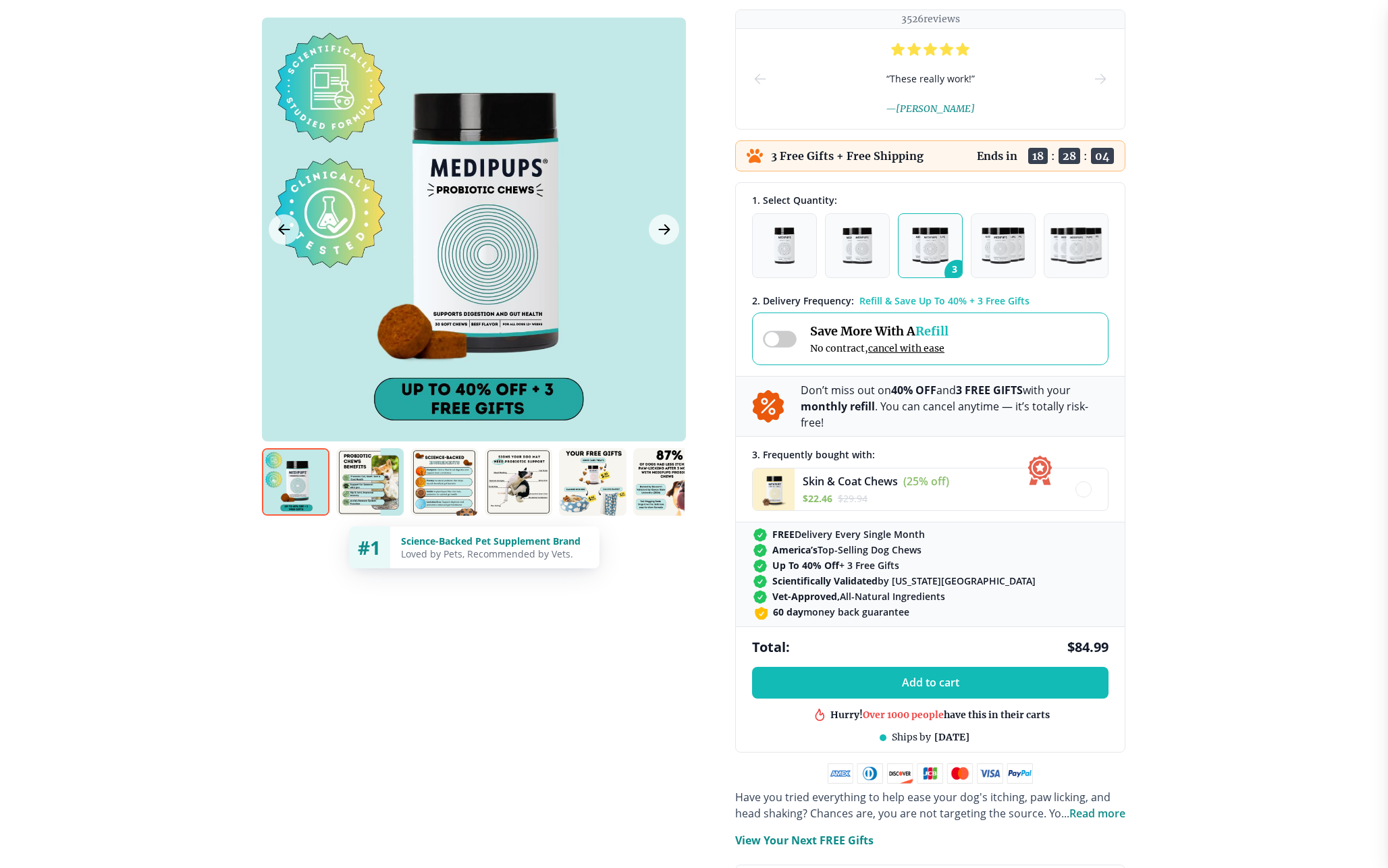
click at [803, 338] on div "Save More With A Refill No contract, cancel with ease" at bounding box center [856, 339] width 186 height 31
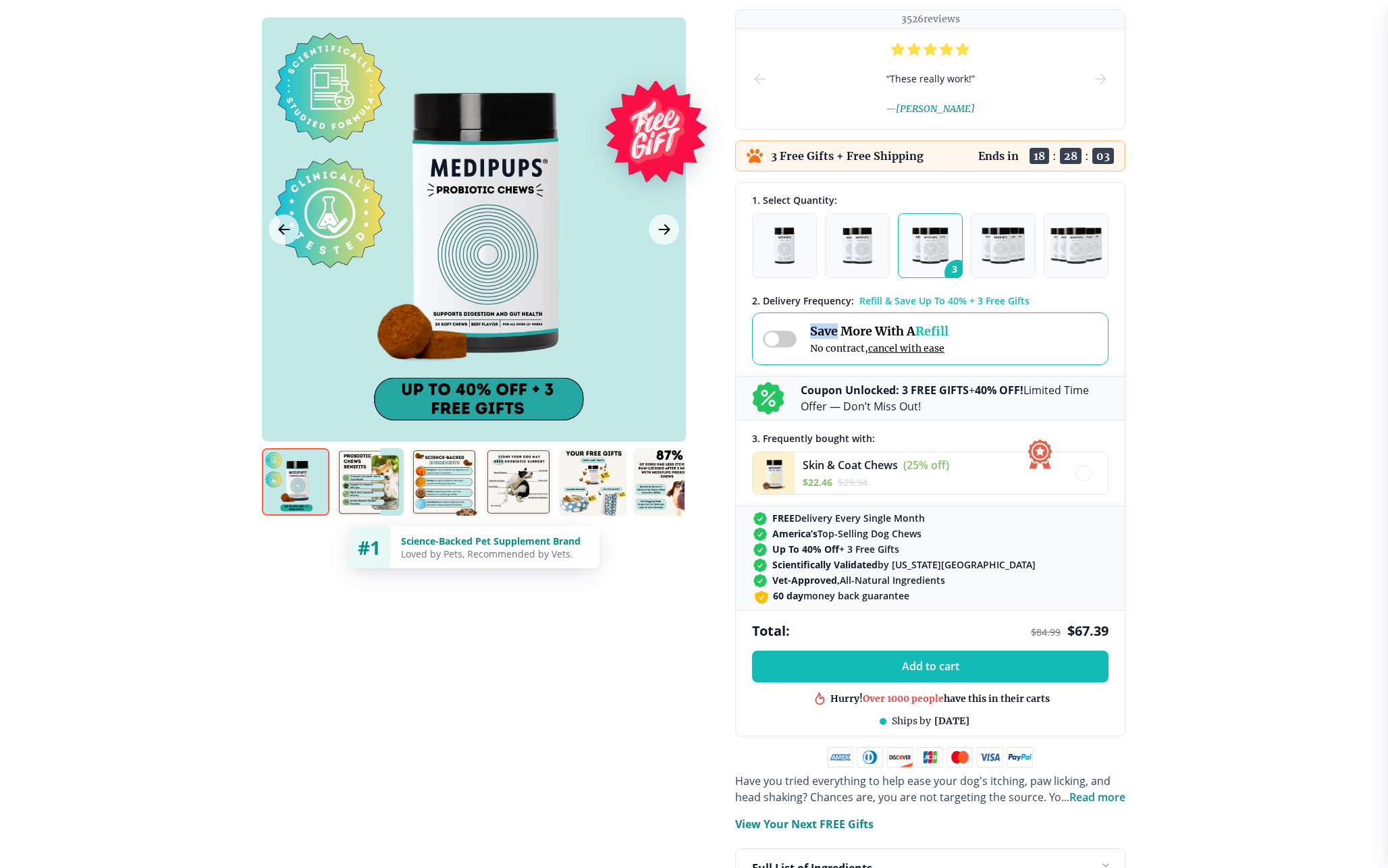
click at [803, 338] on div "Save More With A Refill No contract, cancel with ease" at bounding box center [856, 339] width 186 height 31
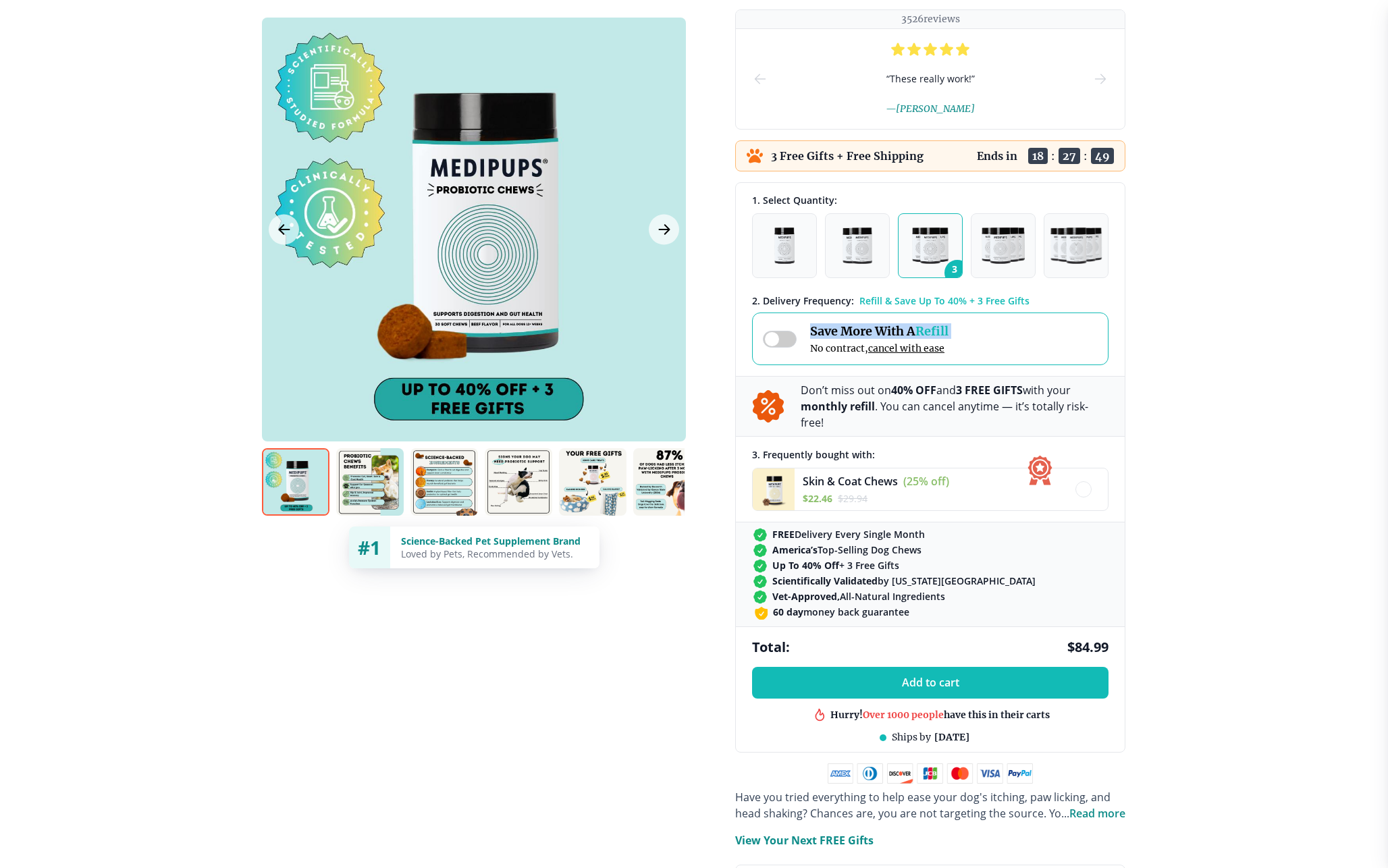
click at [777, 335] on span at bounding box center [779, 339] width 34 height 17
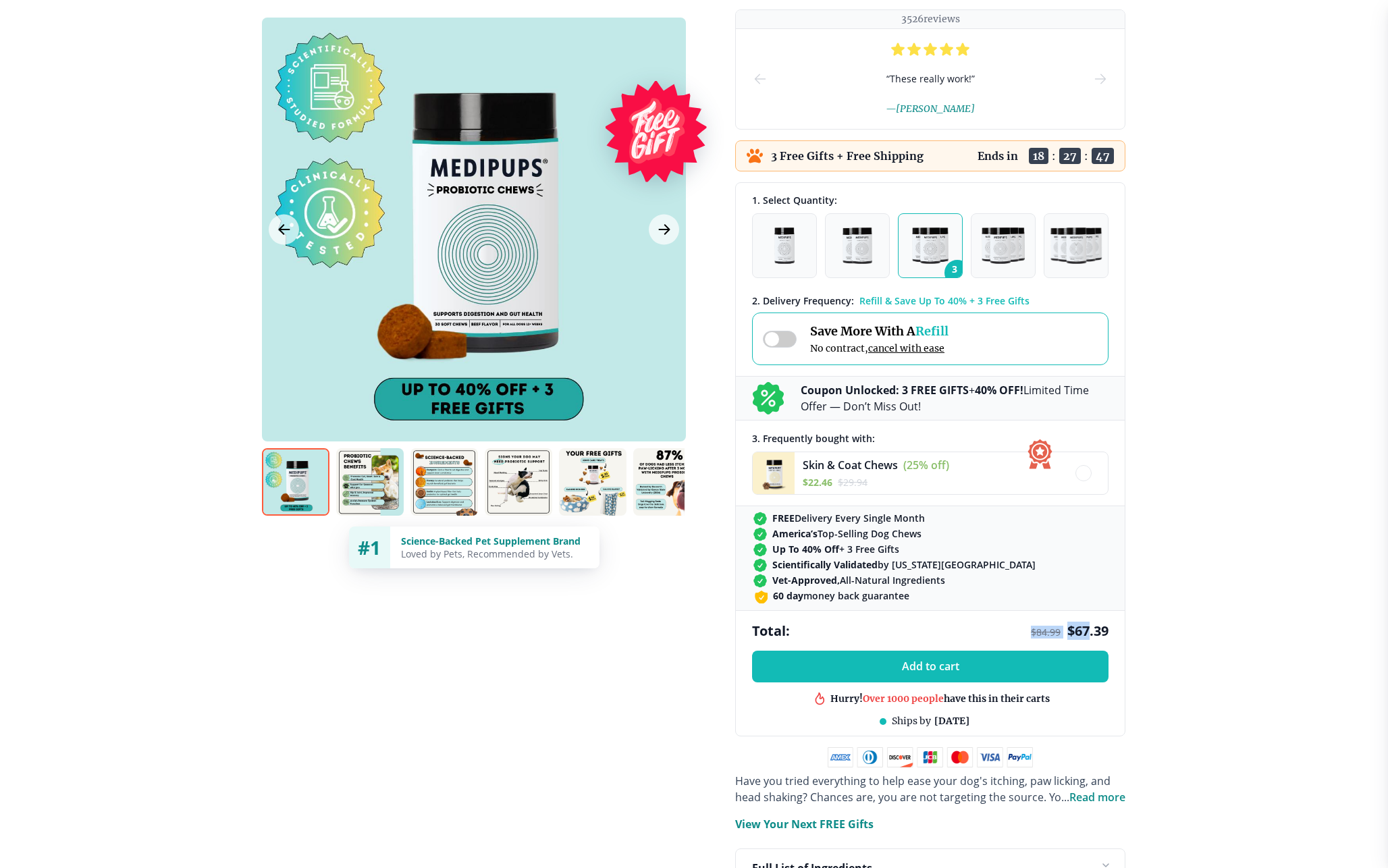
drag, startPoint x: 1030, startPoint y: 631, endPoint x: 1089, endPoint y: 631, distance: 59.0
click at [1089, 631] on div "$ 84.99 $ 67.39" at bounding box center [1070, 631] width 78 height 18
click at [779, 329] on div "Save More With A Refill No contract, cancel with ease" at bounding box center [856, 339] width 186 height 31
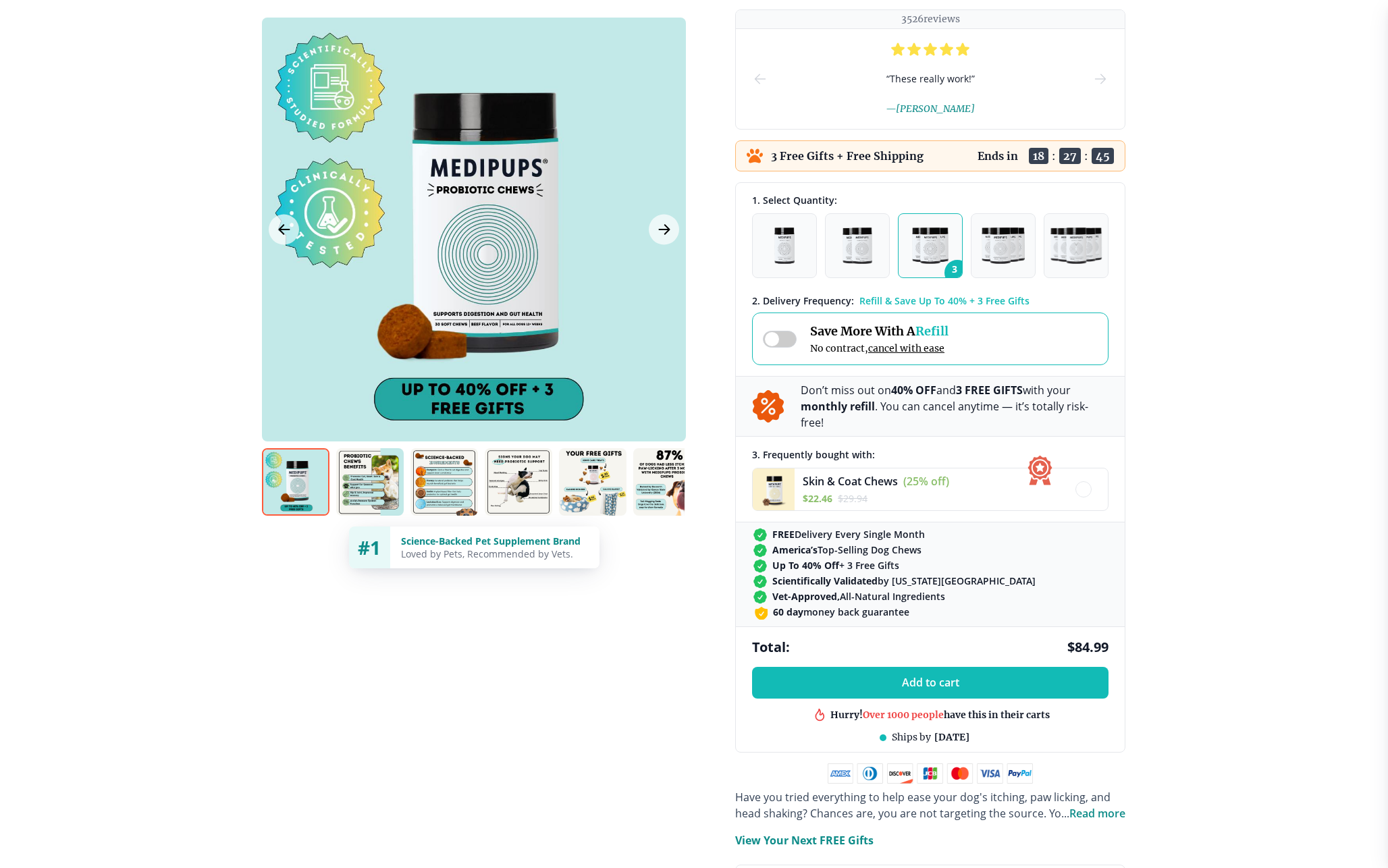
click at [779, 329] on div "Save More With A Refill No contract, cancel with ease" at bounding box center [856, 339] width 186 height 31
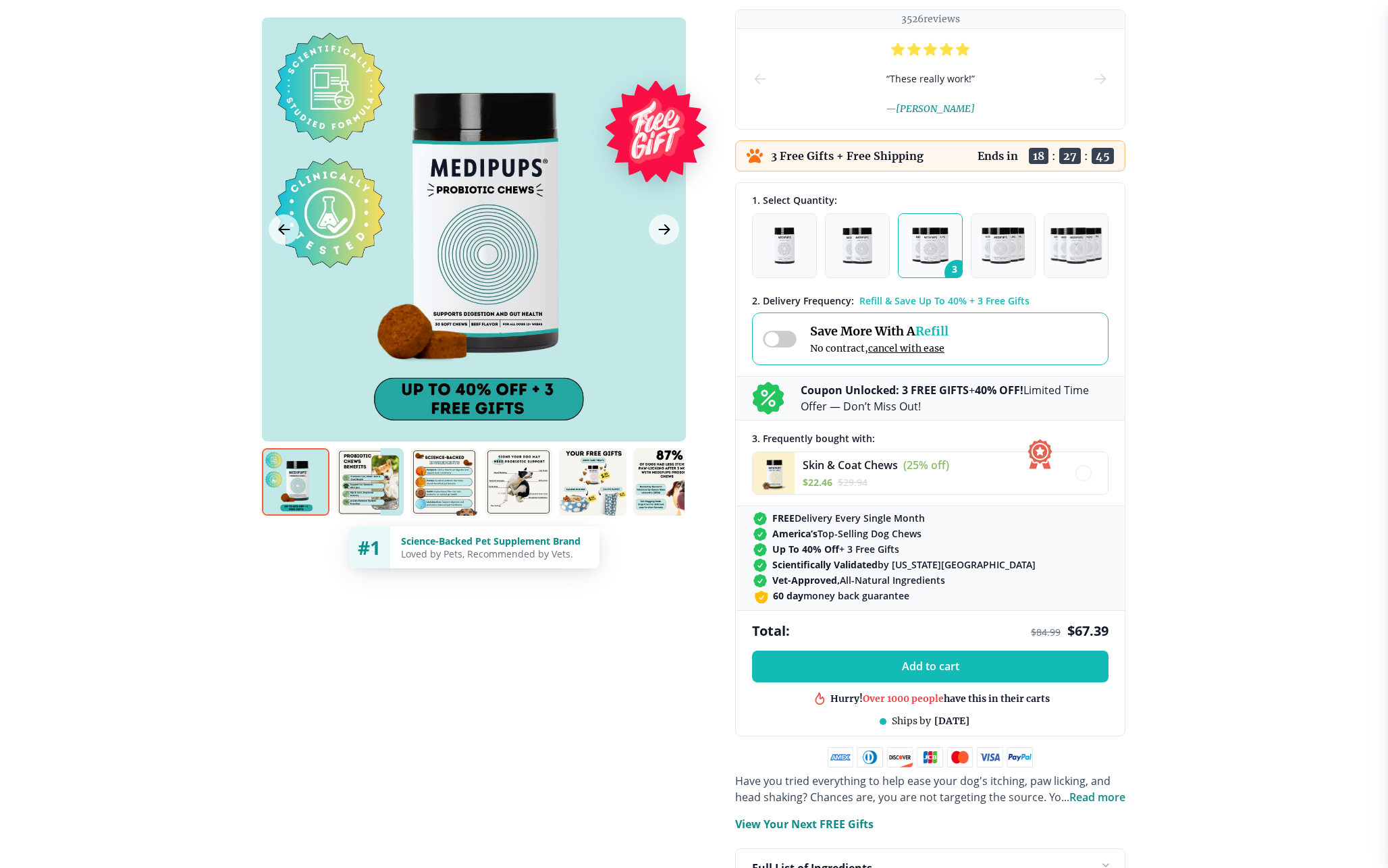
click at [779, 329] on div "Save More With A Refill No contract, cancel with ease" at bounding box center [856, 339] width 186 height 31
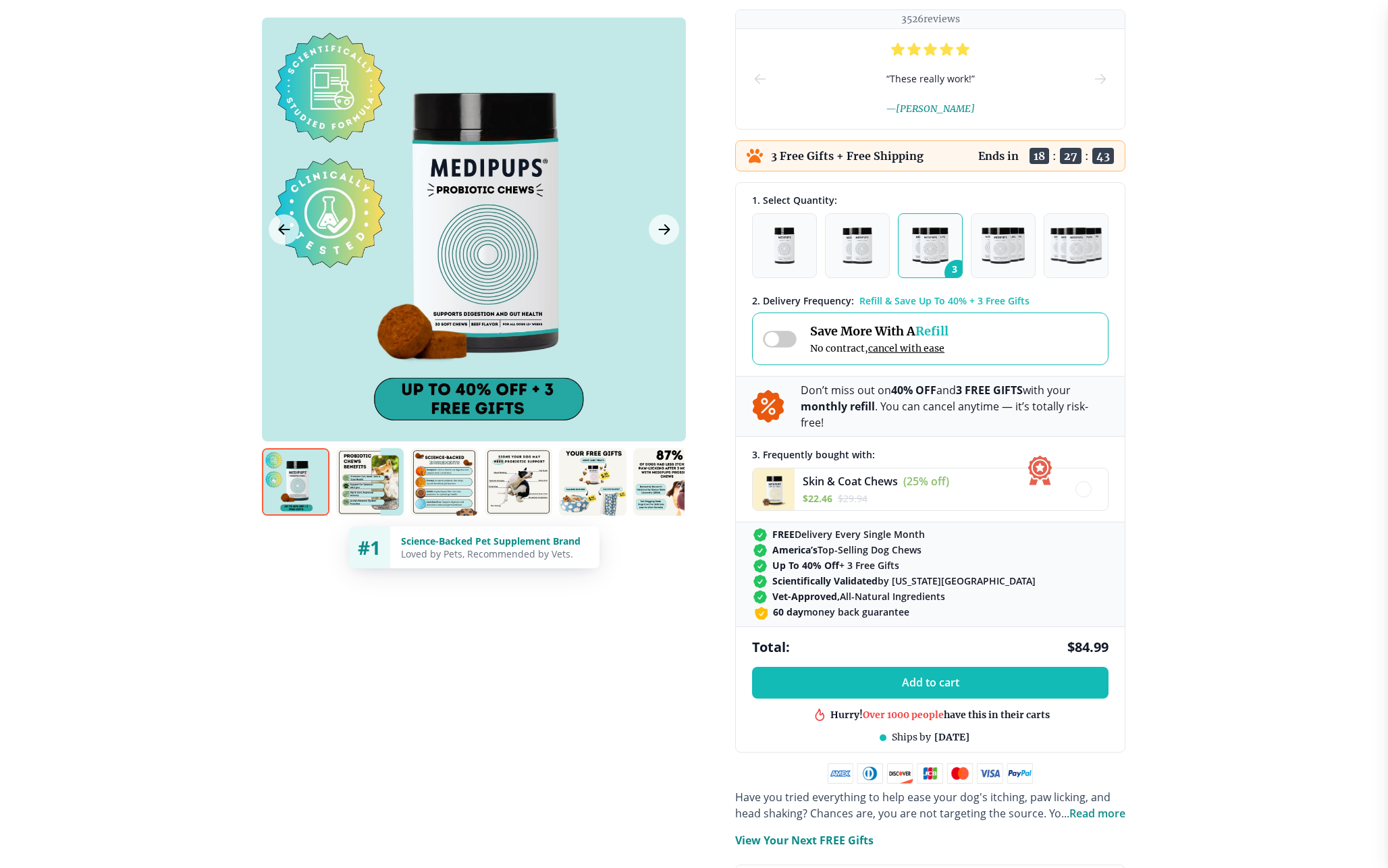
click at [792, 334] on span at bounding box center [779, 339] width 34 height 17
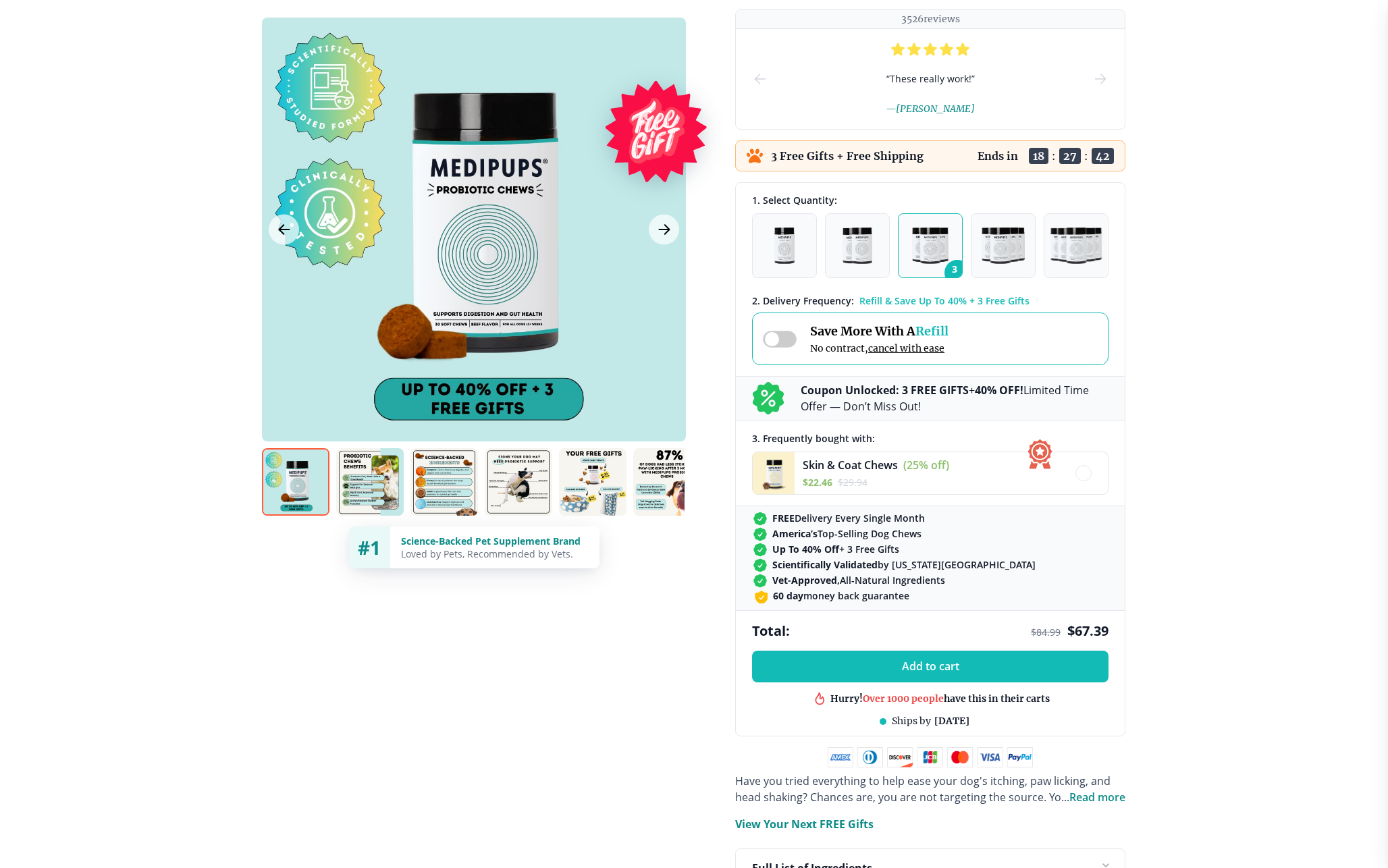
click at [792, 334] on span at bounding box center [779, 339] width 34 height 17
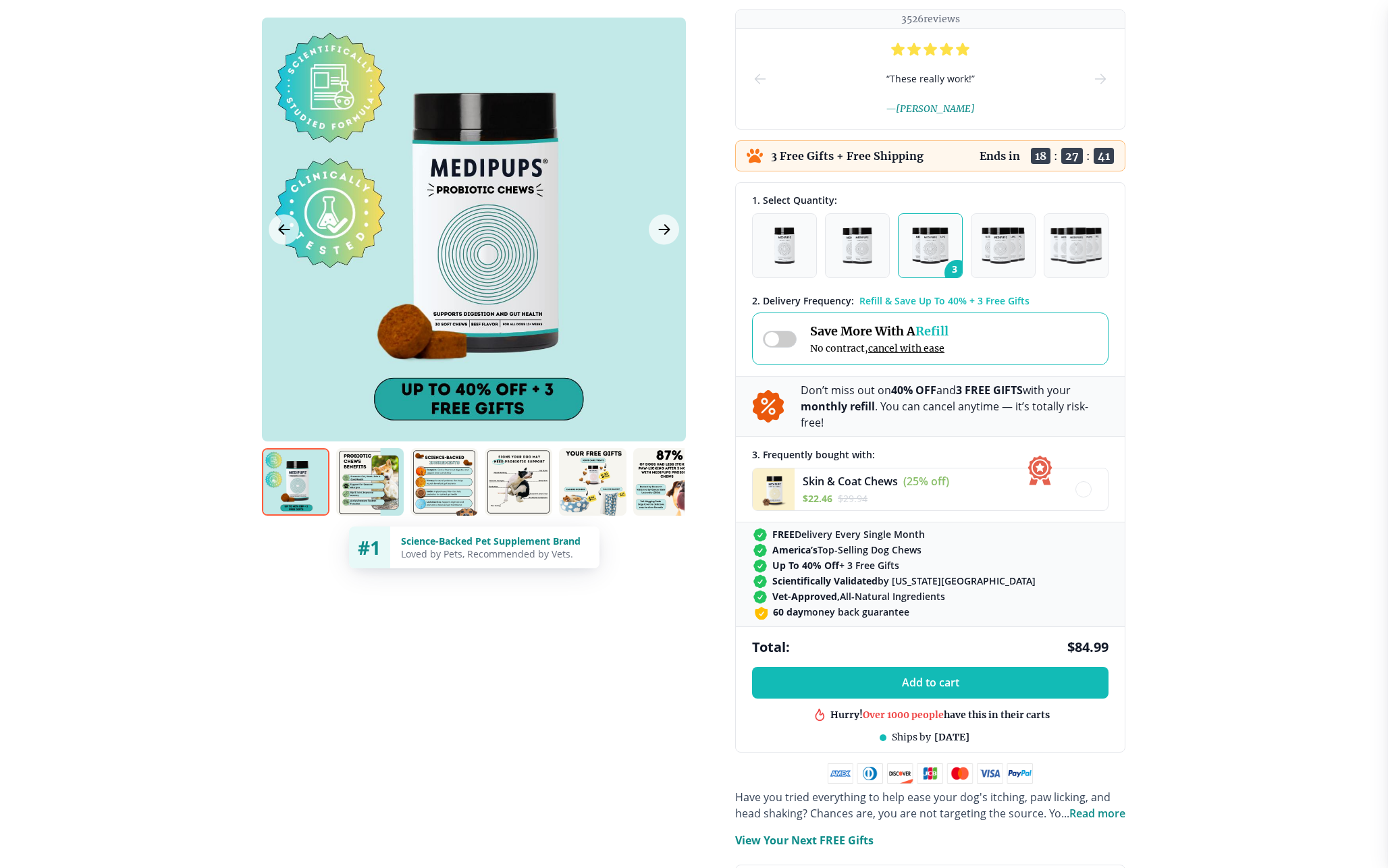
click at [792, 334] on span at bounding box center [779, 339] width 34 height 17
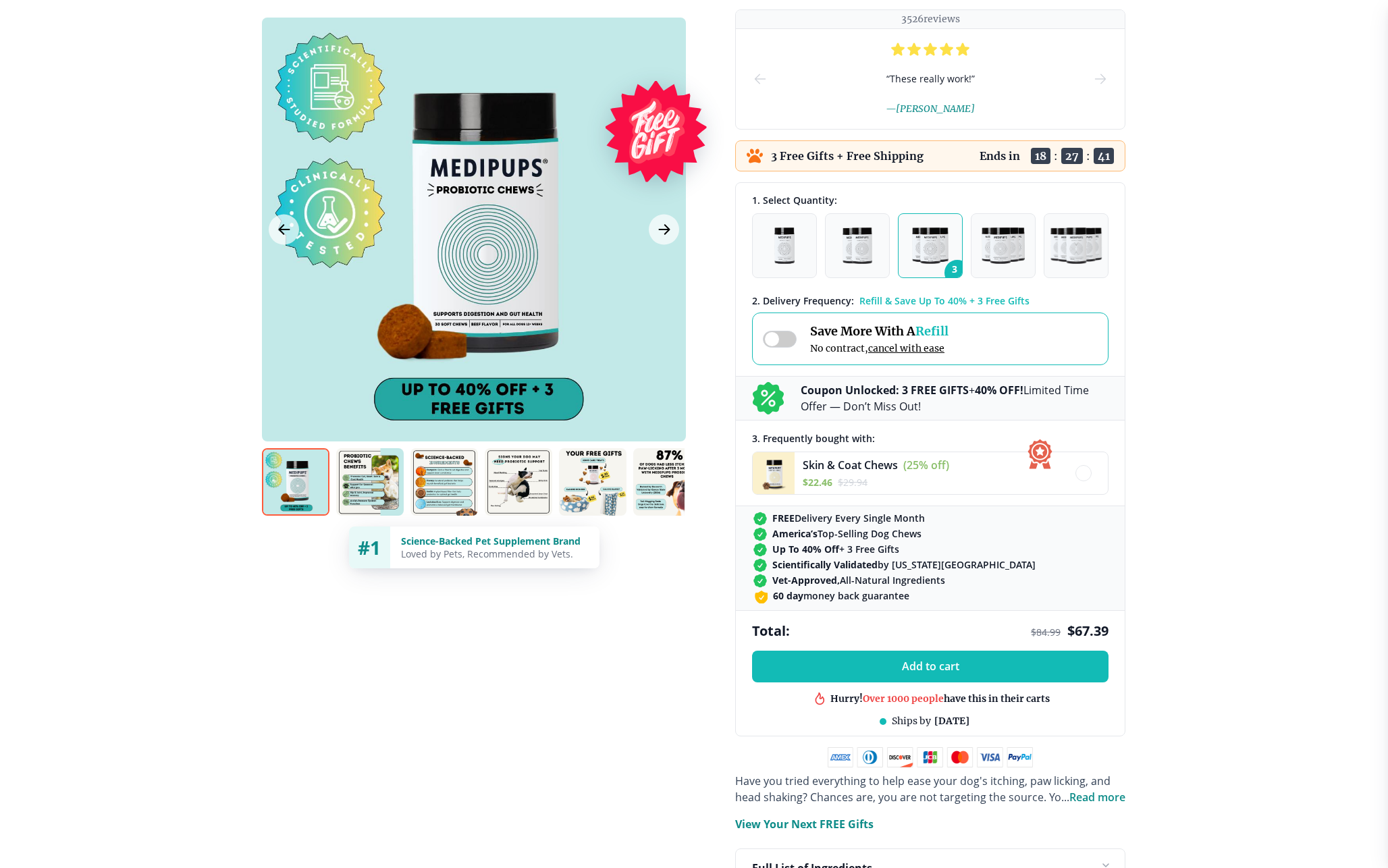
click at [792, 334] on span at bounding box center [779, 339] width 34 height 17
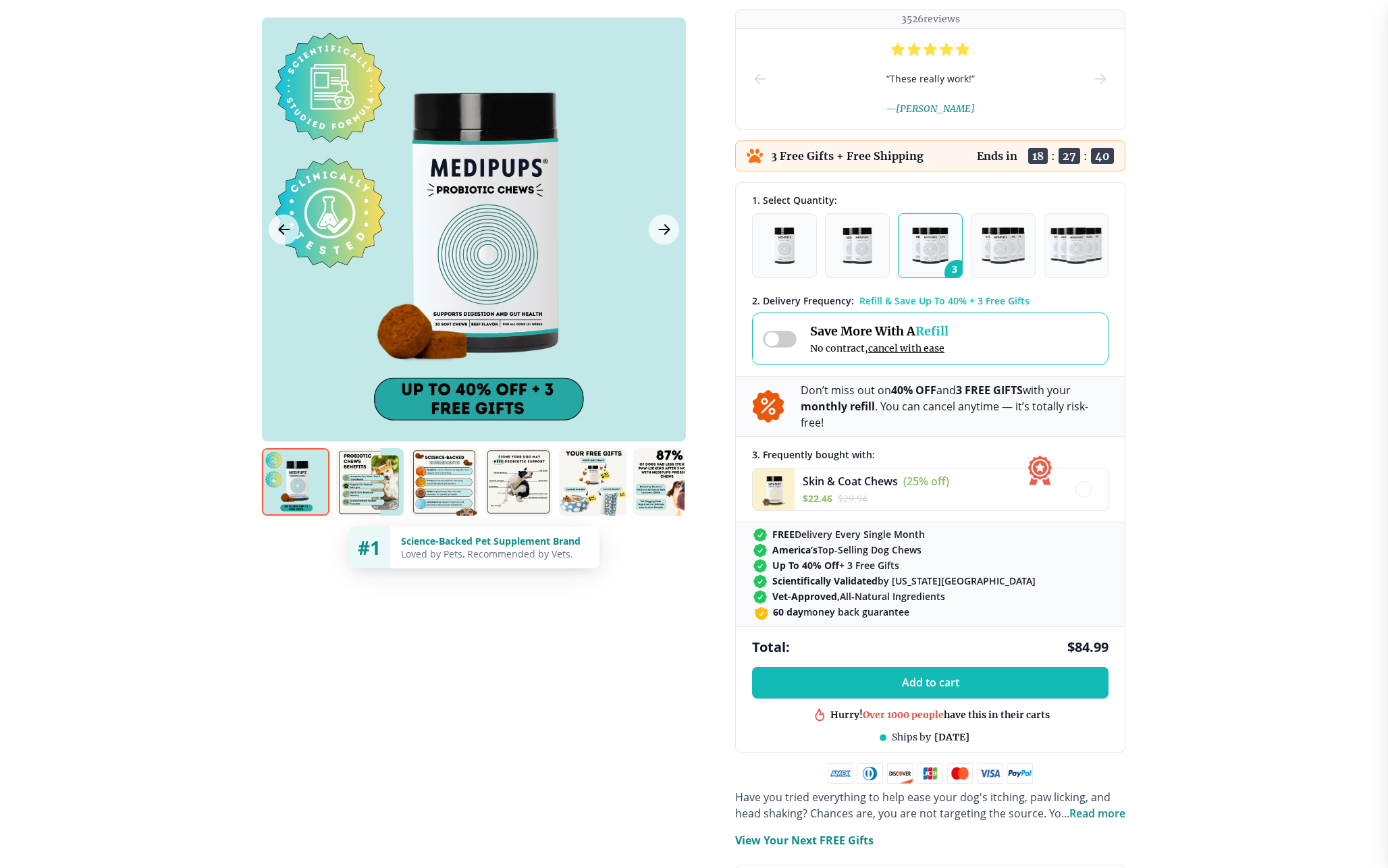
click at [792, 334] on span at bounding box center [779, 339] width 34 height 17
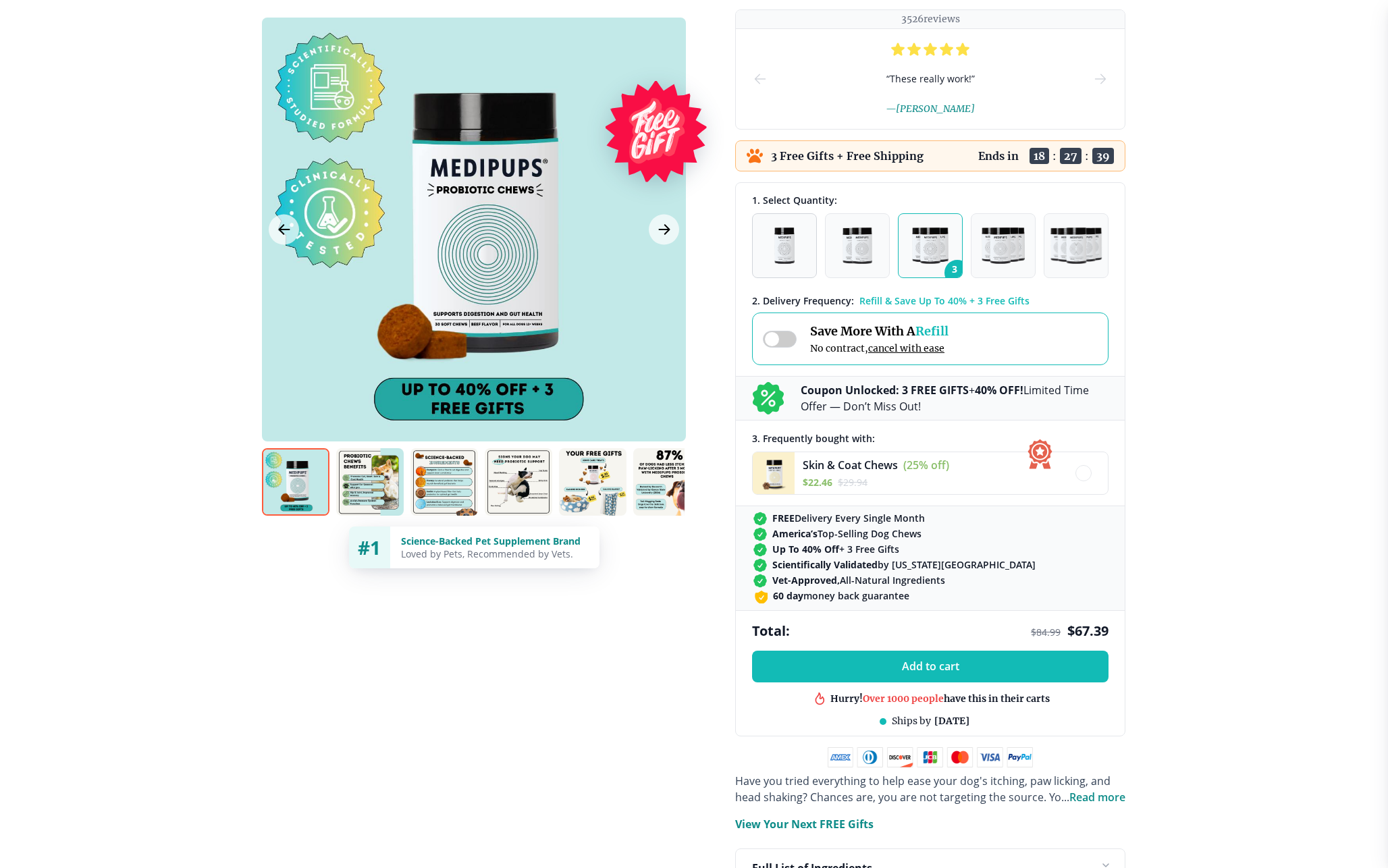
click at [785, 241] on img "button" at bounding box center [785, 246] width 21 height 36
click at [850, 246] on img "button" at bounding box center [857, 246] width 29 height 36
click at [931, 253] on img "button" at bounding box center [930, 246] width 36 height 36
click at [981, 246] on button "4" at bounding box center [1003, 246] width 65 height 65
click at [1064, 243] on img "button" at bounding box center [1076, 246] width 52 height 36
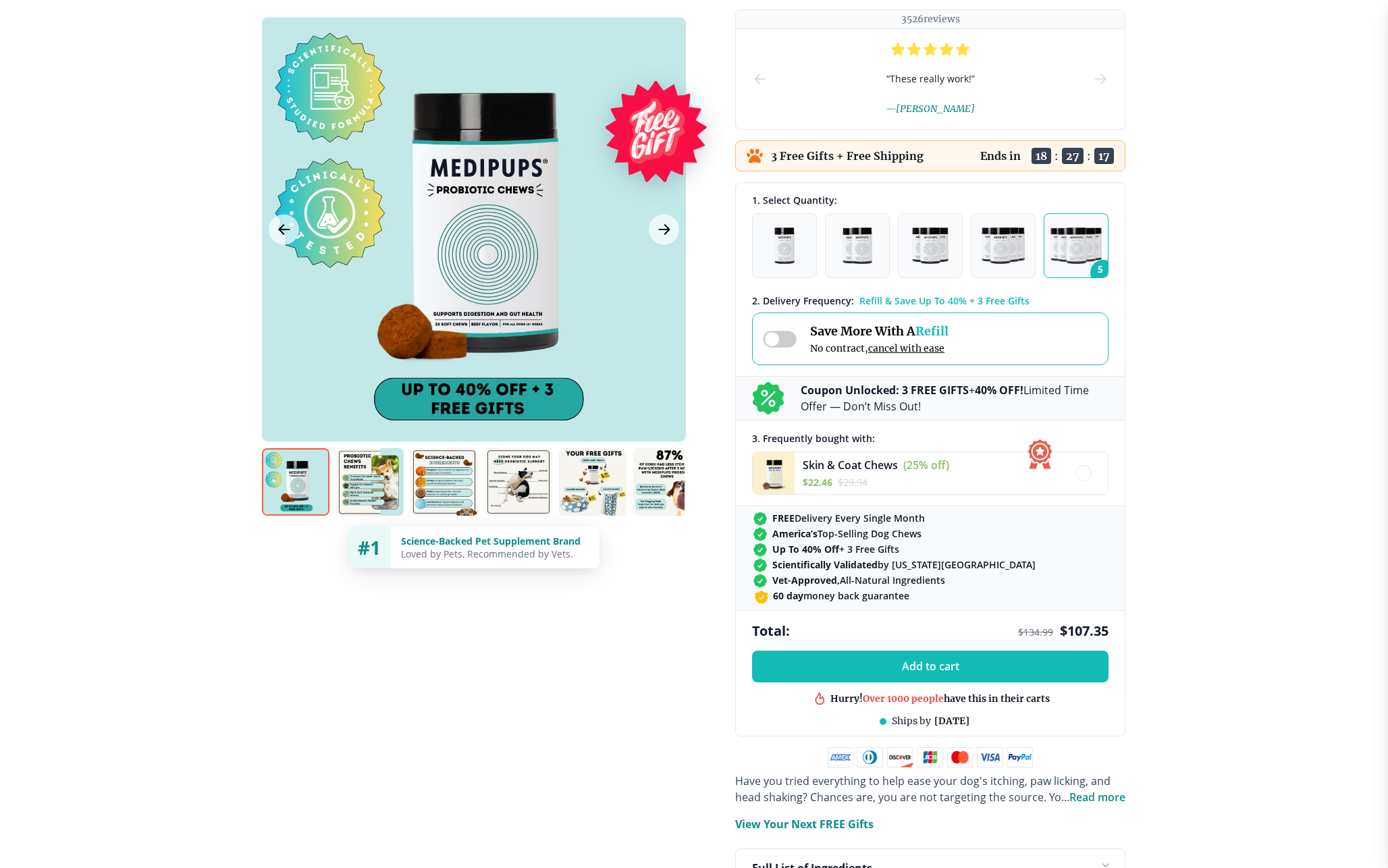
drag, startPoint x: 799, startPoint y: 387, endPoint x: 1005, endPoint y: 407, distance: 207.0
click at [1006, 407] on div "Coupon Unlocked: 3 FREE GIFTS + 40% OFF! Limited Time Offer — Don’t Miss Out!" at bounding box center [930, 398] width 389 height 45
click at [934, 473] on div "Skin & Coat Chews (25% off) $ 22.46 $ 29.94" at bounding box center [876, 474] width 147 height 33
click at [1082, 484] on div "Skin & Coat Chews (25% off) $ 22.46 $ 29.94" at bounding box center [930, 473] width 356 height 43
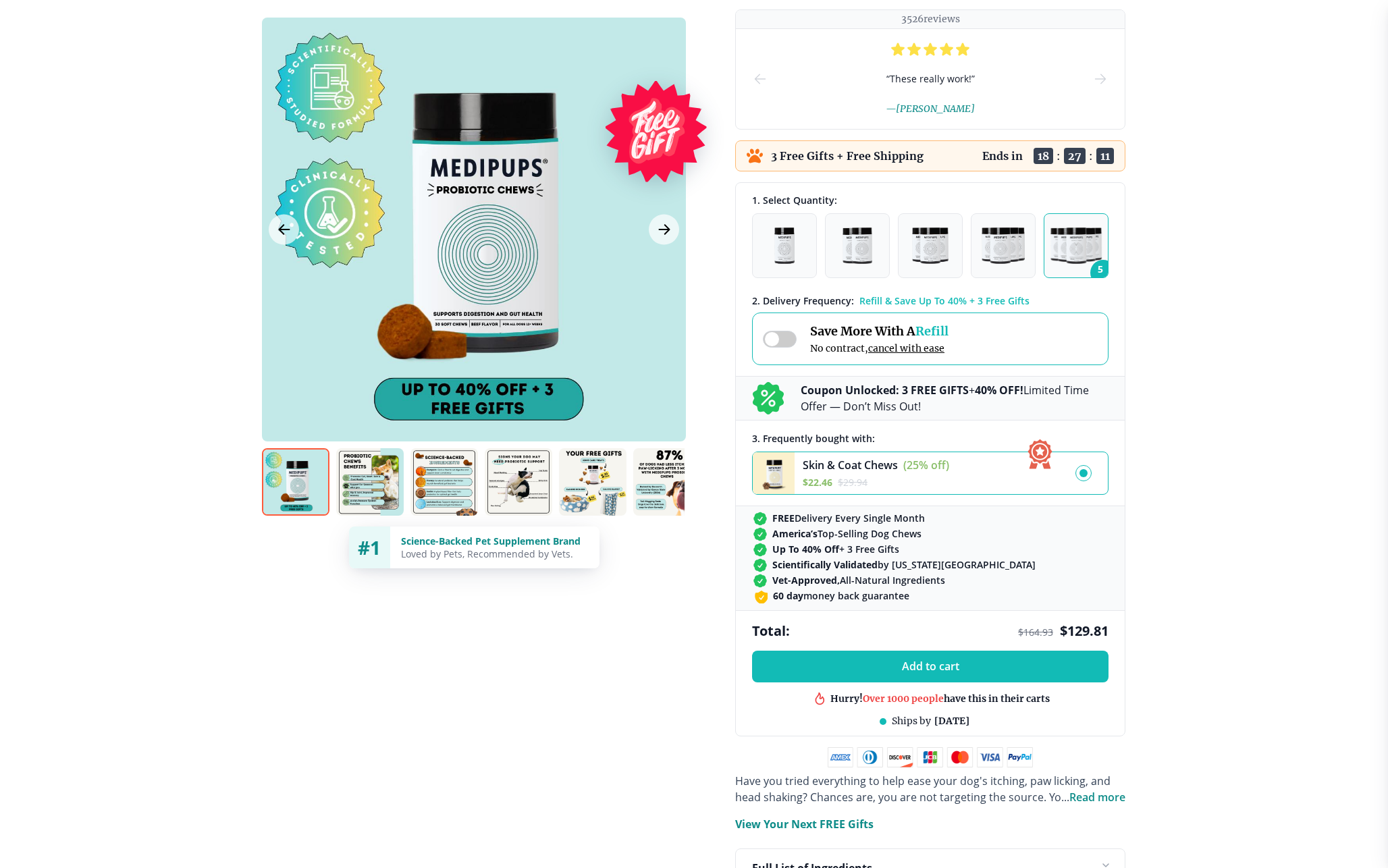
click at [1082, 484] on div "Skin & Coat Chews (25% off) $ 22.46 $ 29.94" at bounding box center [930, 473] width 356 height 43
click at [851, 469] on span "Skin & Coat Chews" at bounding box center [850, 465] width 95 height 15
click at [858, 476] on span "$ 29.94" at bounding box center [852, 482] width 29 height 13
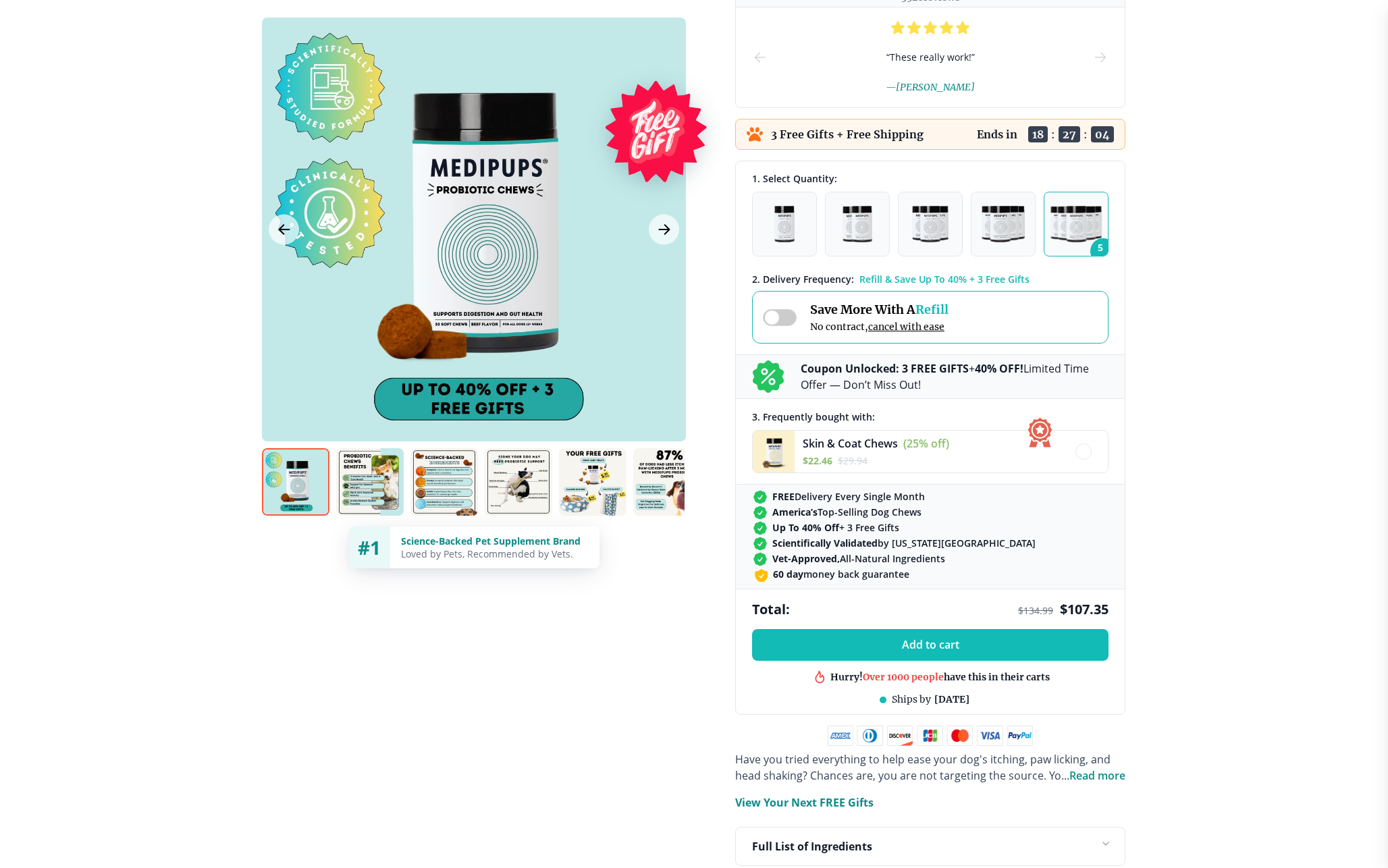
scroll to position [226, 0]
drag, startPoint x: 806, startPoint y: 672, endPoint x: 1046, endPoint y: 674, distance: 240.0
click at [1046, 674] on div "Hurry! Over 1000 people have this in their carts Best product in this shop In d…" at bounding box center [930, 689] width 356 height 48
drag, startPoint x: 889, startPoint y: 677, endPoint x: 1019, endPoint y: 676, distance: 130.0
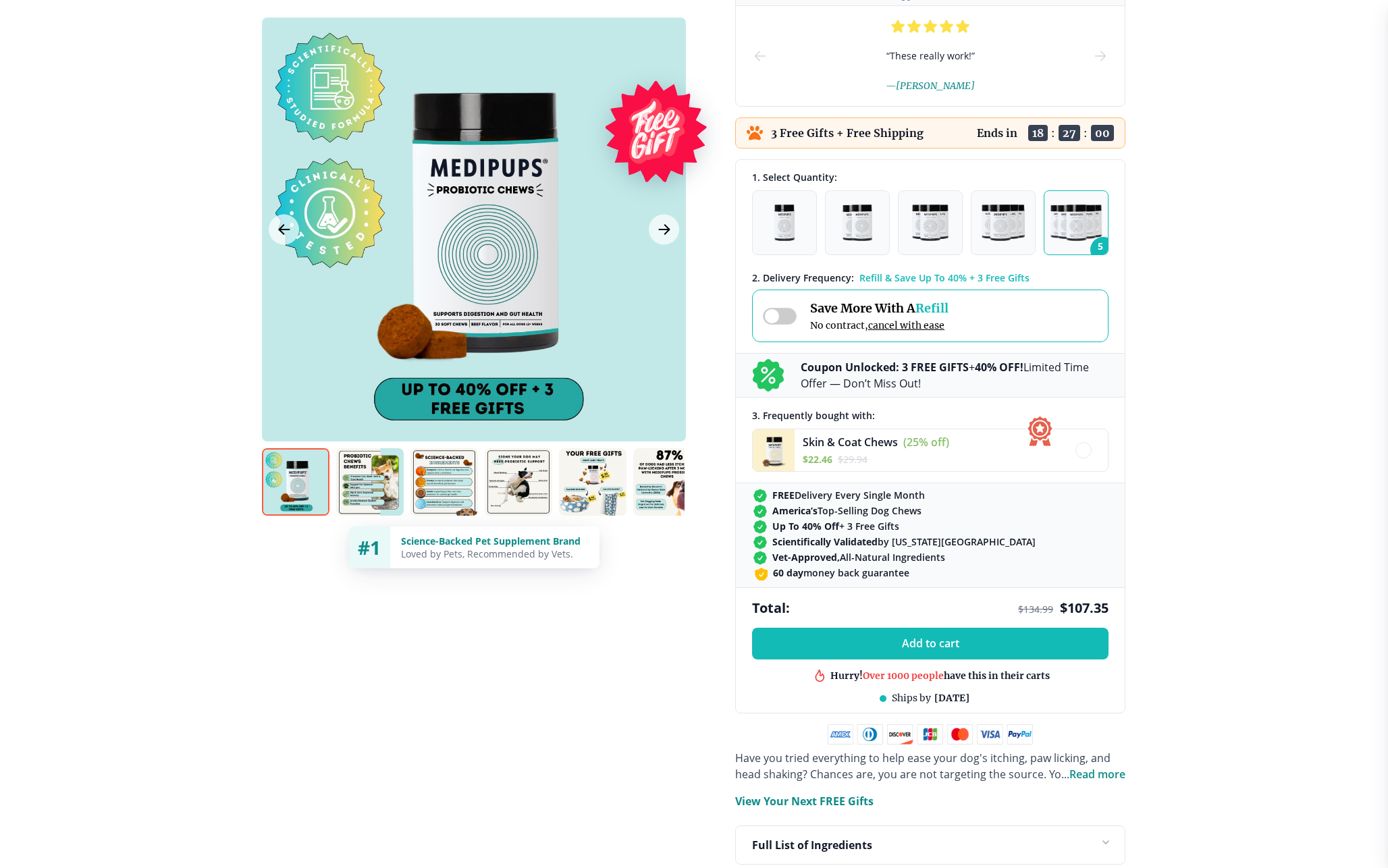
click at [1019, 676] on div "Best product in this shop" at bounding box center [930, 681] width 356 height 16
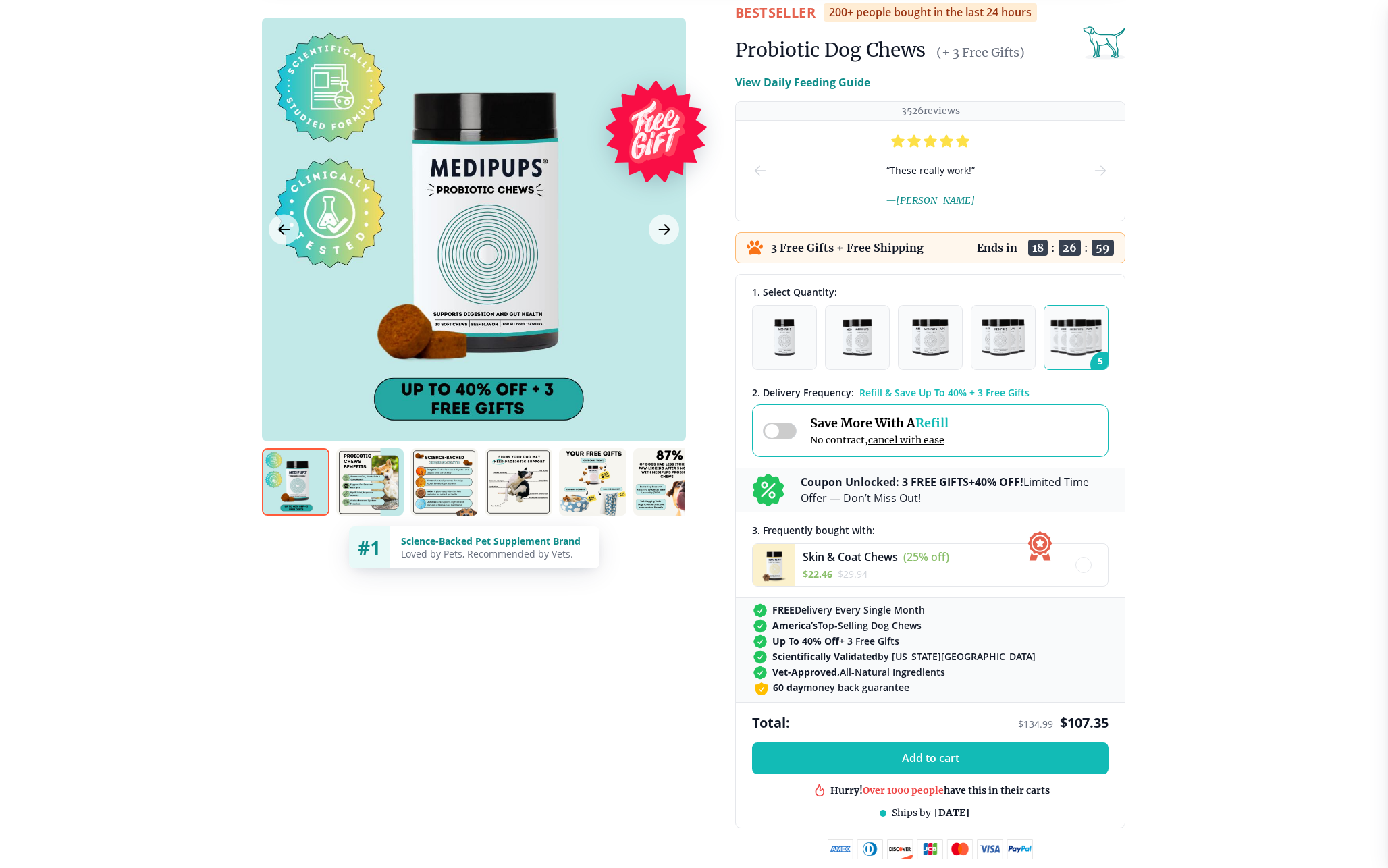
scroll to position [0, 0]
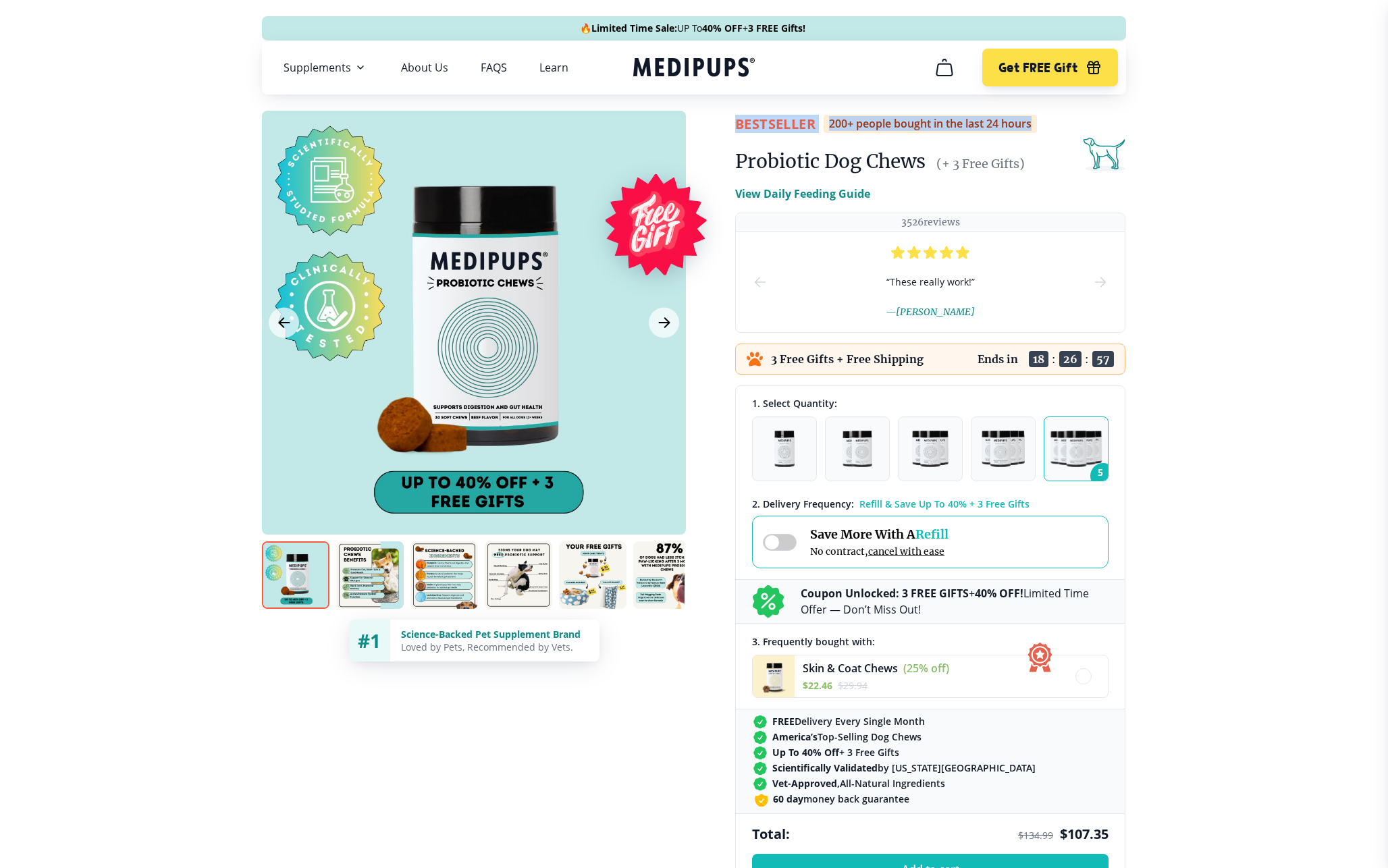
drag, startPoint x: 736, startPoint y: 119, endPoint x: 1118, endPoint y: 126, distance: 382.1
click at [1118, 126] on div "BestSeller 200+ people bought in the last 24 hours" at bounding box center [930, 124] width 390 height 18
drag, startPoint x: 497, startPoint y: 635, endPoint x: 581, endPoint y: 646, distance: 84.7
click at [581, 646] on div "Science-Backed Pet Supplement Brand Loved by Pets, Recommended by Vets." at bounding box center [494, 640] width 209 height 42
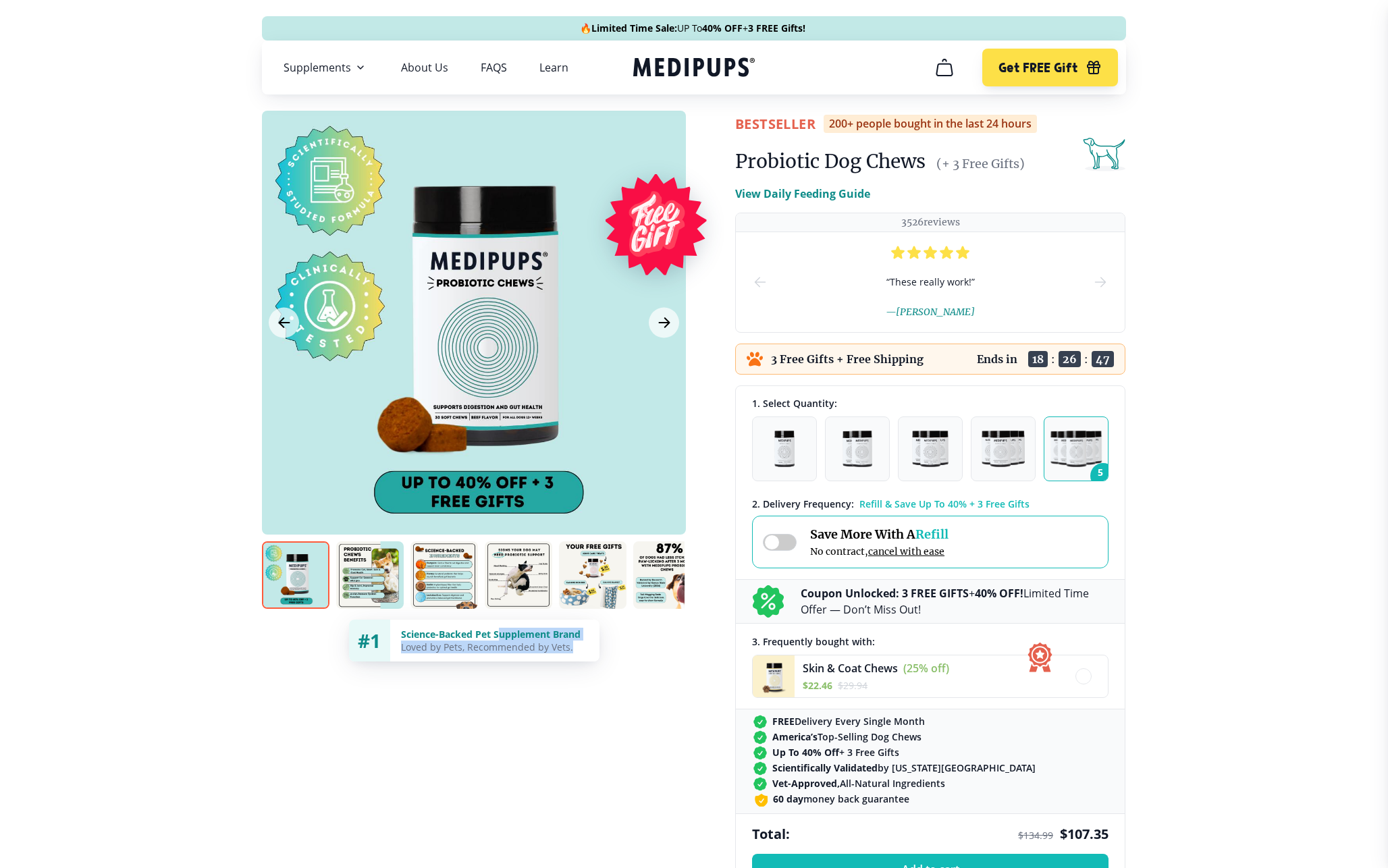
click at [581, 646] on div "Loved by Pets, Recommended by Vets." at bounding box center [494, 646] width 187 height 13
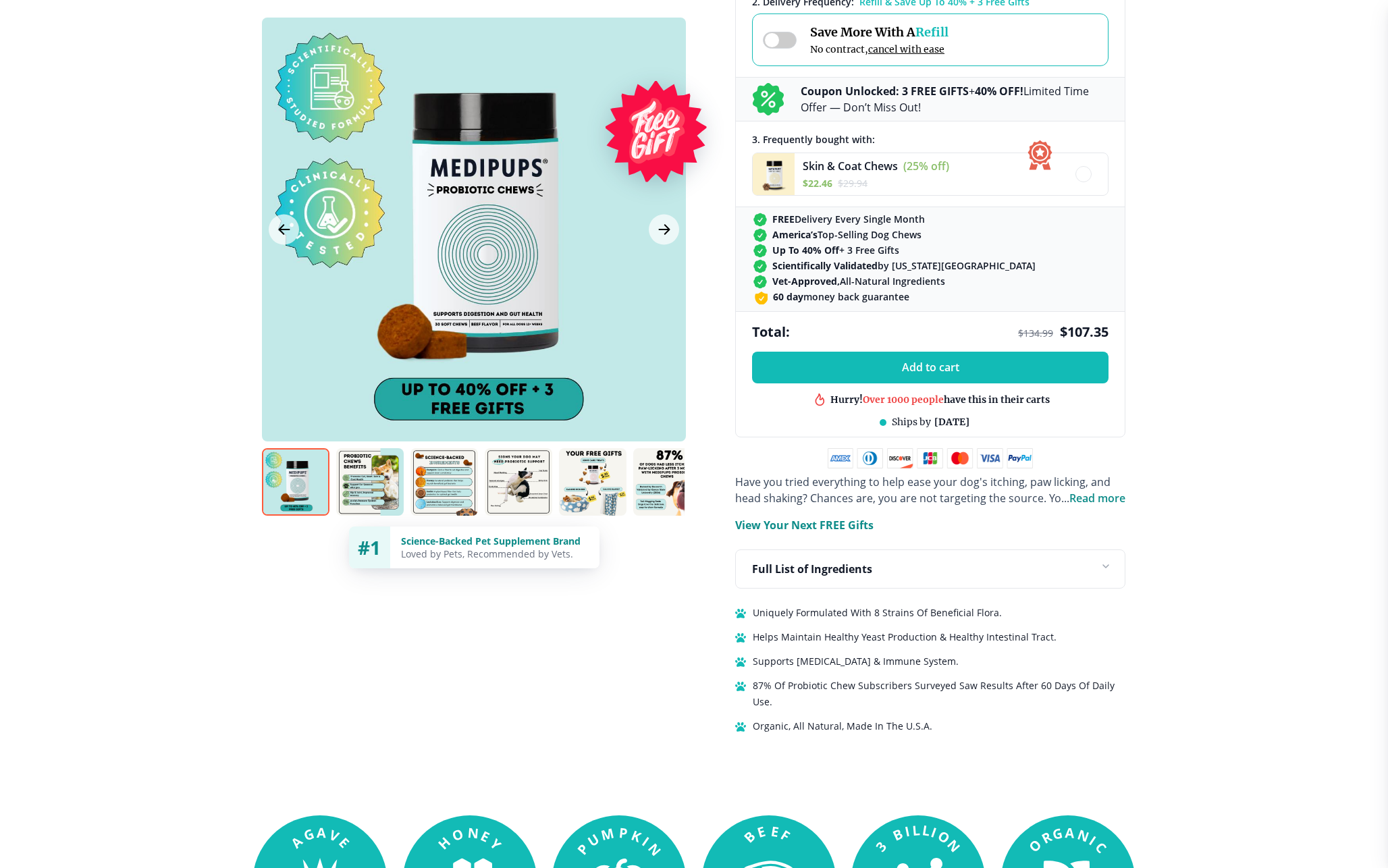
scroll to position [501, 0]
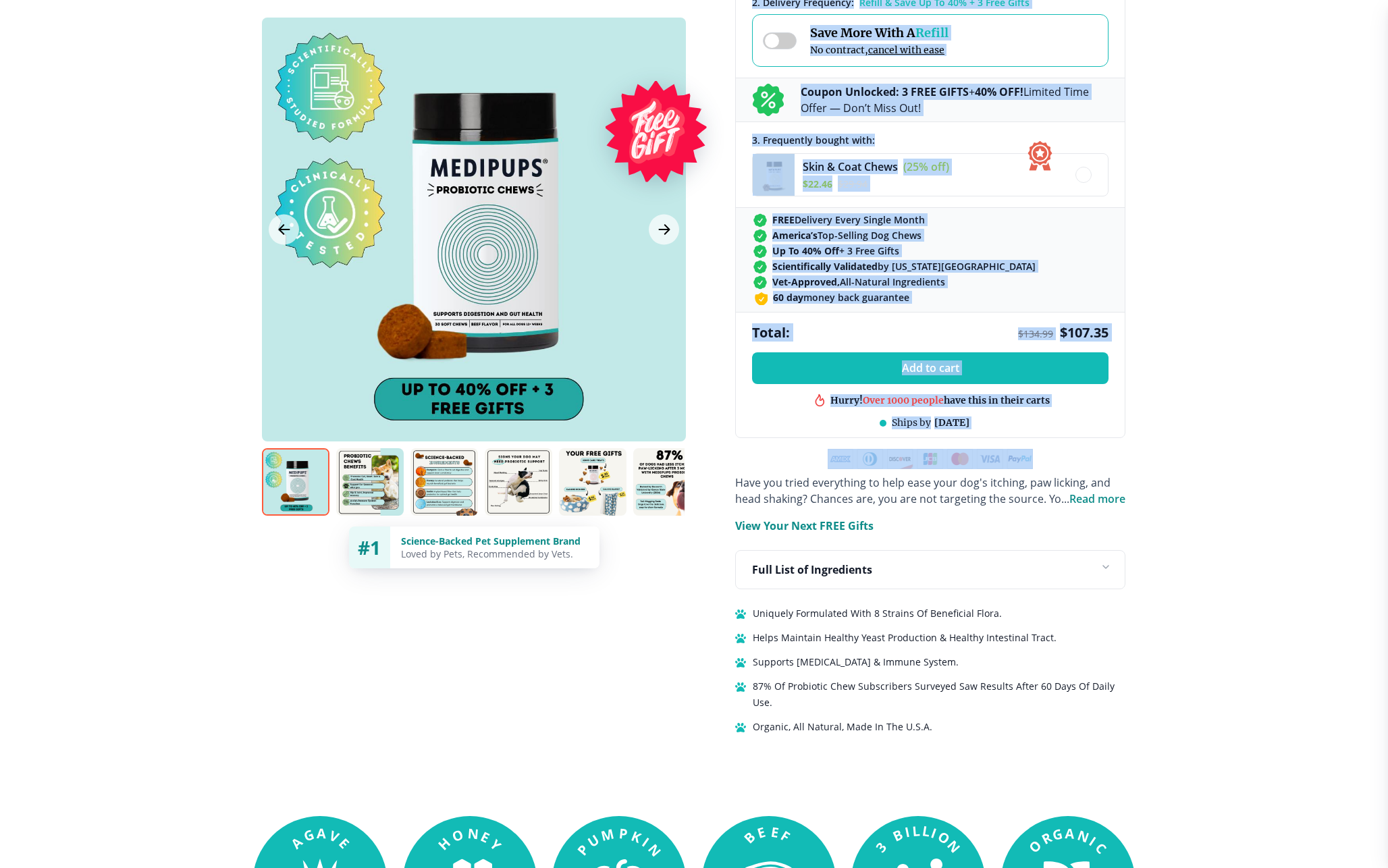
drag, startPoint x: 820, startPoint y: 445, endPoint x: 1078, endPoint y: 467, distance: 258.9
click at [1078, 467] on div "BestSeller 200+ people bought in the last 24 hours Probiotic Dog Chews (+ 3 Fre…" at bounding box center [930, 172] width 390 height 1126
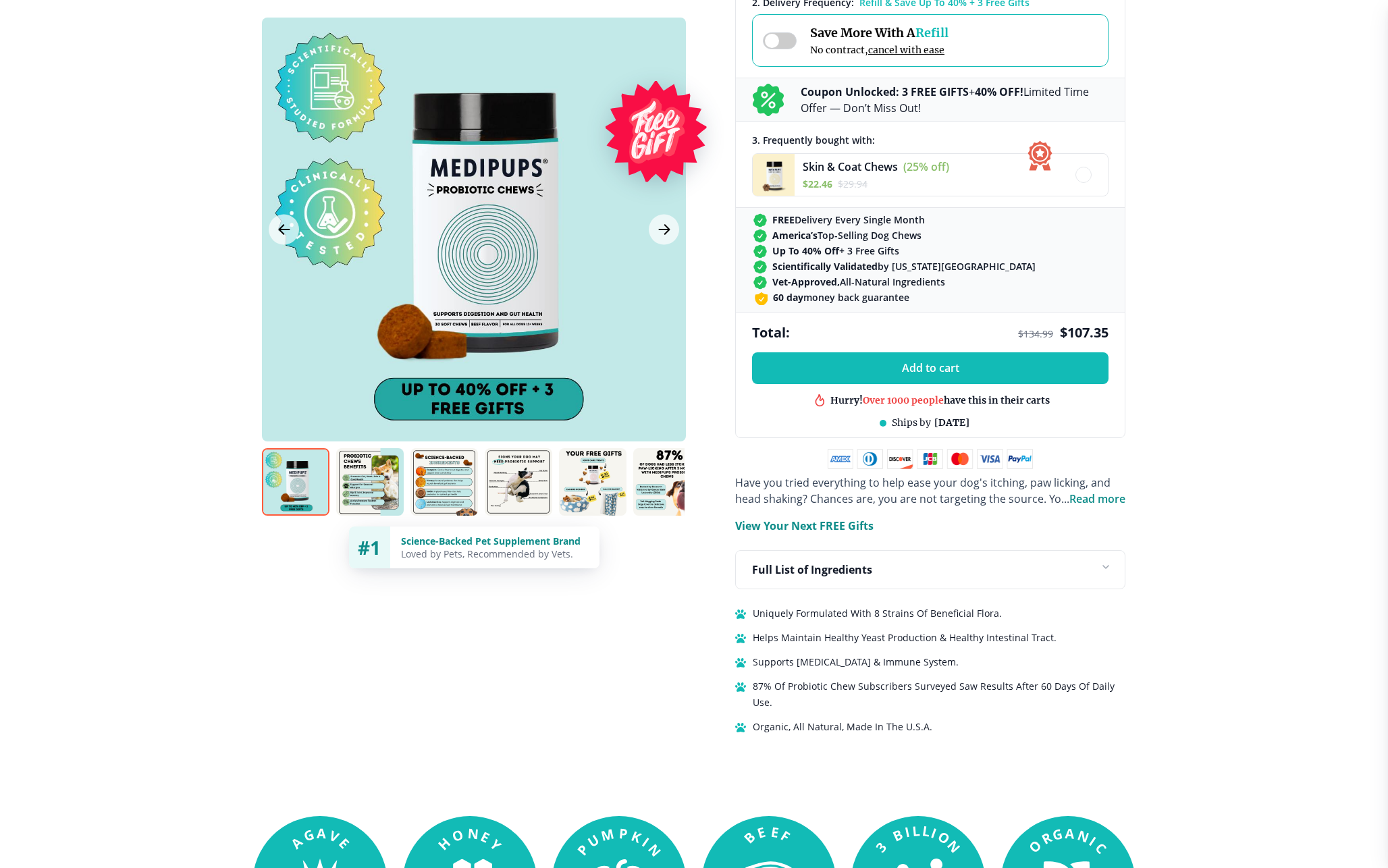
click at [885, 569] on div "Full List of Ingredients" at bounding box center [930, 570] width 389 height 38
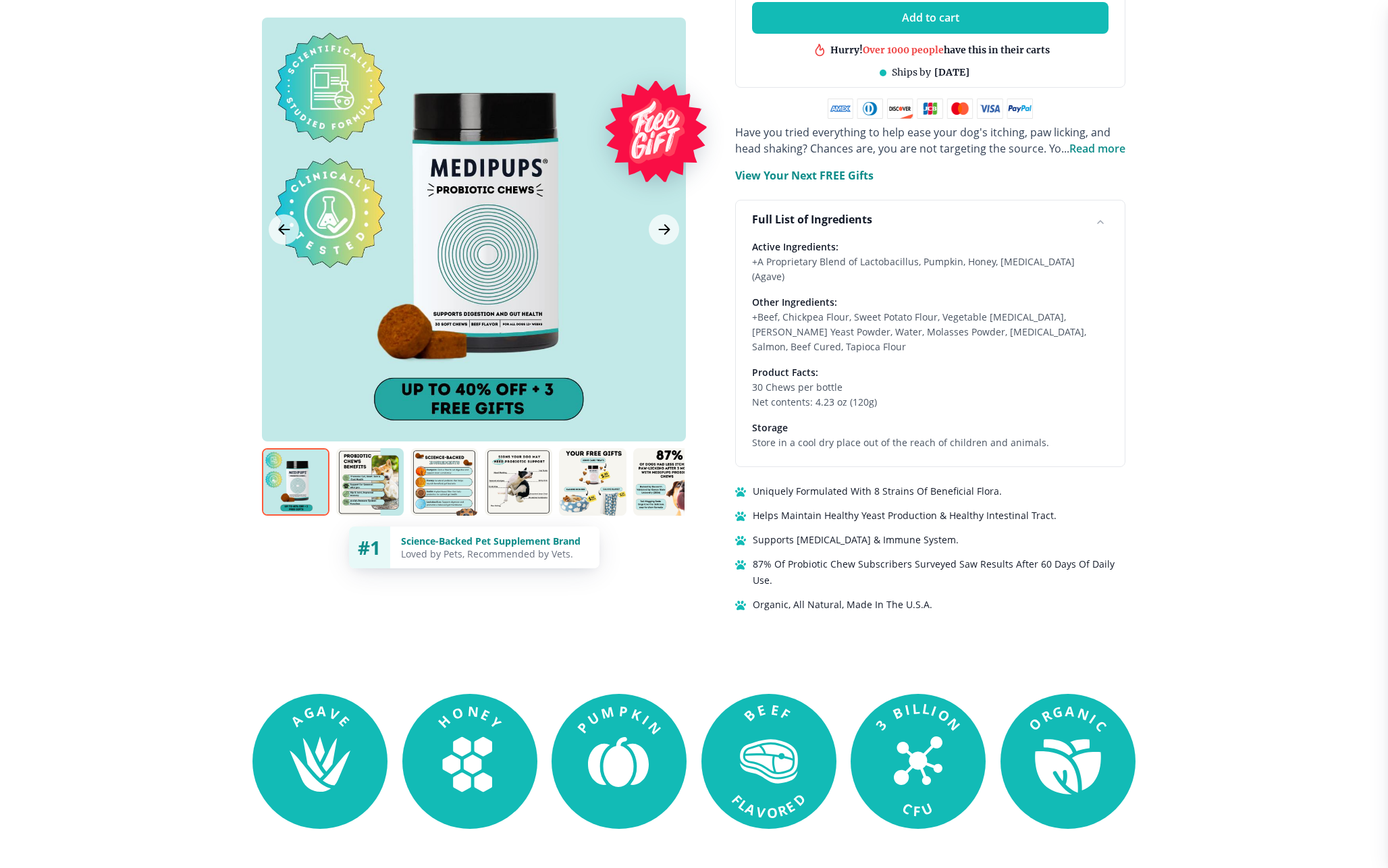
scroll to position [866, 0]
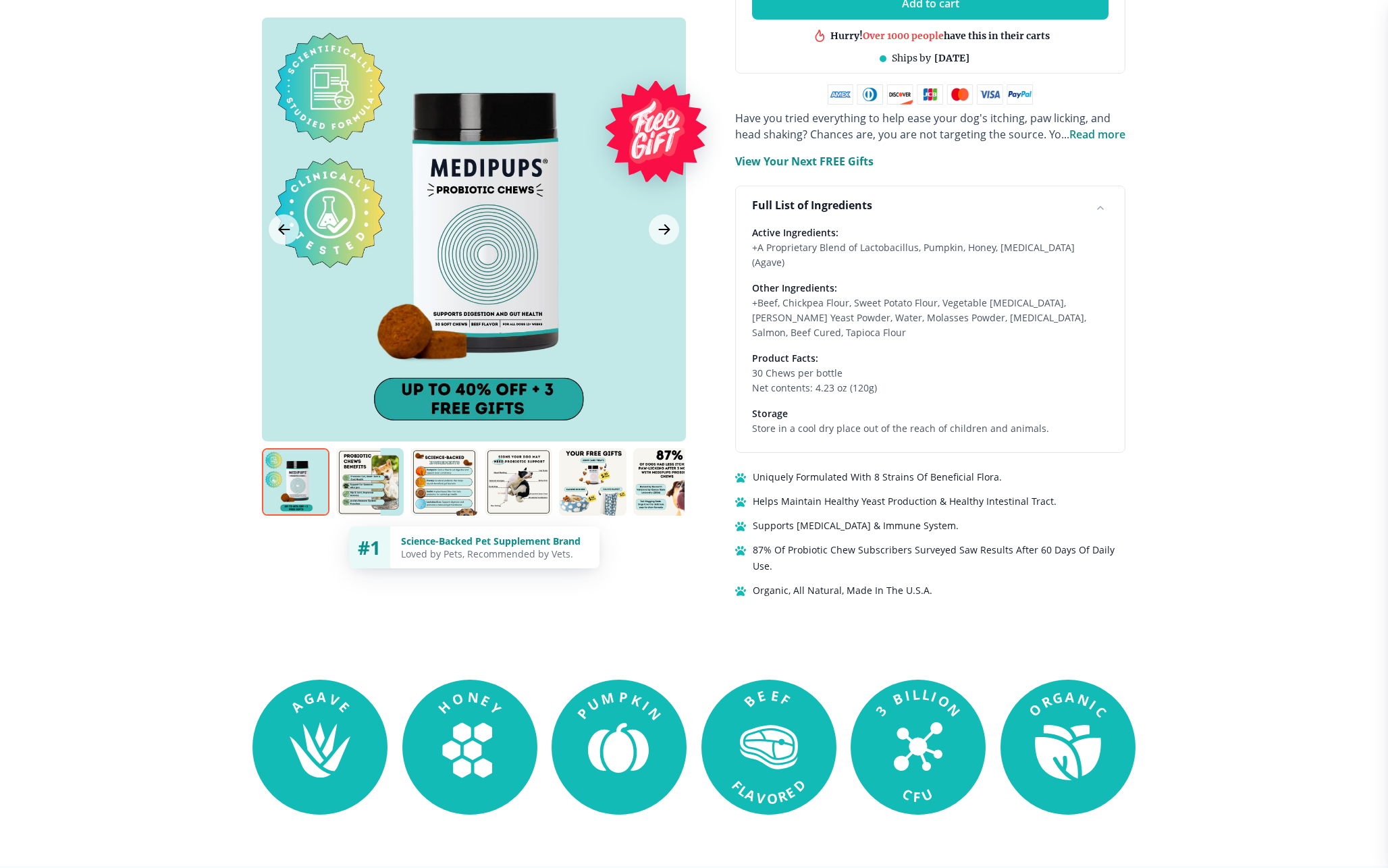
click at [943, 203] on div "Full List of Ingredients" at bounding box center [930, 205] width 389 height 38
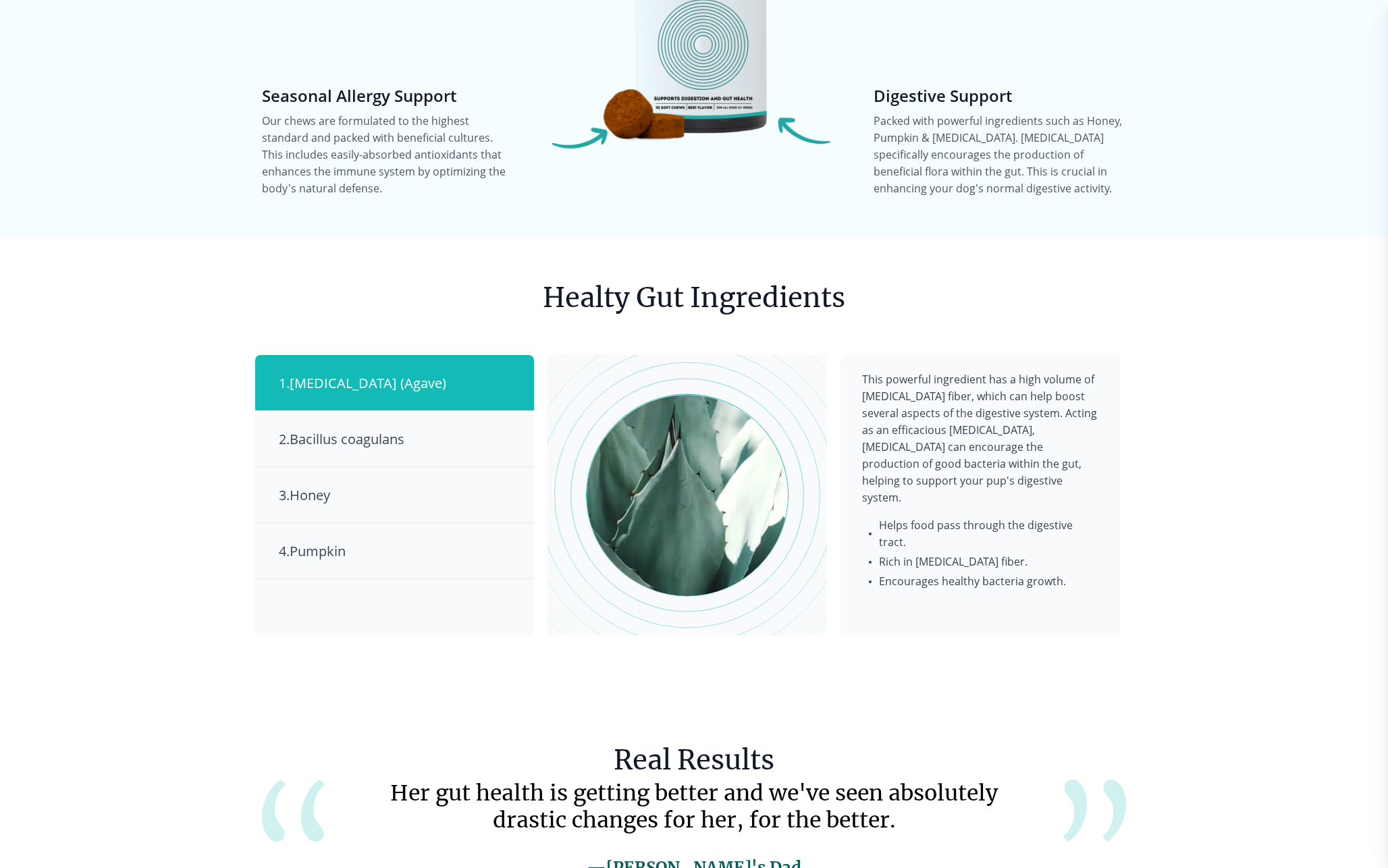
scroll to position [1862, 0]
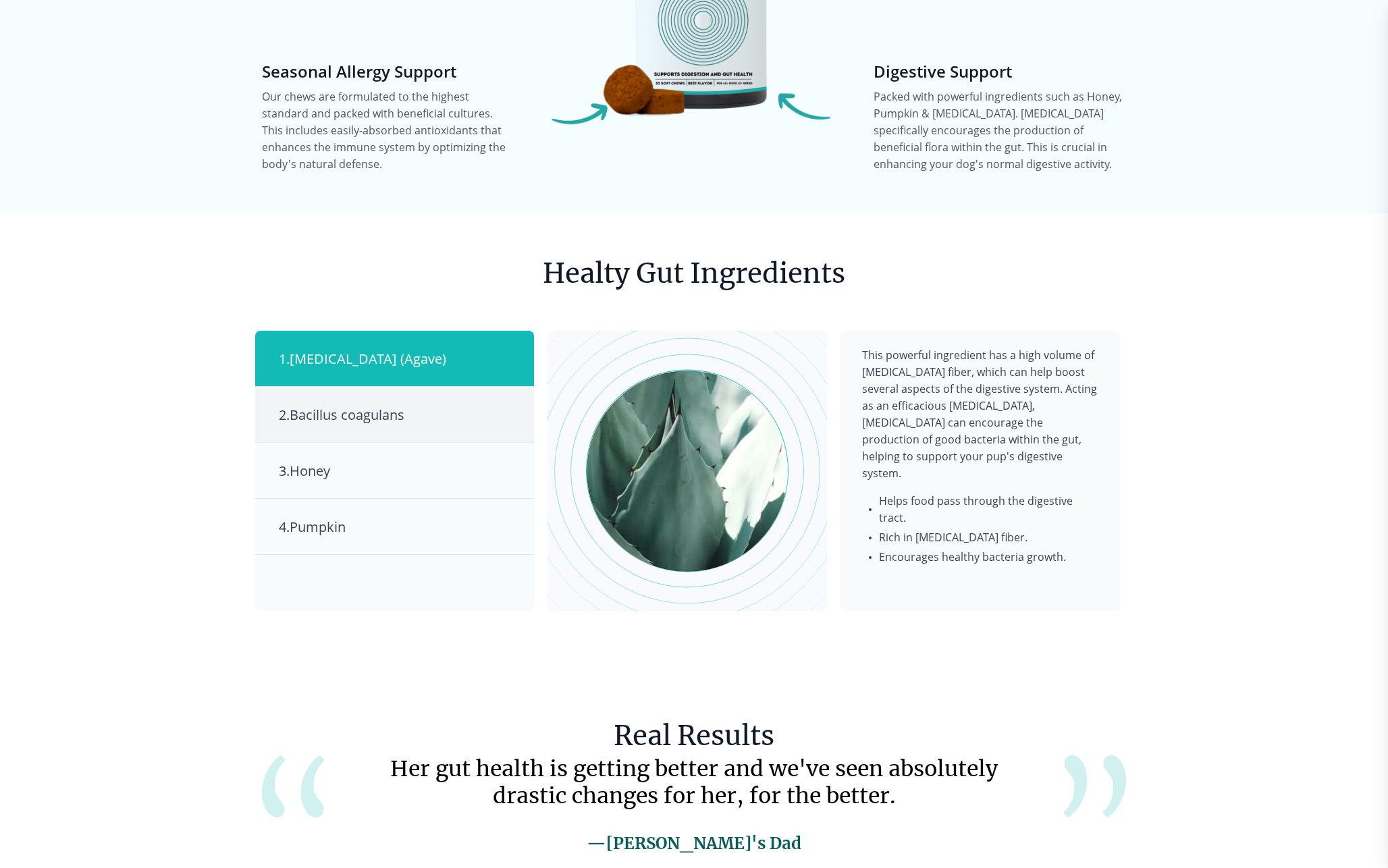
click at [453, 389] on div "2 . Bacillus coagulans" at bounding box center [395, 415] width 279 height 56
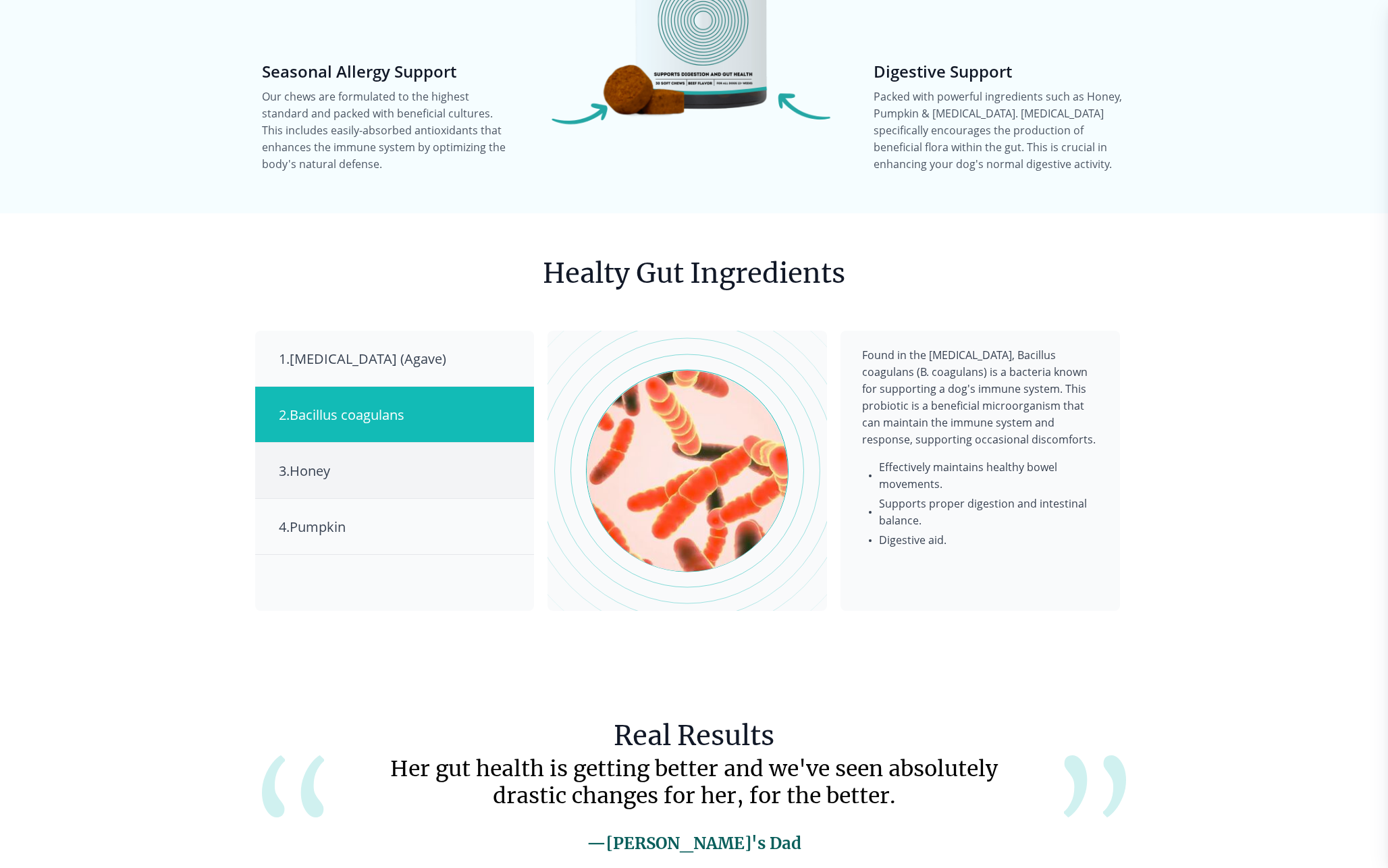
click at [423, 462] on div "3 . Honey" at bounding box center [395, 471] width 279 height 56
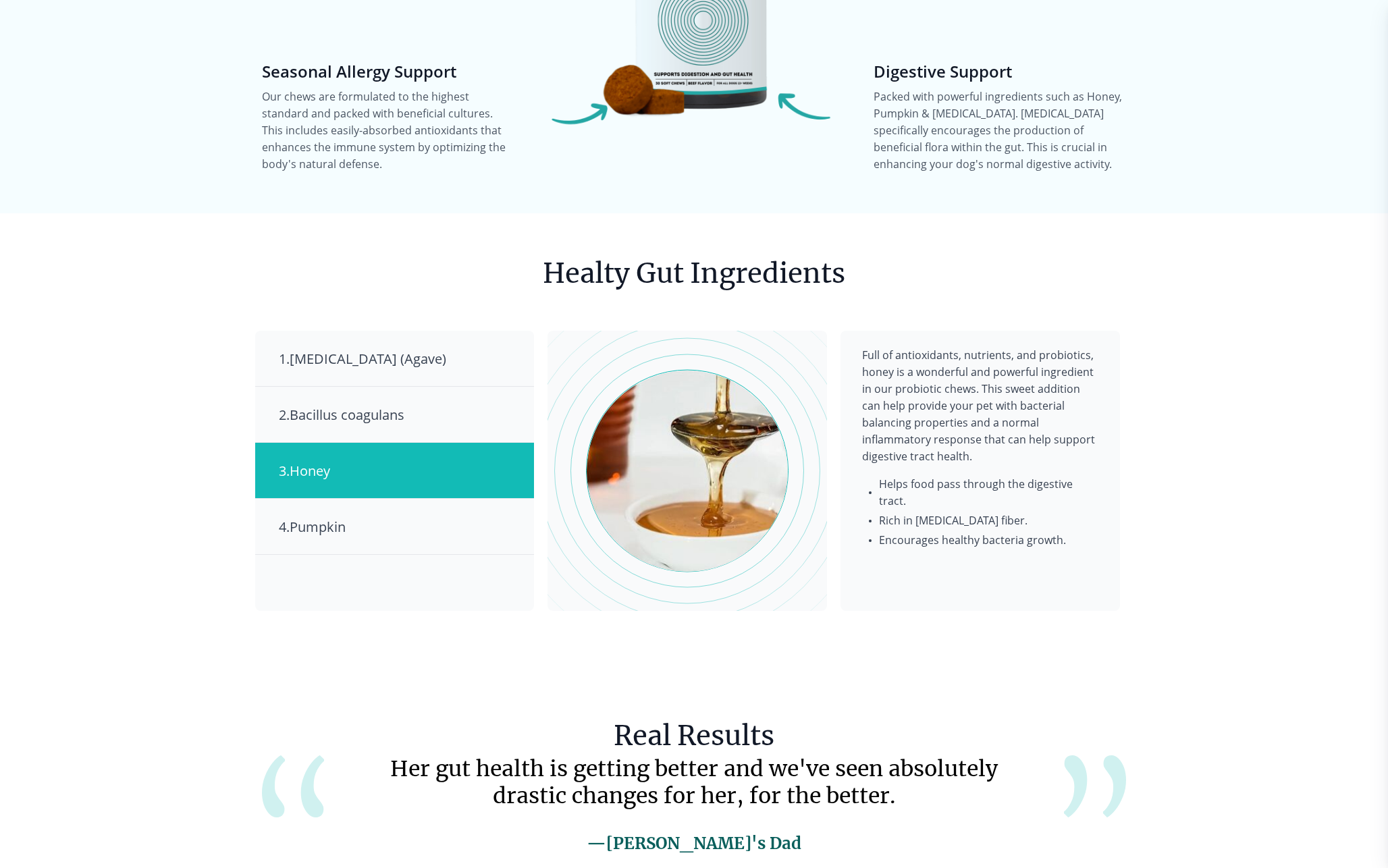
click at [429, 546] on div "1 . [MEDICAL_DATA] (Agave) 2 . Bacillus coagulans 3 . Honey 4 . Pumpkin" at bounding box center [395, 471] width 279 height 281
click at [426, 505] on div "4 . Pumpkin" at bounding box center [395, 527] width 279 height 56
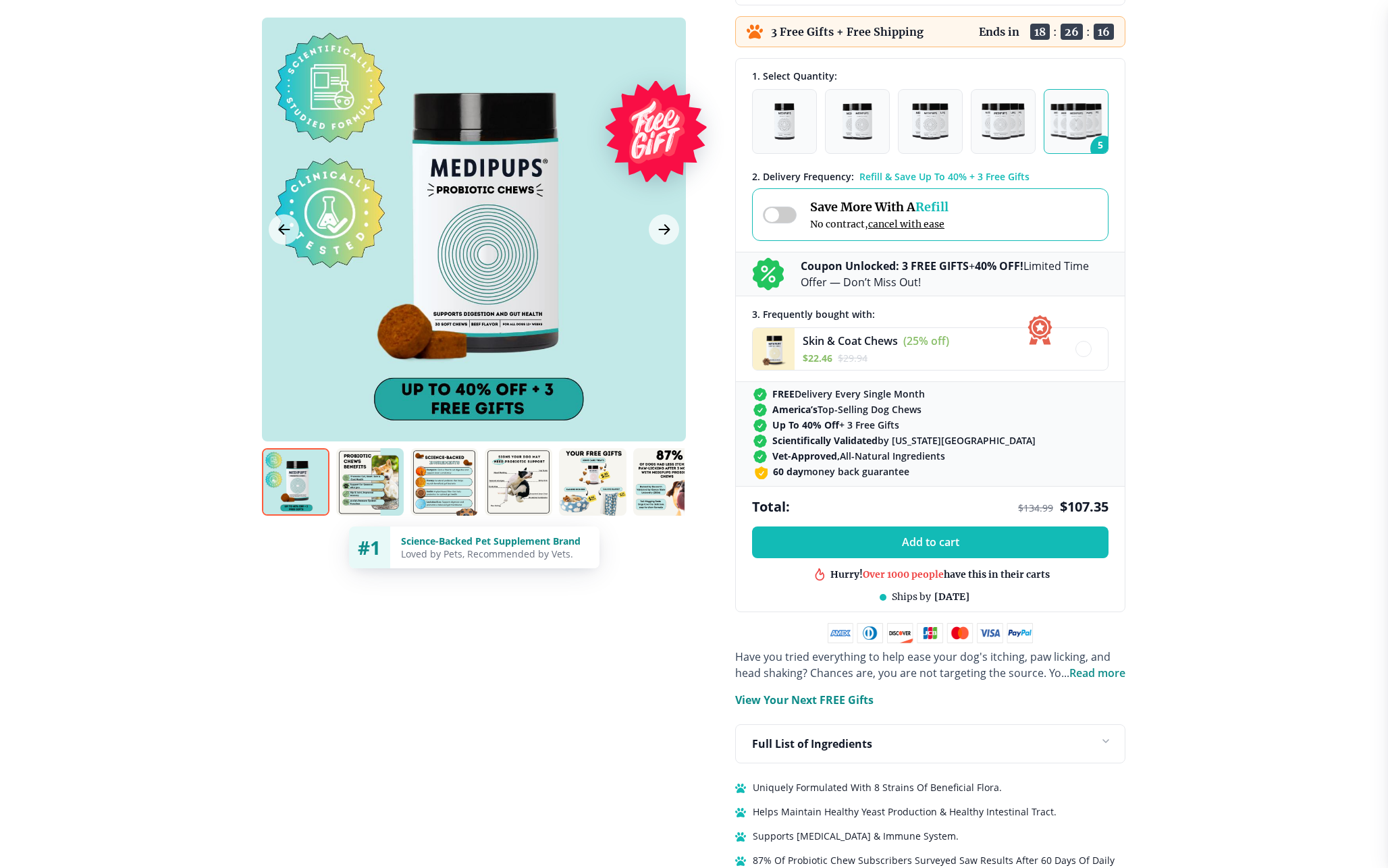
scroll to position [377, 0]
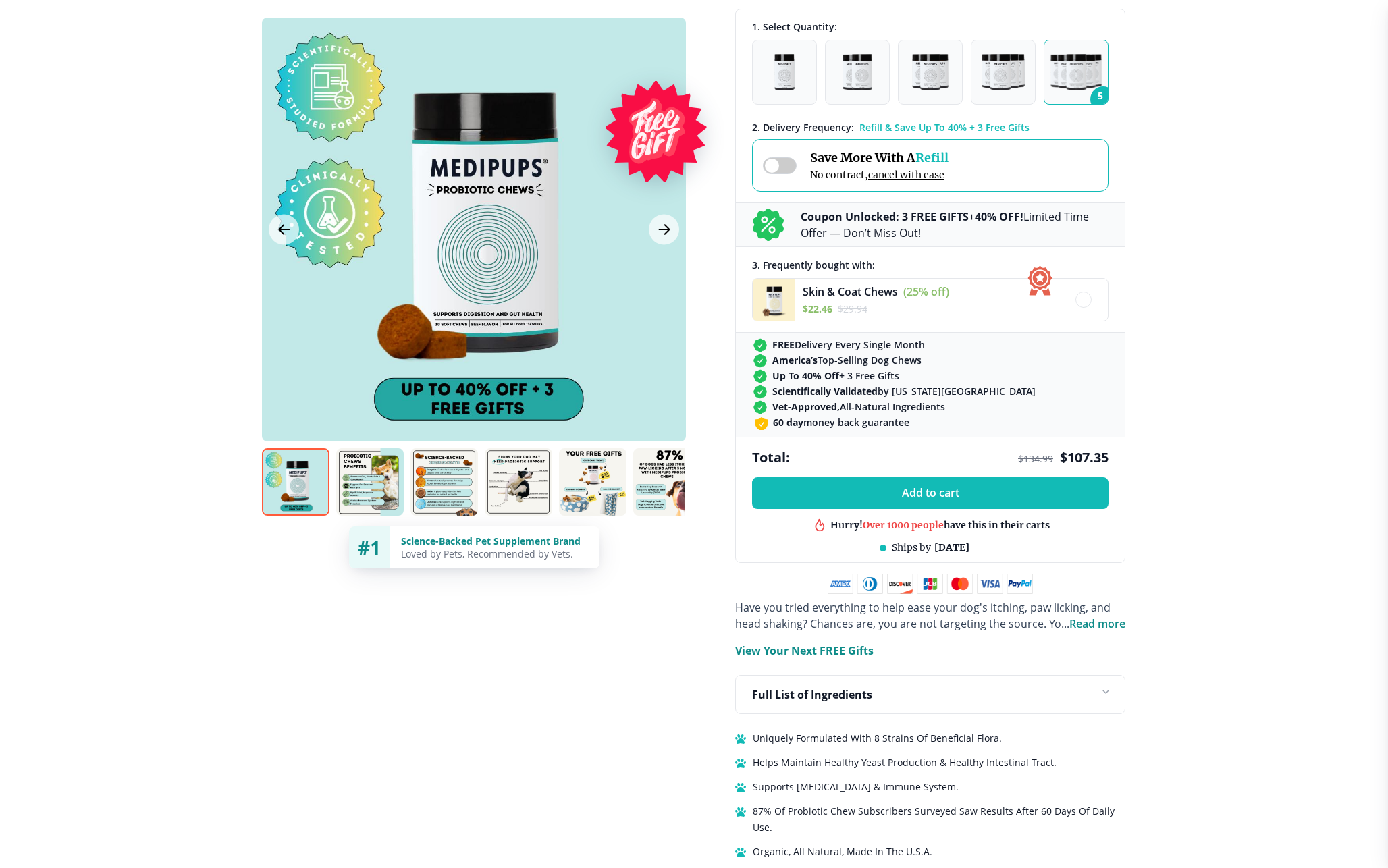
click at [879, 705] on div "Full List of Ingredients" at bounding box center [930, 695] width 389 height 38
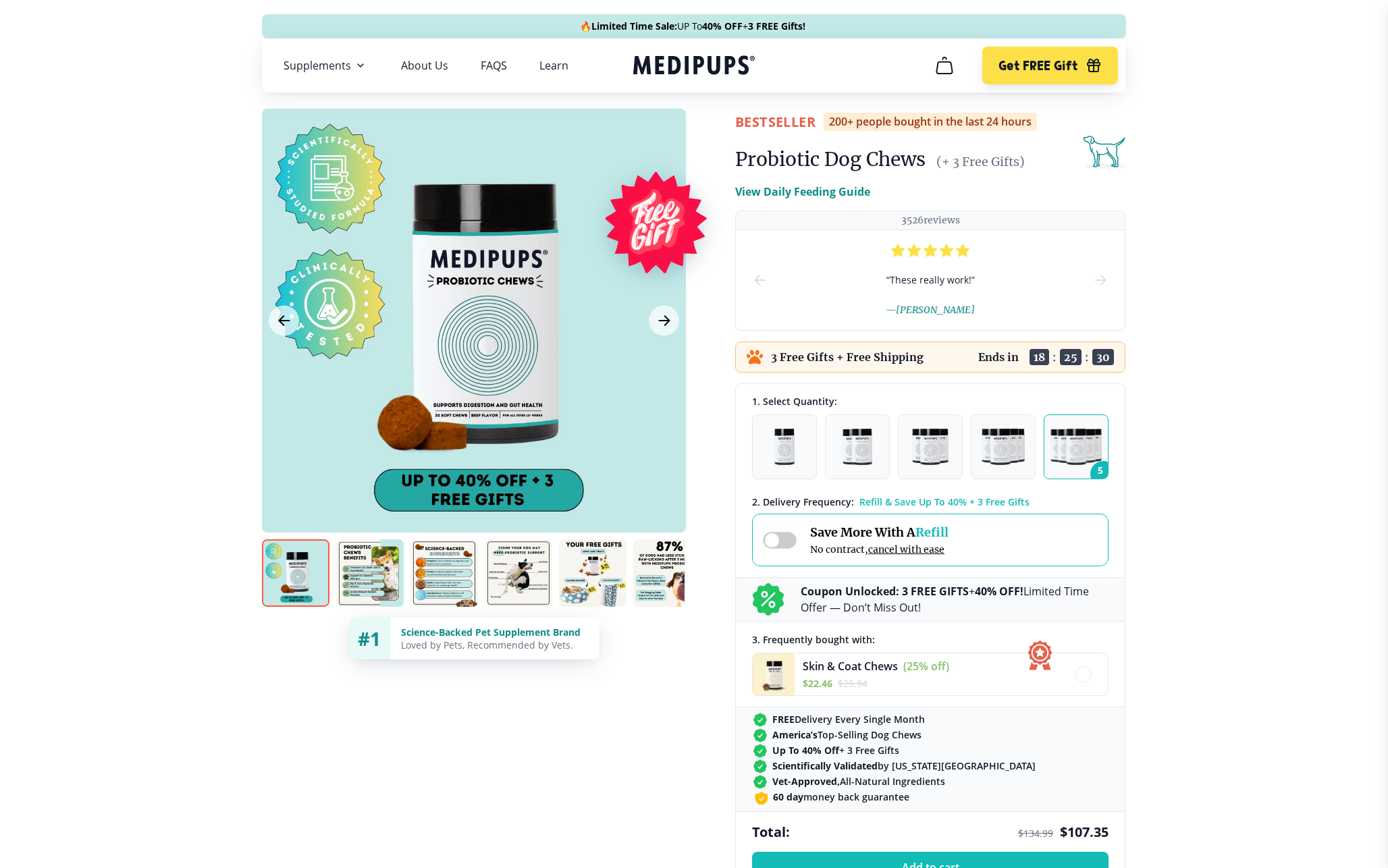
scroll to position [0, 0]
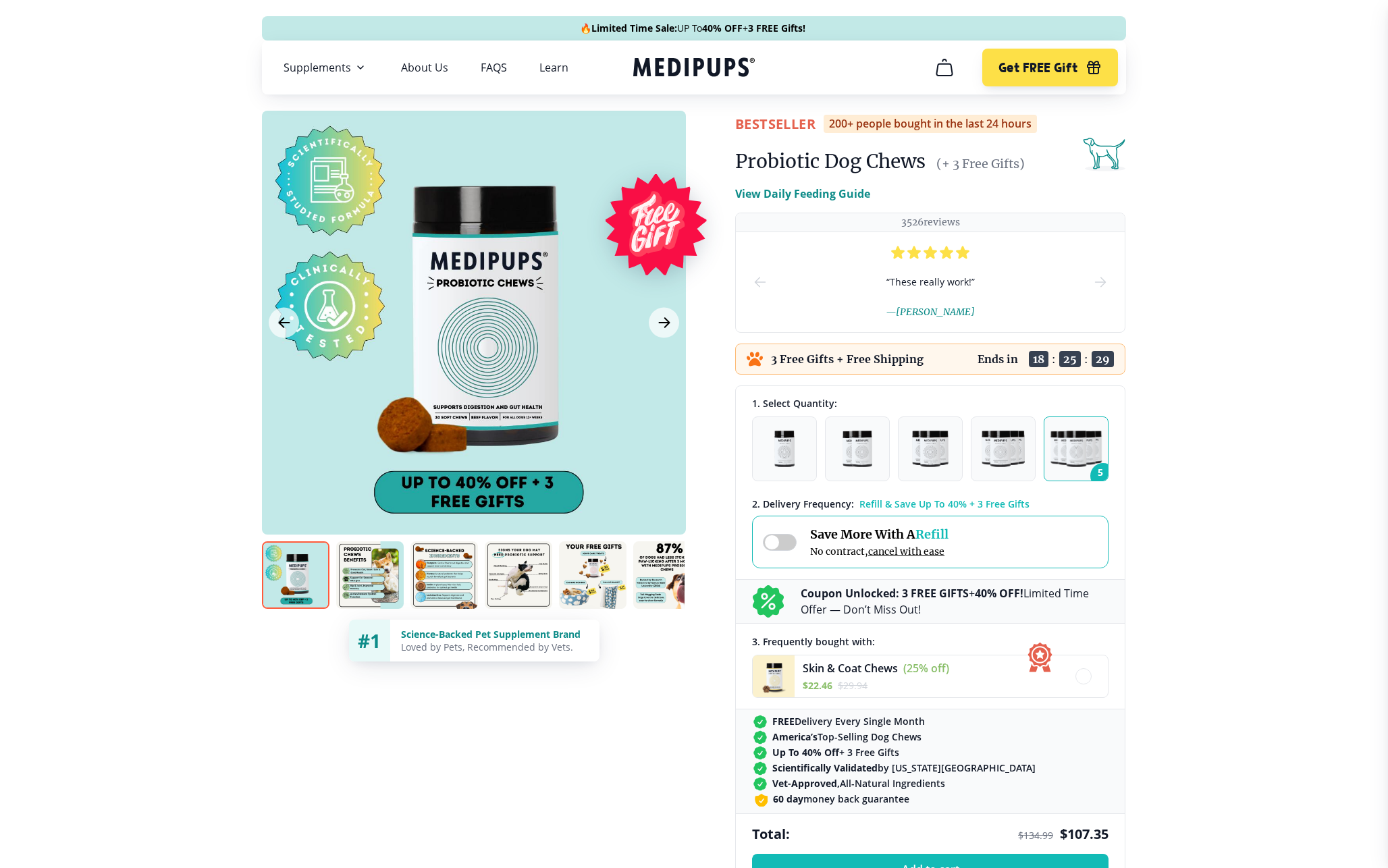
click at [706, 76] on icon "Medipups" at bounding box center [694, 67] width 122 height 25
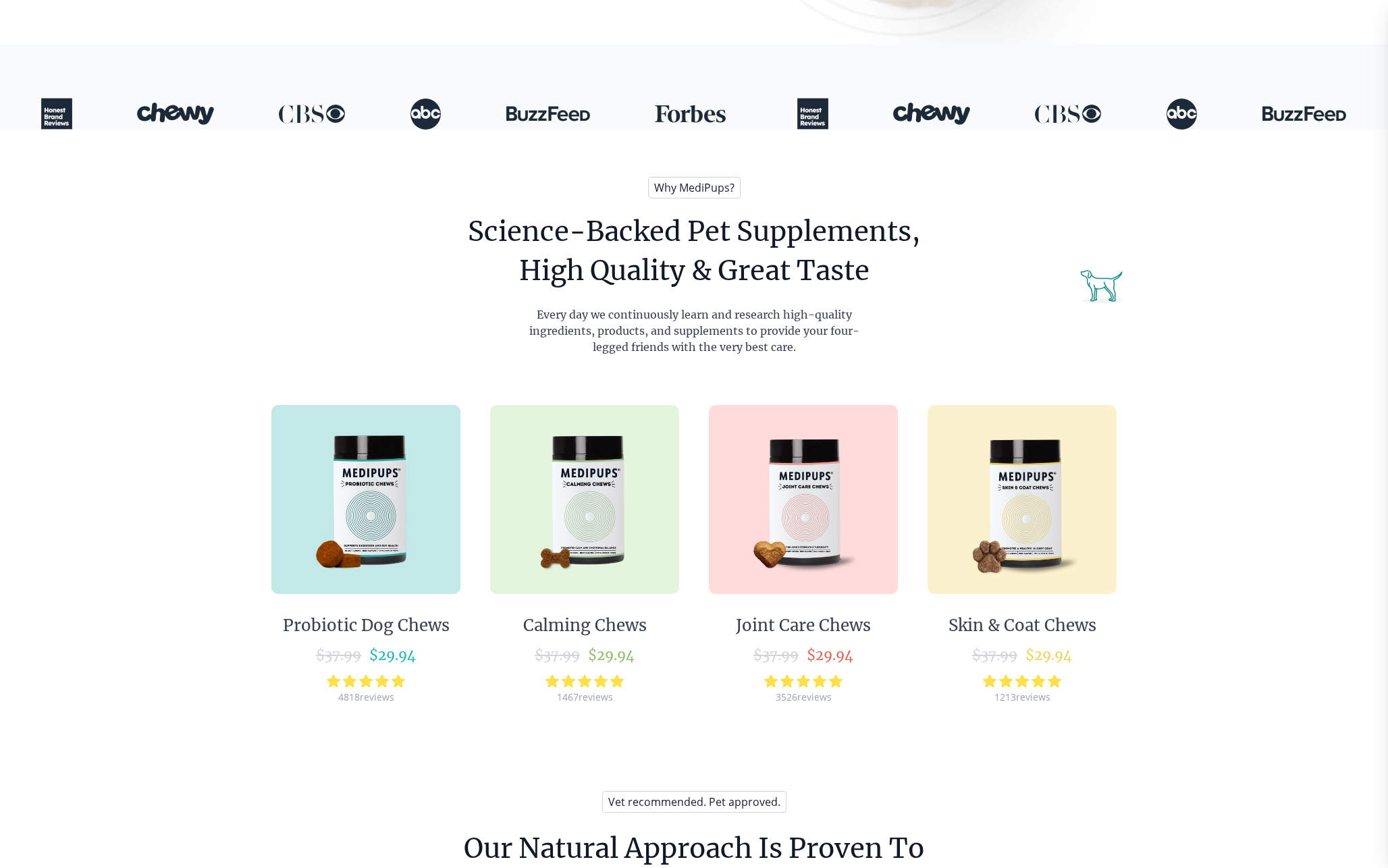
scroll to position [816, 0]
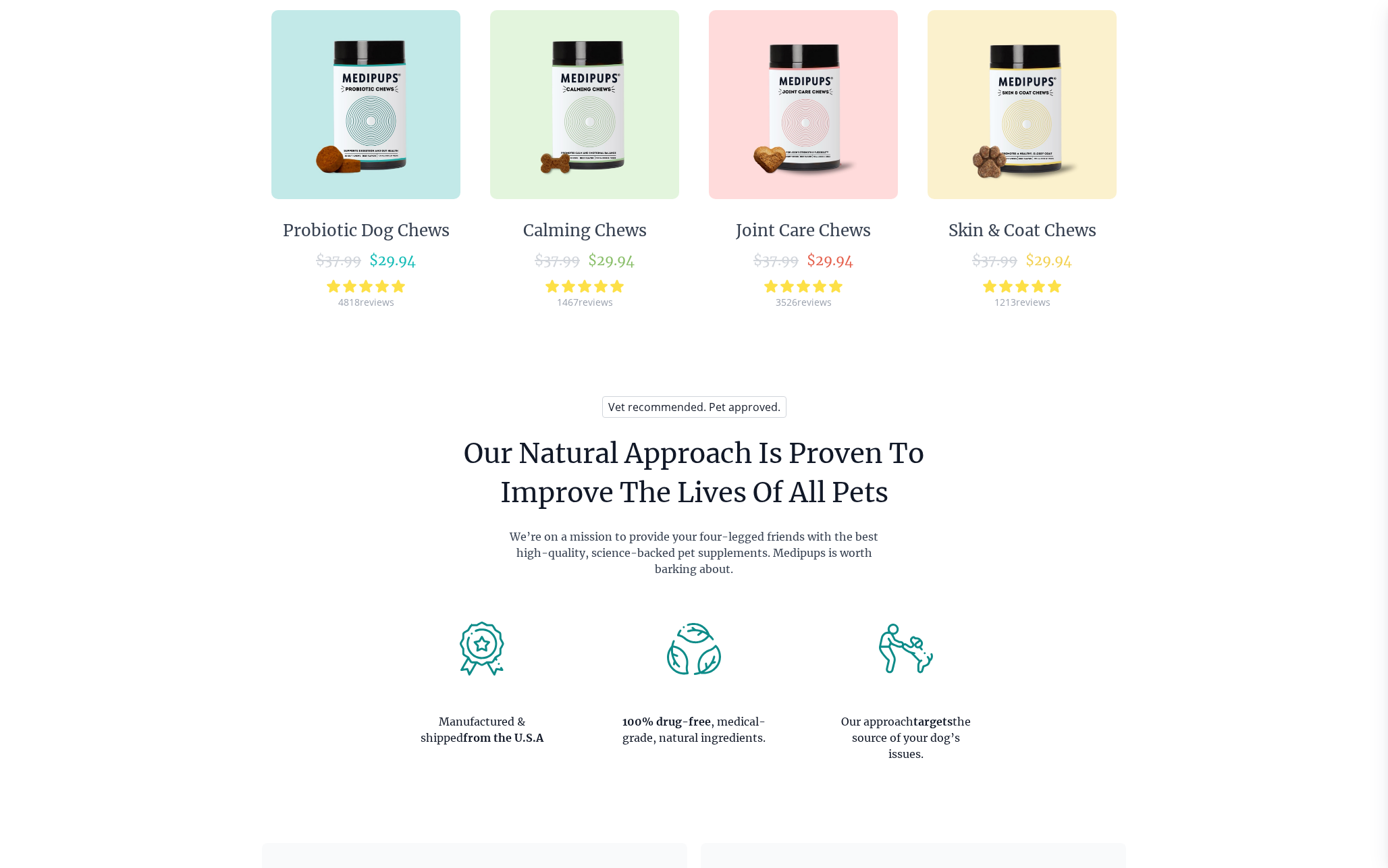
click at [388, 165] on img at bounding box center [366, 104] width 189 height 189
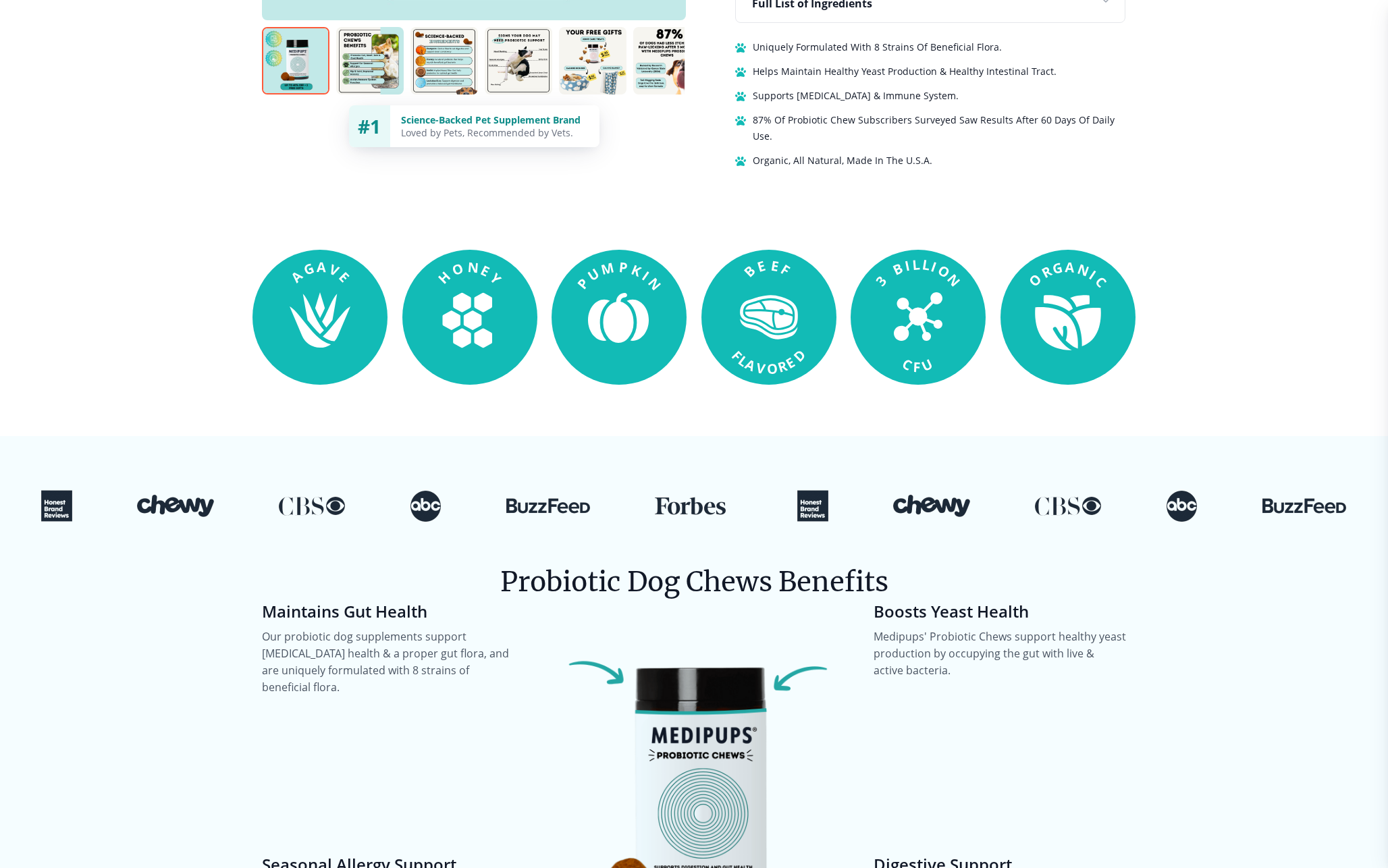
scroll to position [1079, 0]
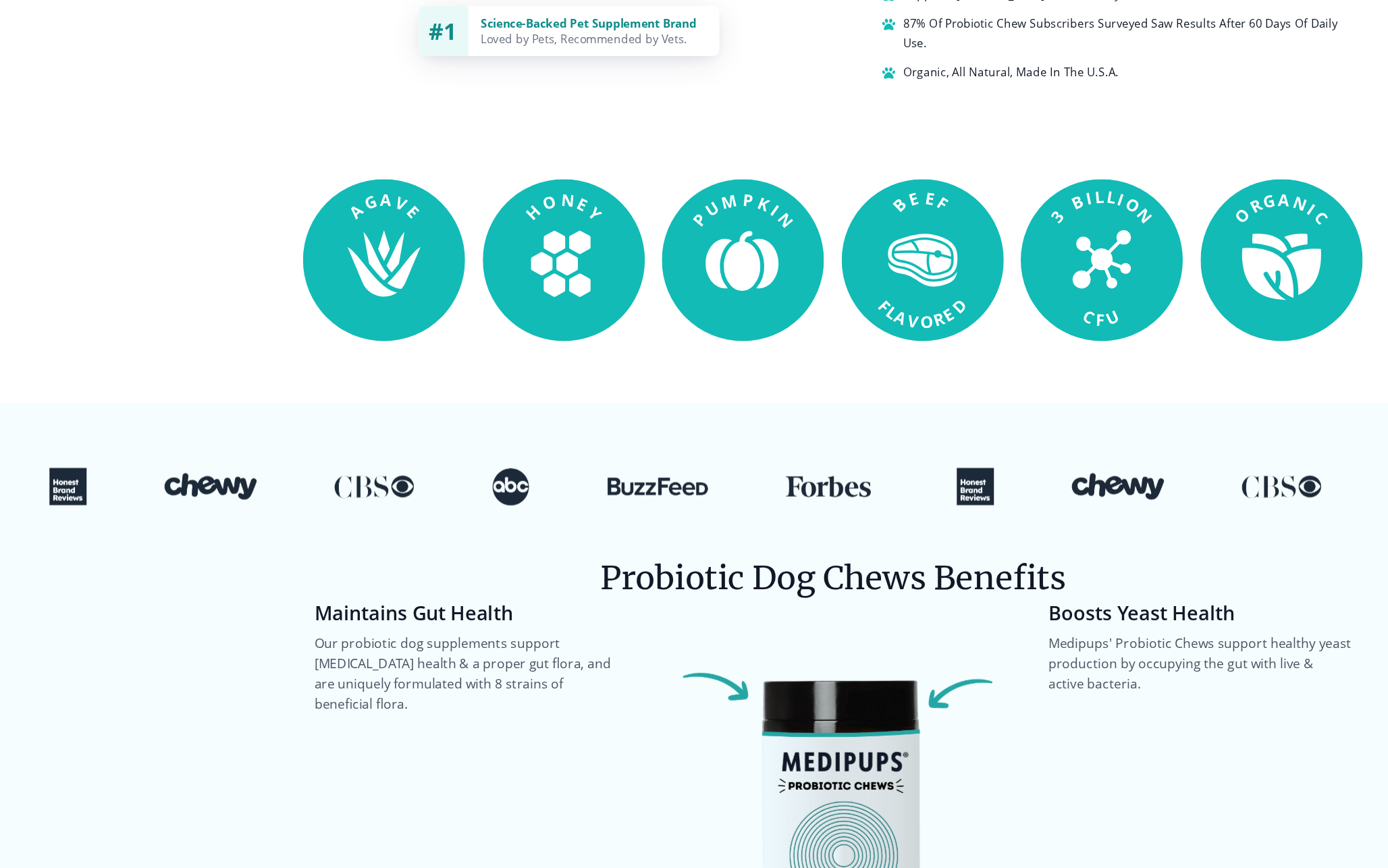
click at [478, 460] on div at bounding box center [694, 468] width 1388 height 85
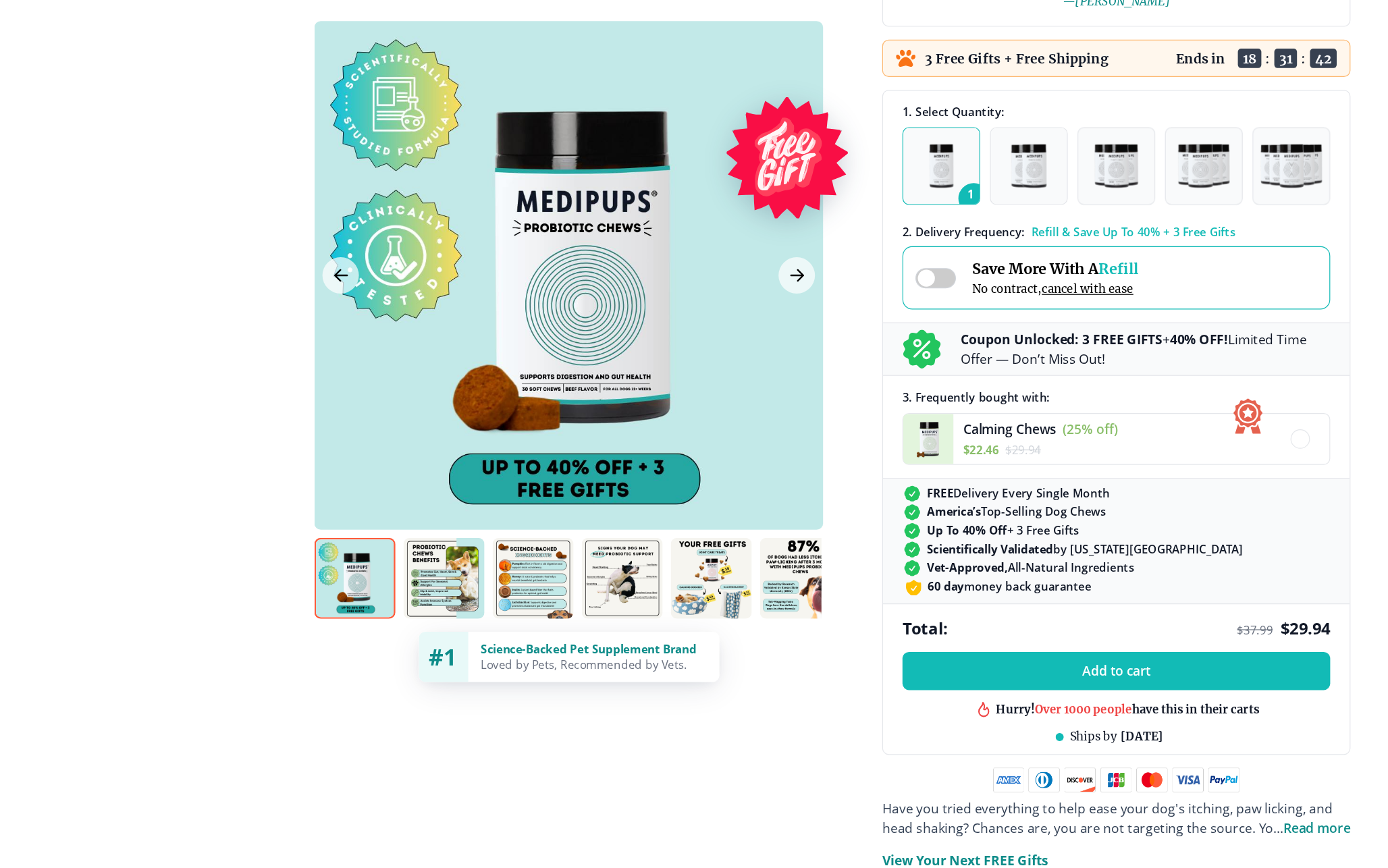
scroll to position [255, 0]
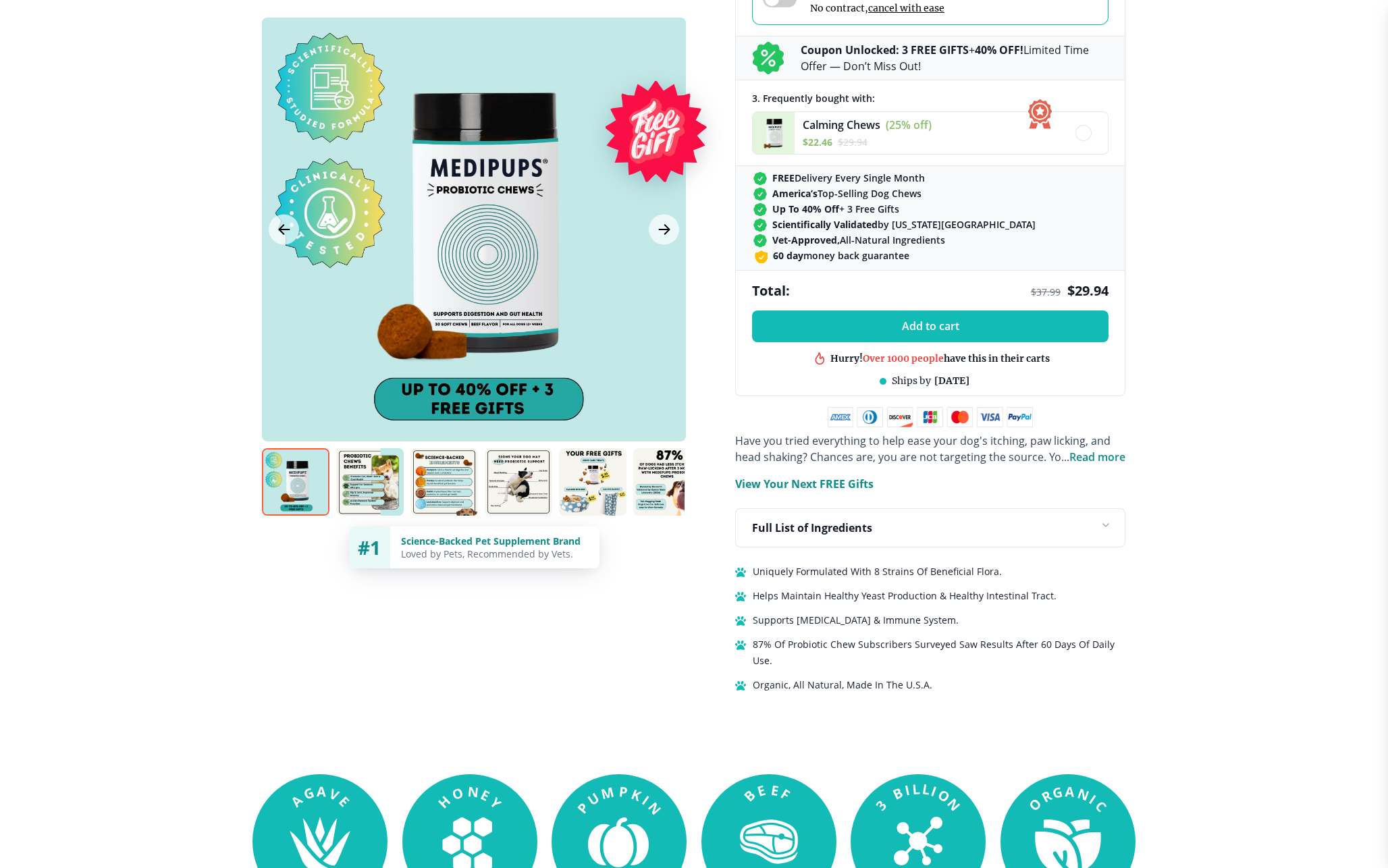
scroll to position [545, 0]
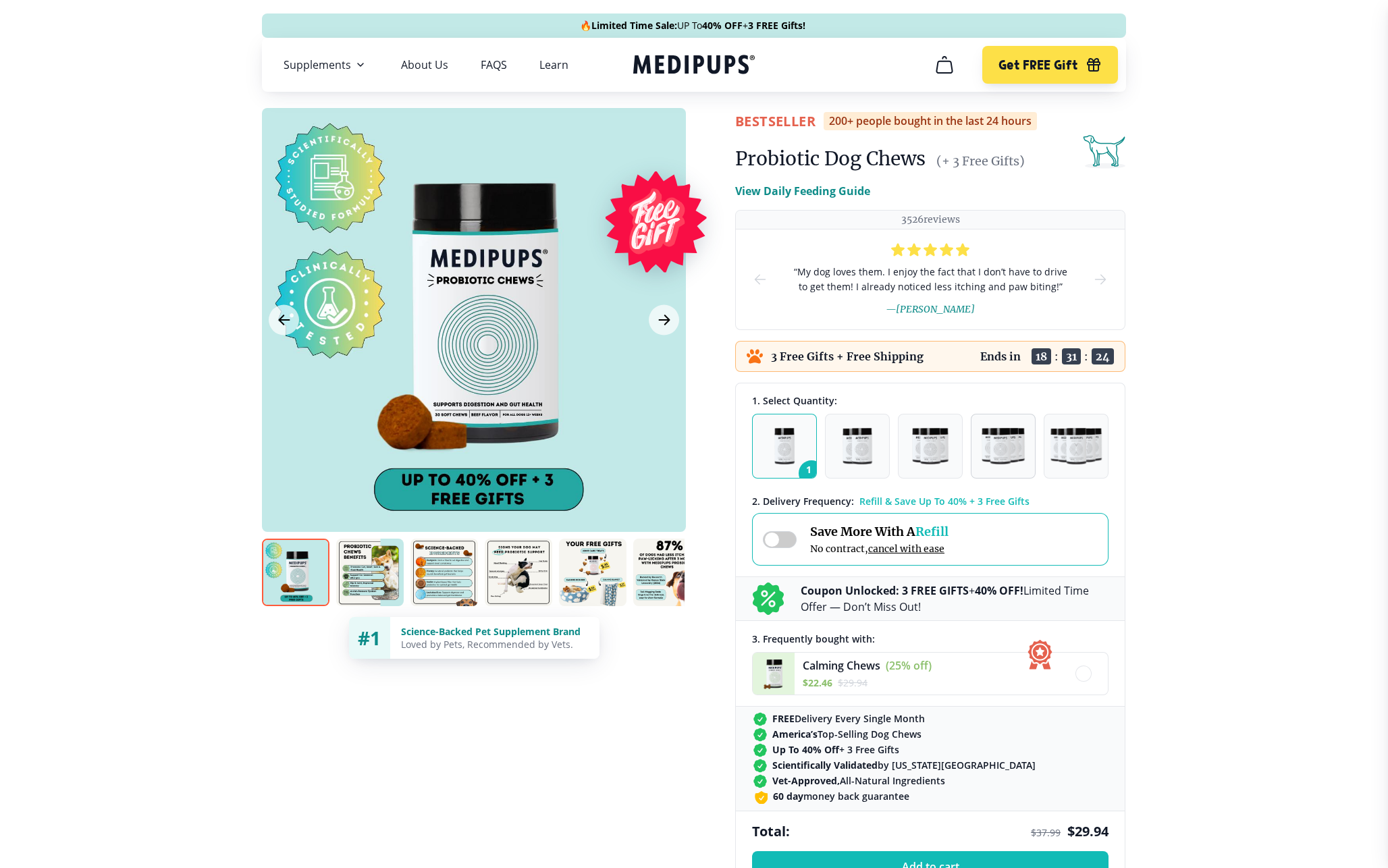
scroll to position [0, 0]
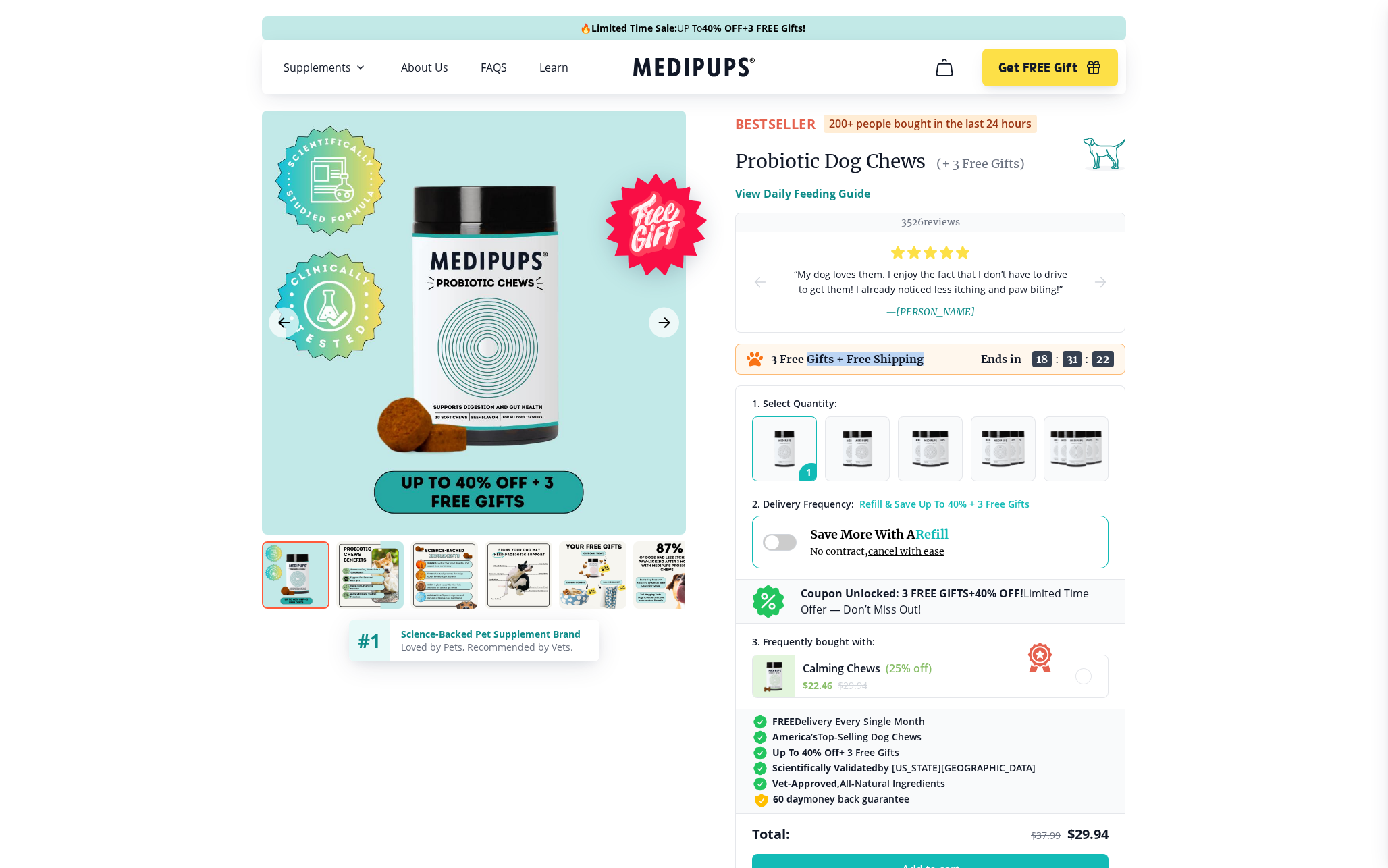
drag, startPoint x: 810, startPoint y: 360, endPoint x: 941, endPoint y: 360, distance: 131.0
click at [941, 360] on div "3 Free Gifts + Free Shipping Ends in 18 : 31 : 22" at bounding box center [930, 359] width 390 height 31
drag, startPoint x: 908, startPoint y: 299, endPoint x: 979, endPoint y: 328, distance: 76.7
click at [979, 328] on div "“ My dog loves them. I enjoy the fact that I don’t have to drive to get them! I…" at bounding box center [930, 282] width 280 height 100
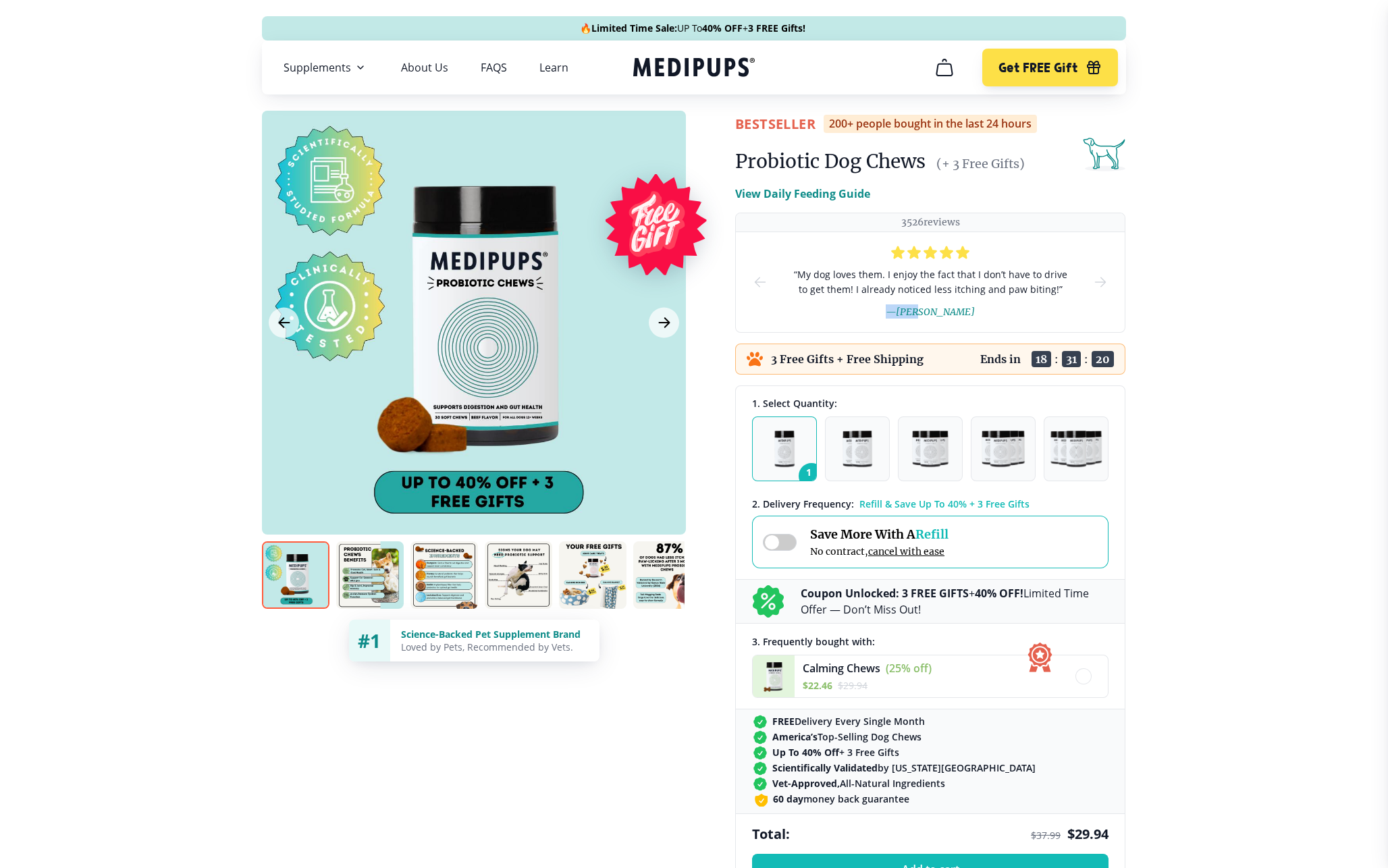
click at [979, 328] on div "“ My dog loves them. I enjoy the fact that I don’t have to drive to get them! I…" at bounding box center [930, 282] width 280 height 100
drag, startPoint x: 805, startPoint y: 160, endPoint x: 1008, endPoint y: 173, distance: 203.4
click at [1008, 173] on div "Probiotic Dog Chews (+ 3 Free Gifts)" at bounding box center [930, 162] width 390 height 27
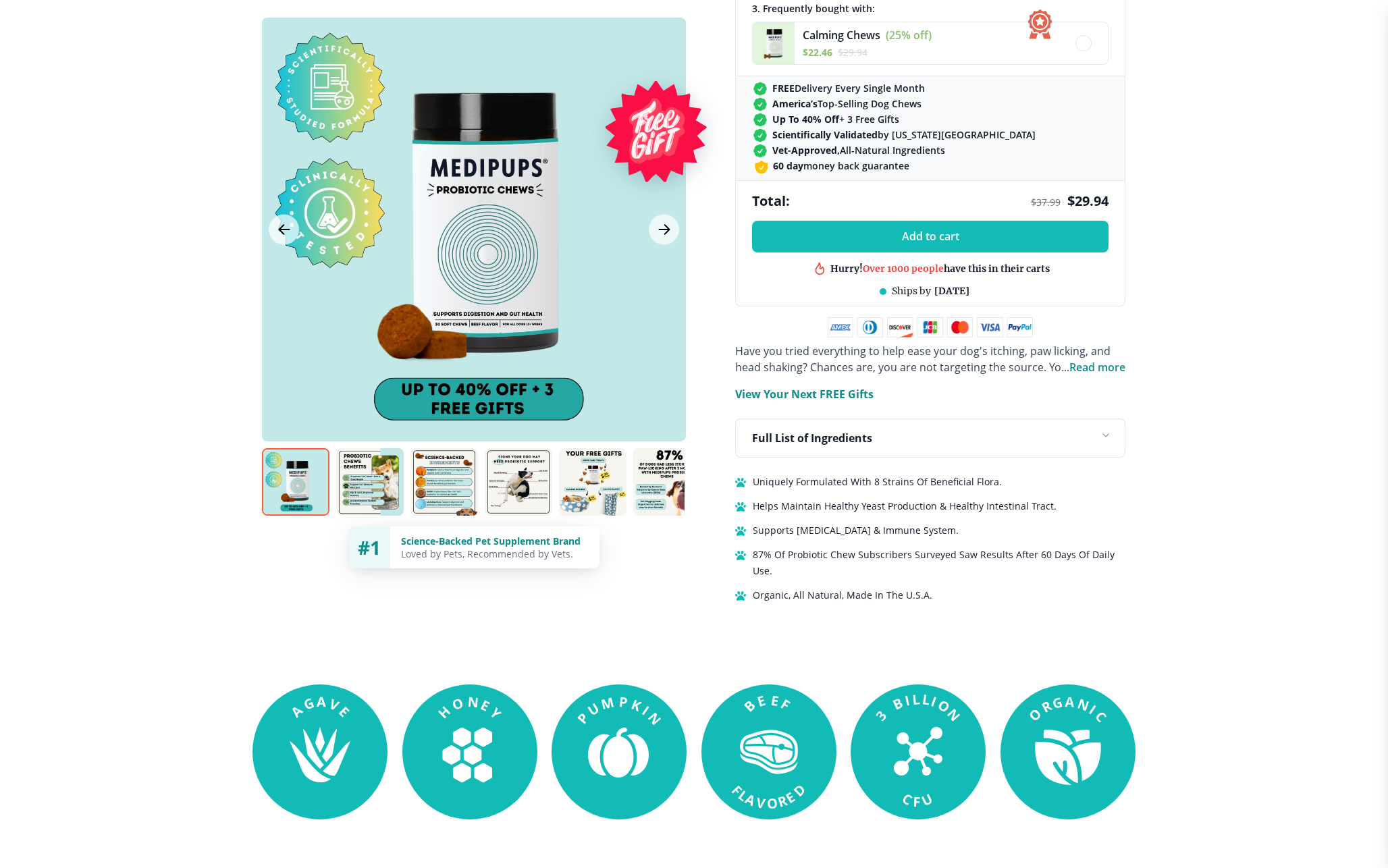
scroll to position [460, 0]
